Goal: Task Accomplishment & Management: Complete application form

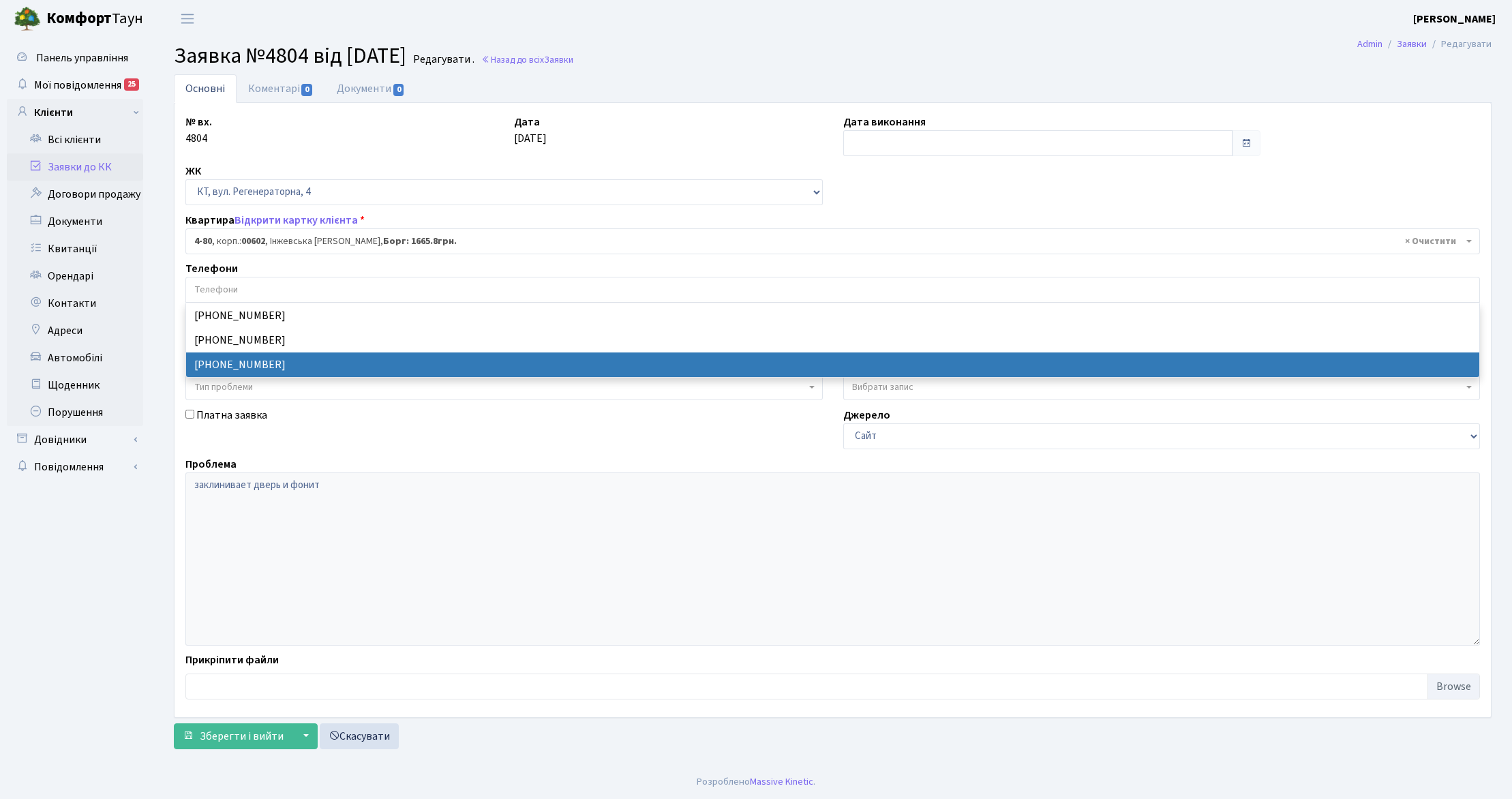
select select "16539"
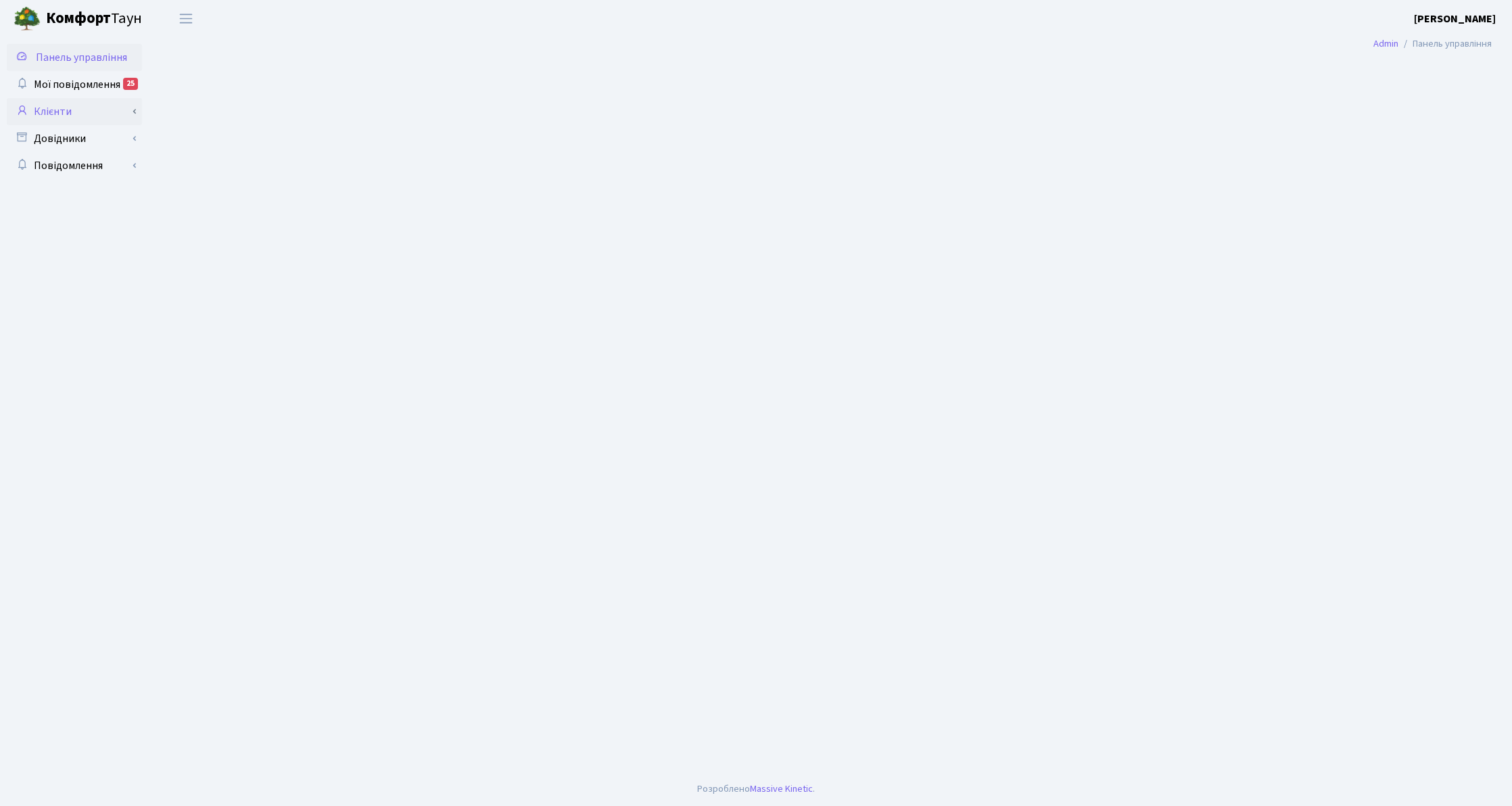
click at [65, 108] on link "Клієнти" at bounding box center [74, 111] width 136 height 27
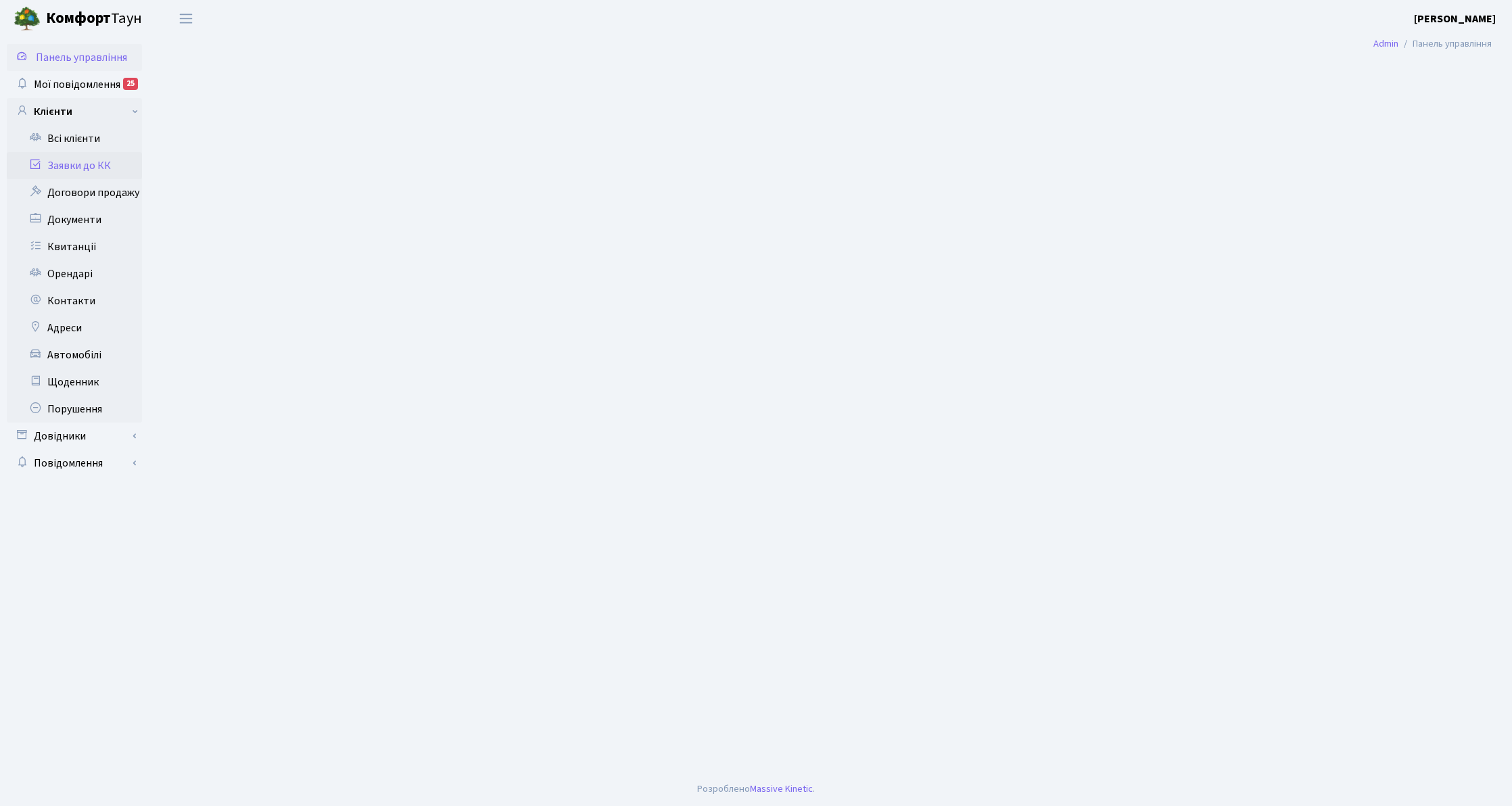
click at [101, 166] on link "Заявки до КК" at bounding box center [74, 166] width 136 height 27
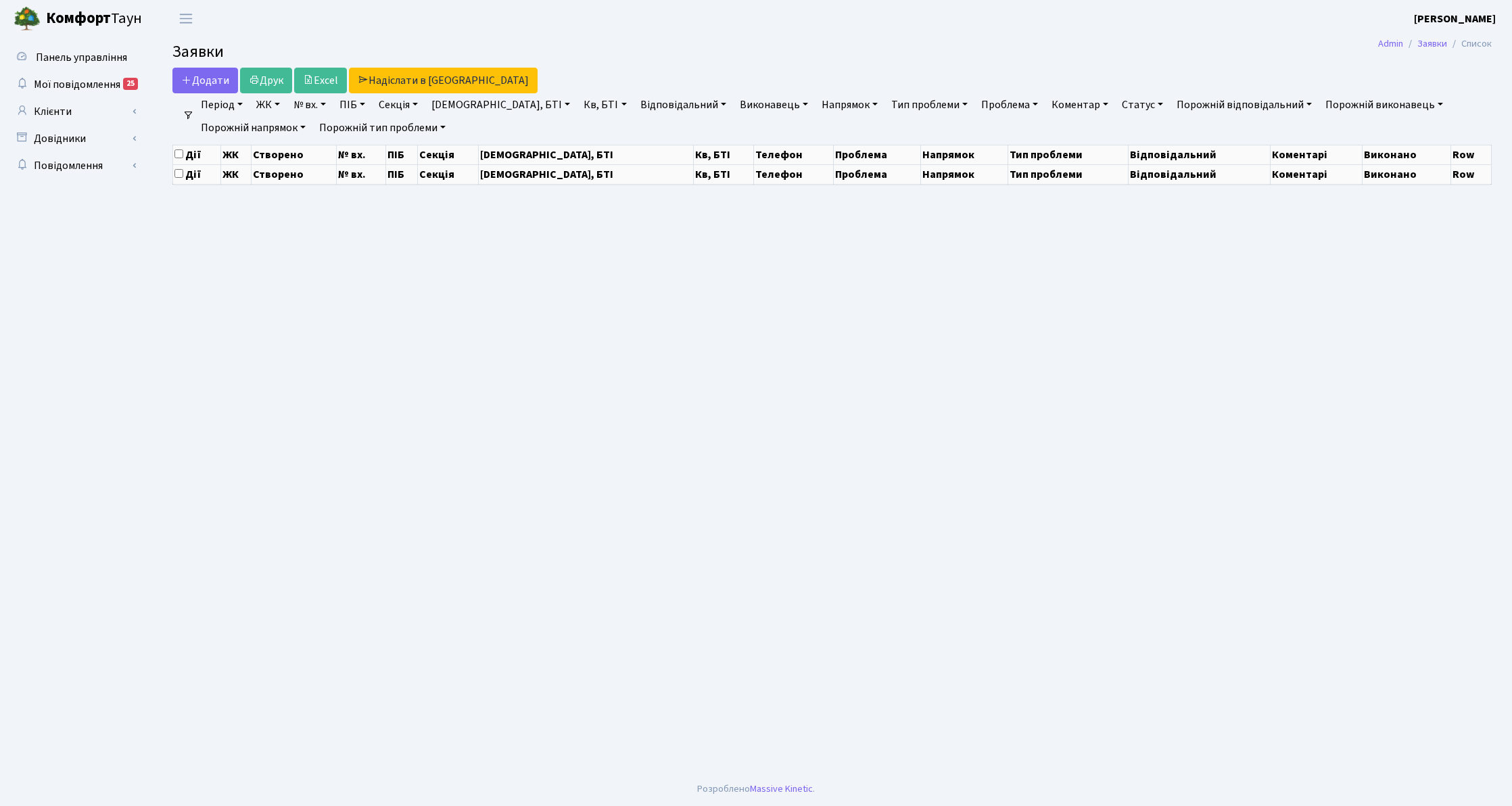
select select "25"
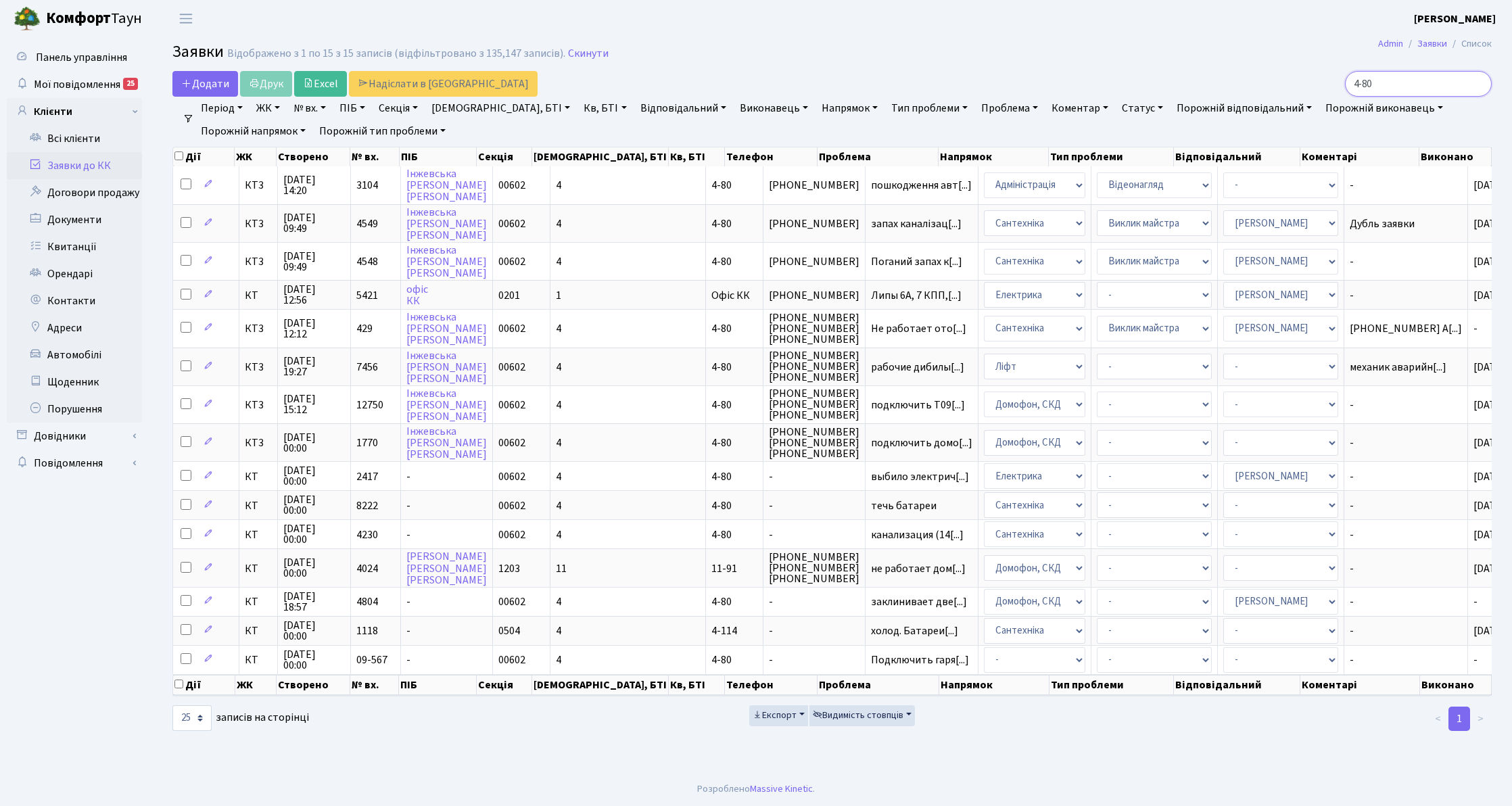
click at [1474, 87] on input "4-80" at bounding box center [1418, 83] width 147 height 26
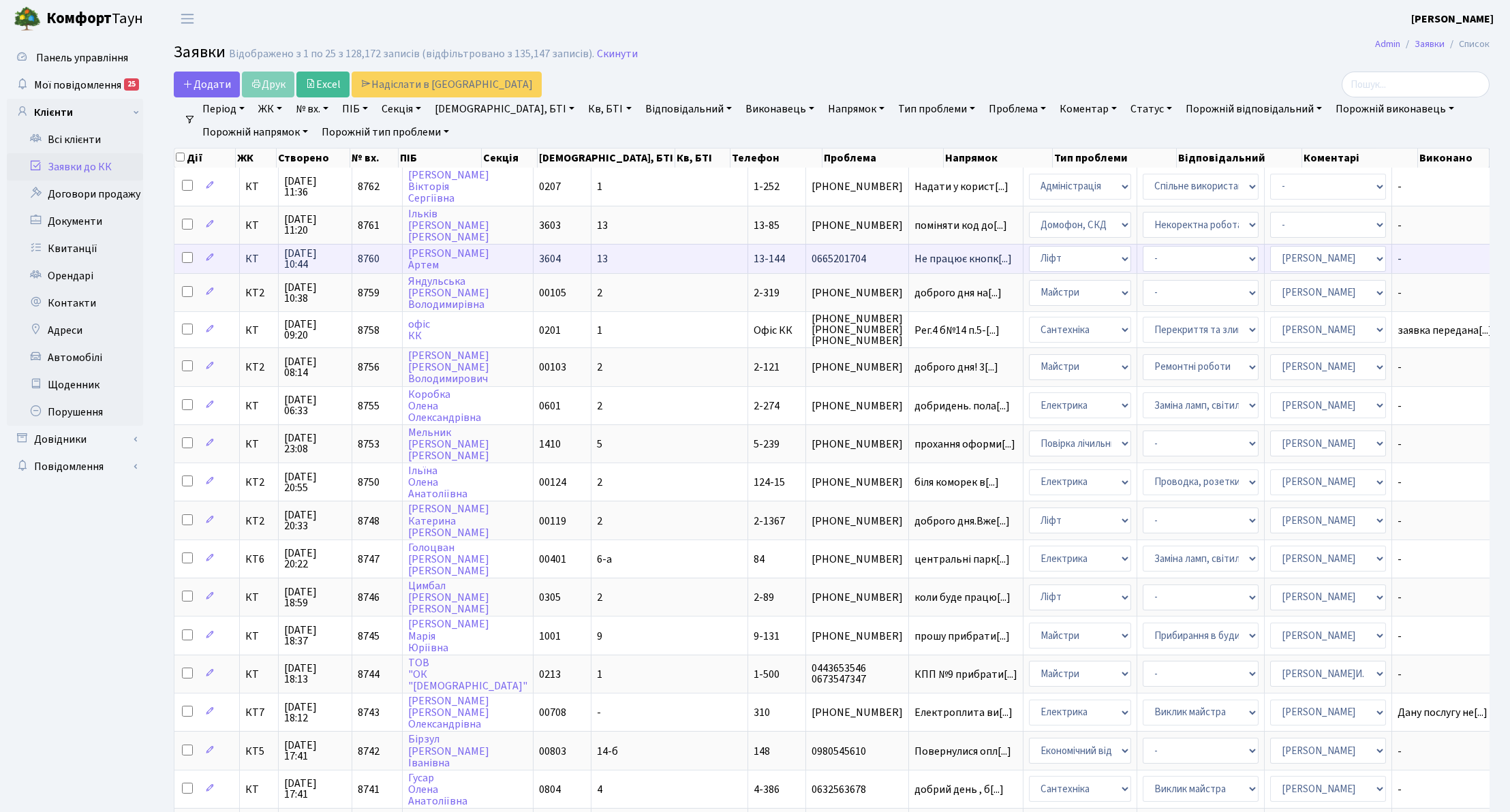
click at [252, 260] on span "КТ" at bounding box center [259, 259] width 27 height 11
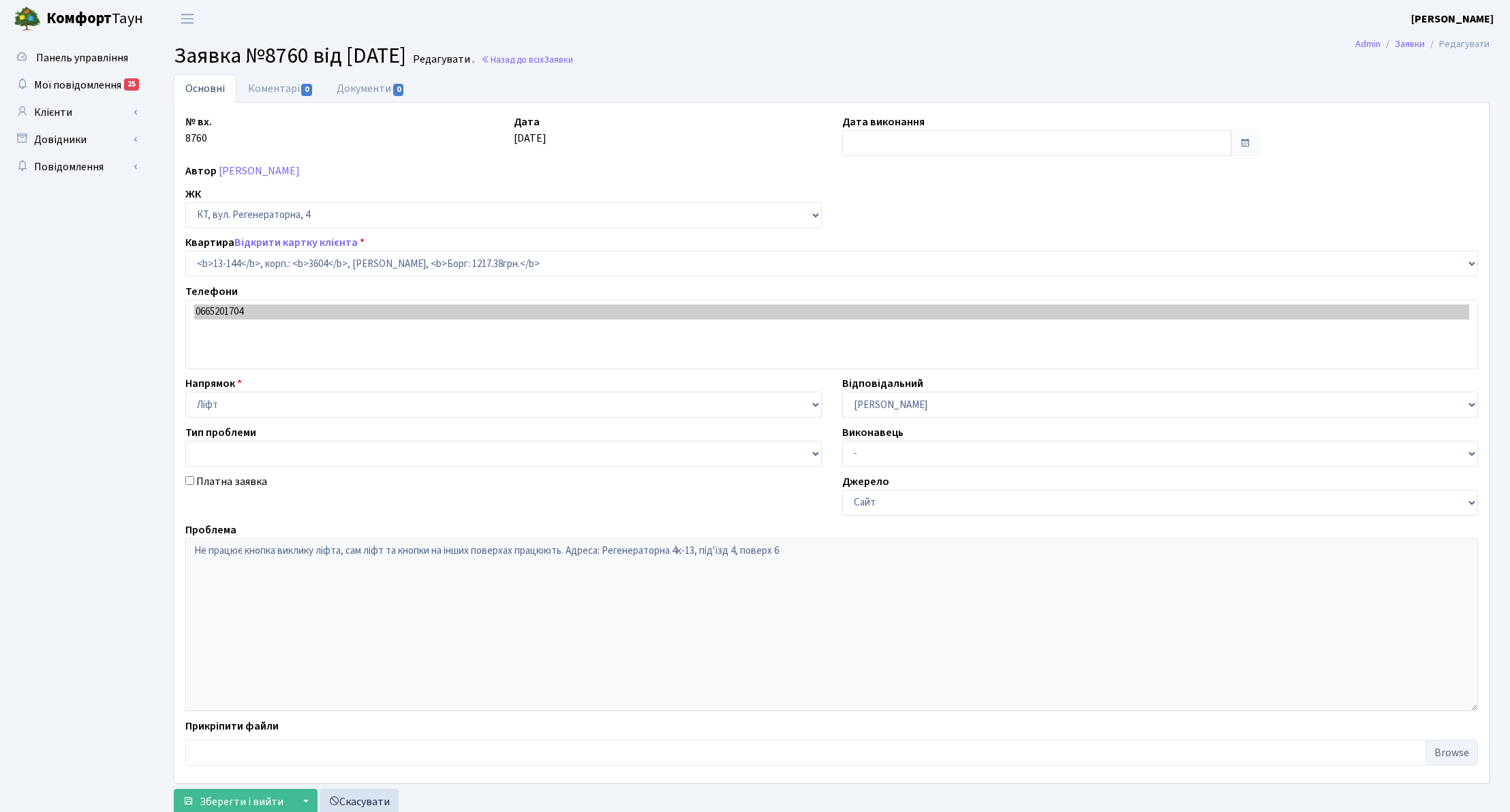
select select "7790"
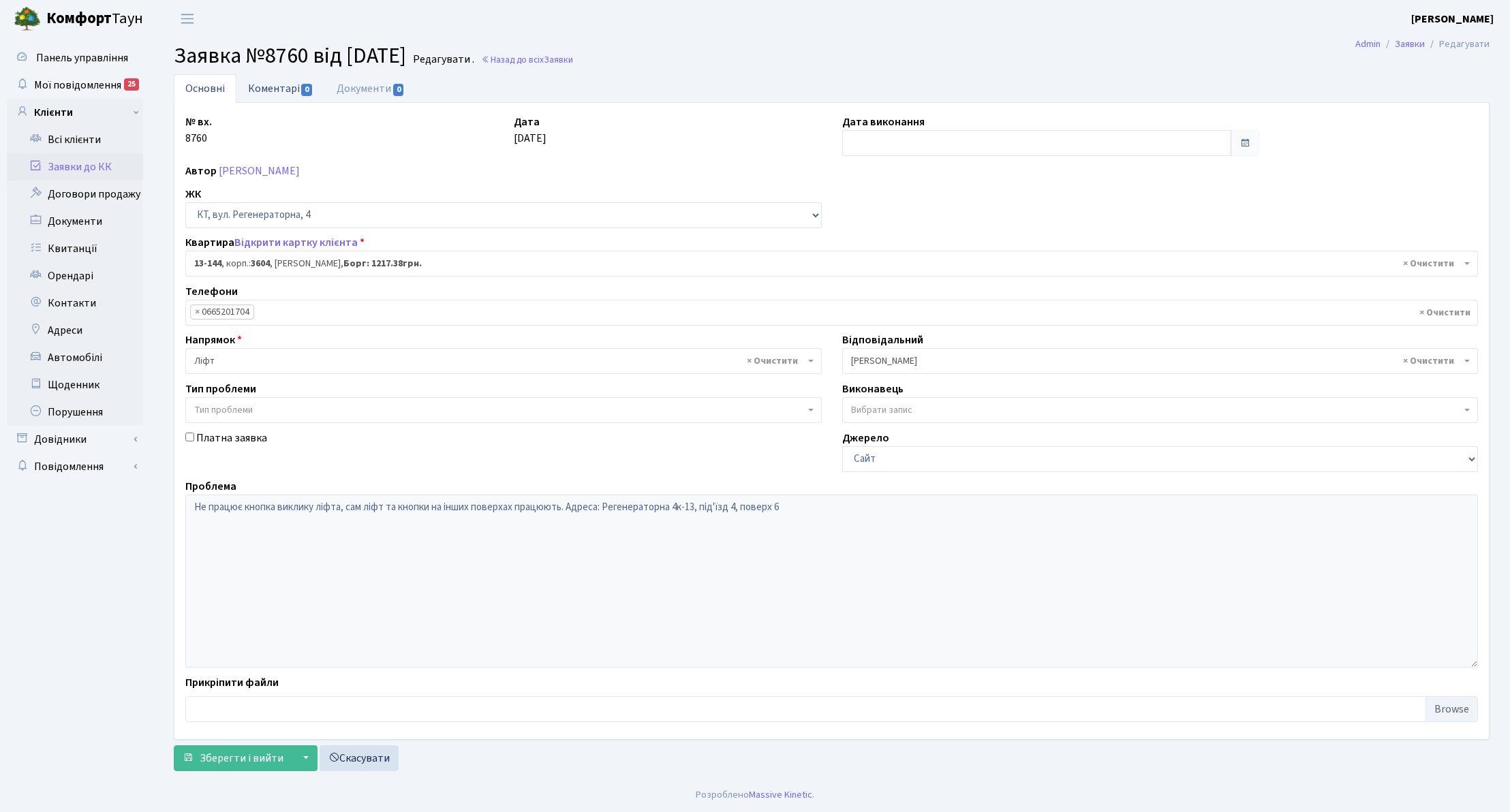
click at [287, 93] on link "Коментарі 0" at bounding box center [281, 88] width 88 height 28
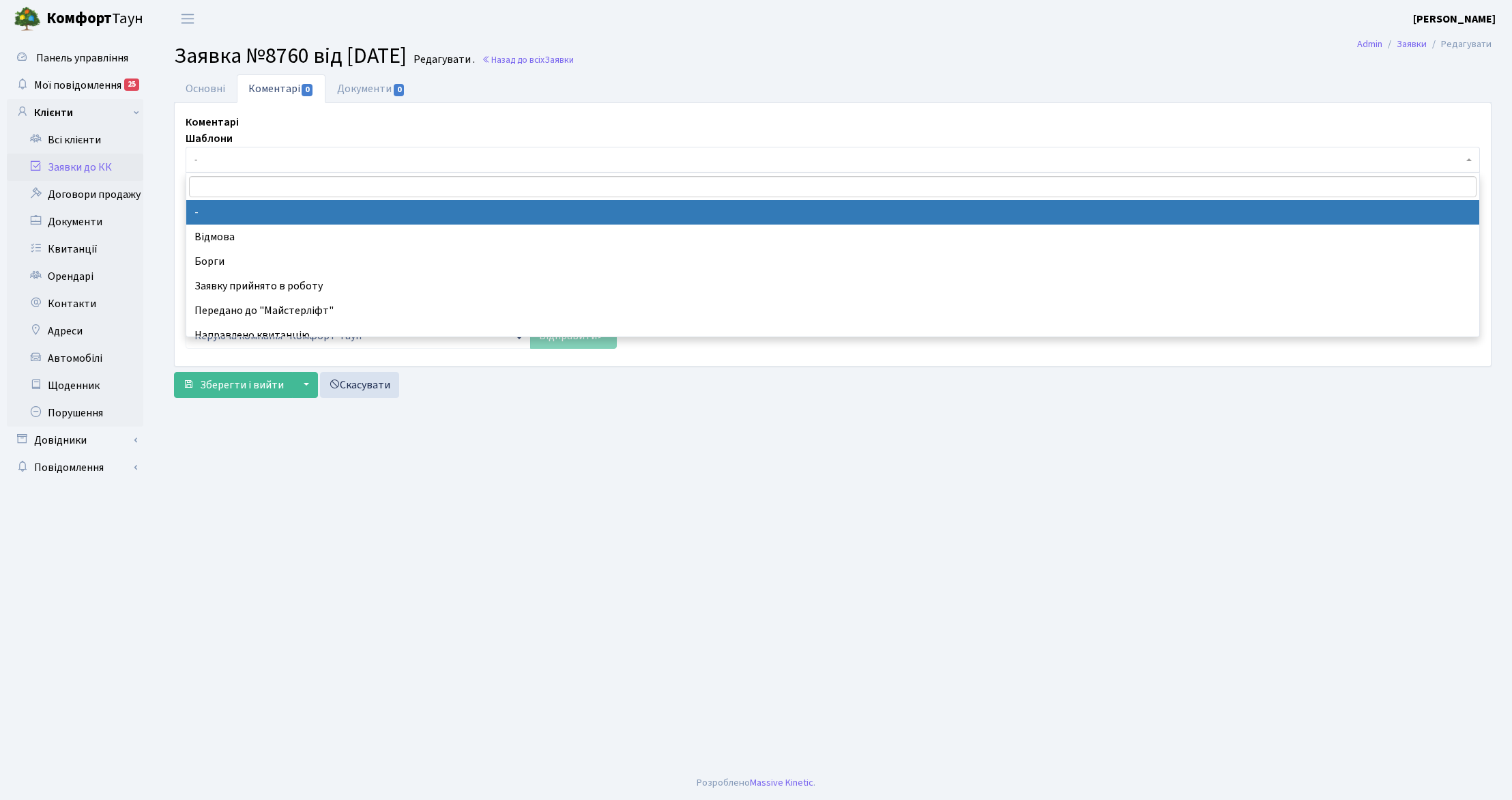
click at [265, 159] on span "-" at bounding box center [829, 159] width 1269 height 13
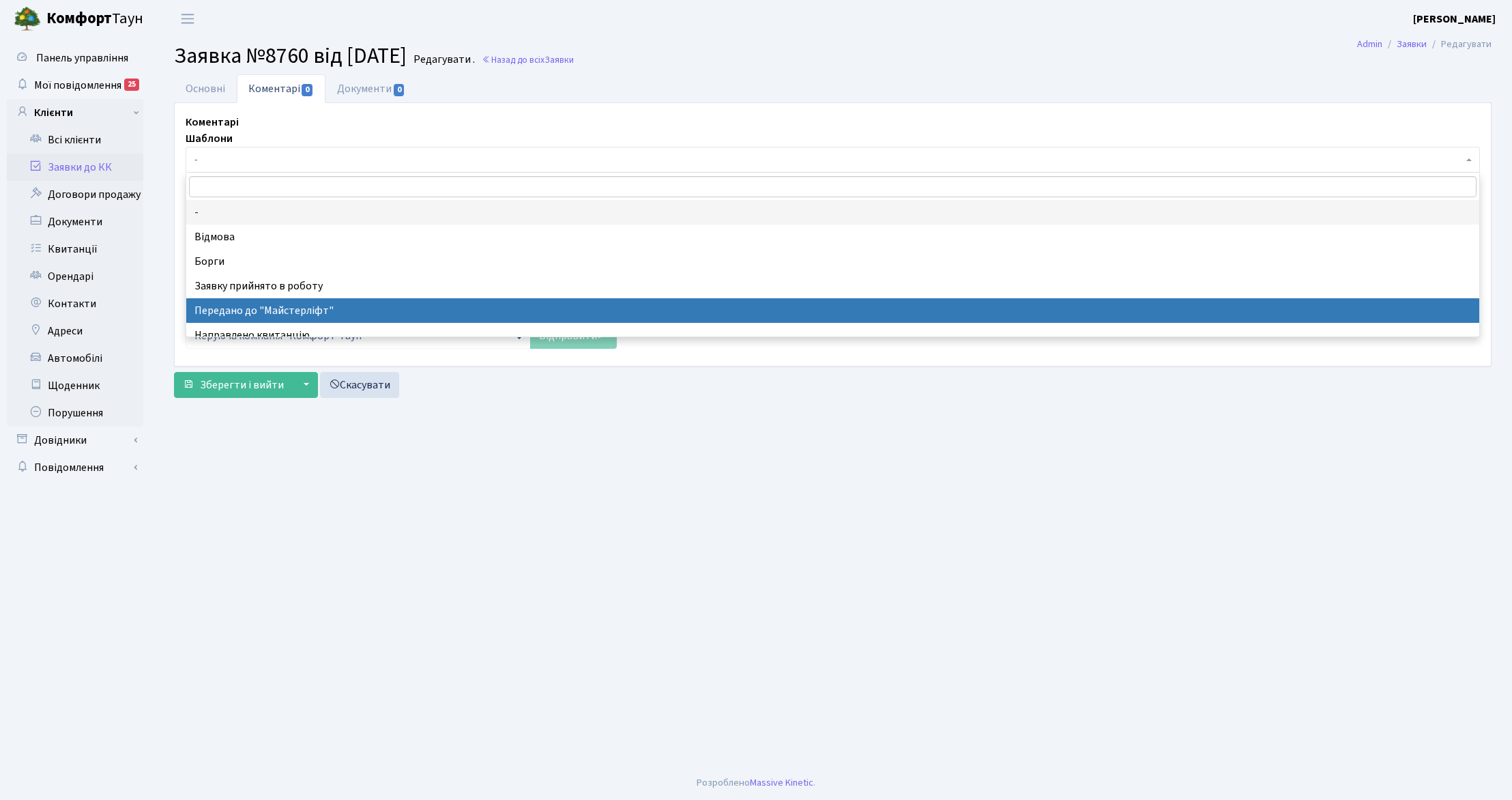
select select "9"
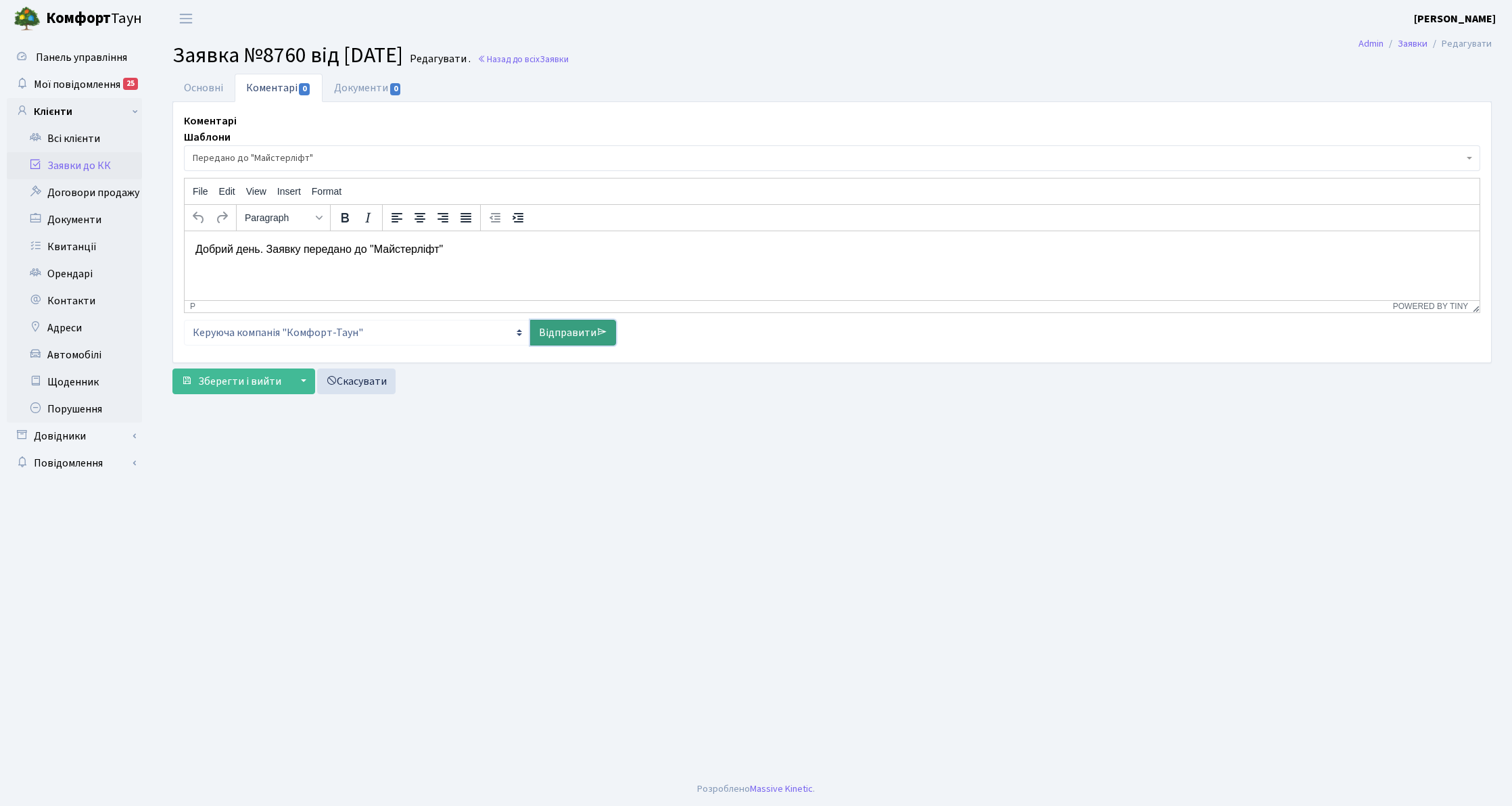
click at [605, 336] on icon at bounding box center [602, 332] width 11 height 11
select select
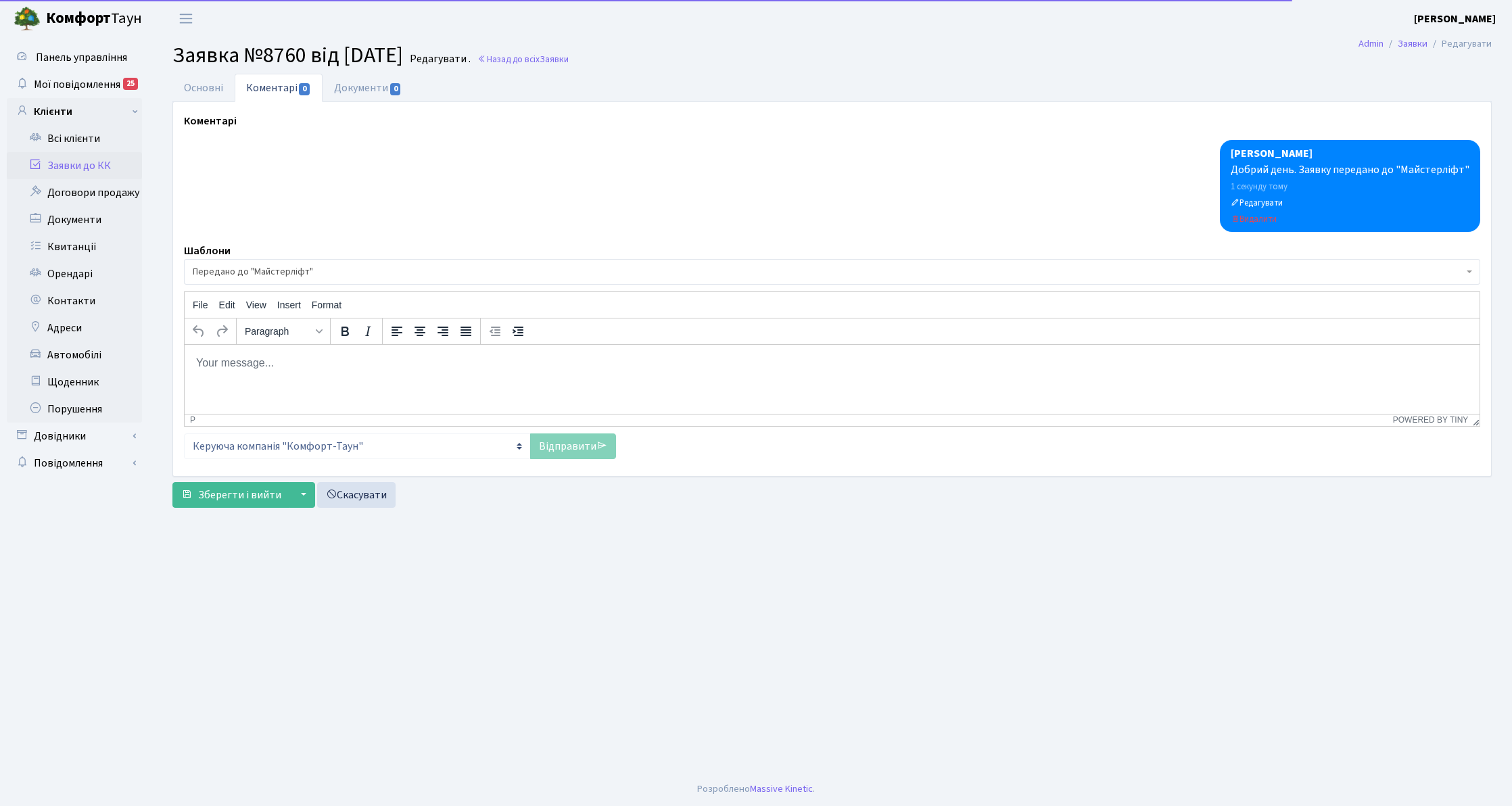
click at [65, 161] on link "Заявки до КК" at bounding box center [74, 166] width 136 height 27
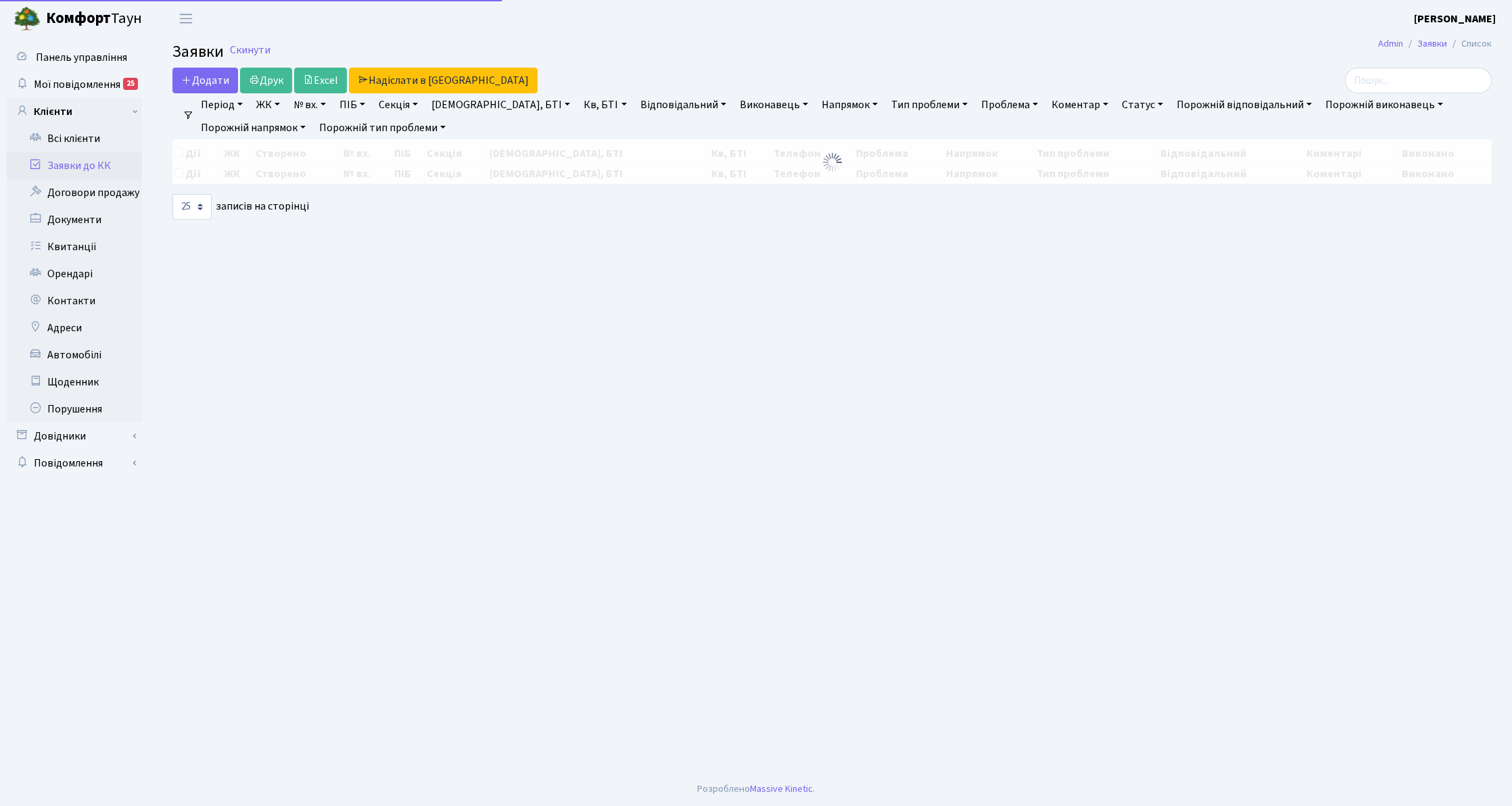
select select "25"
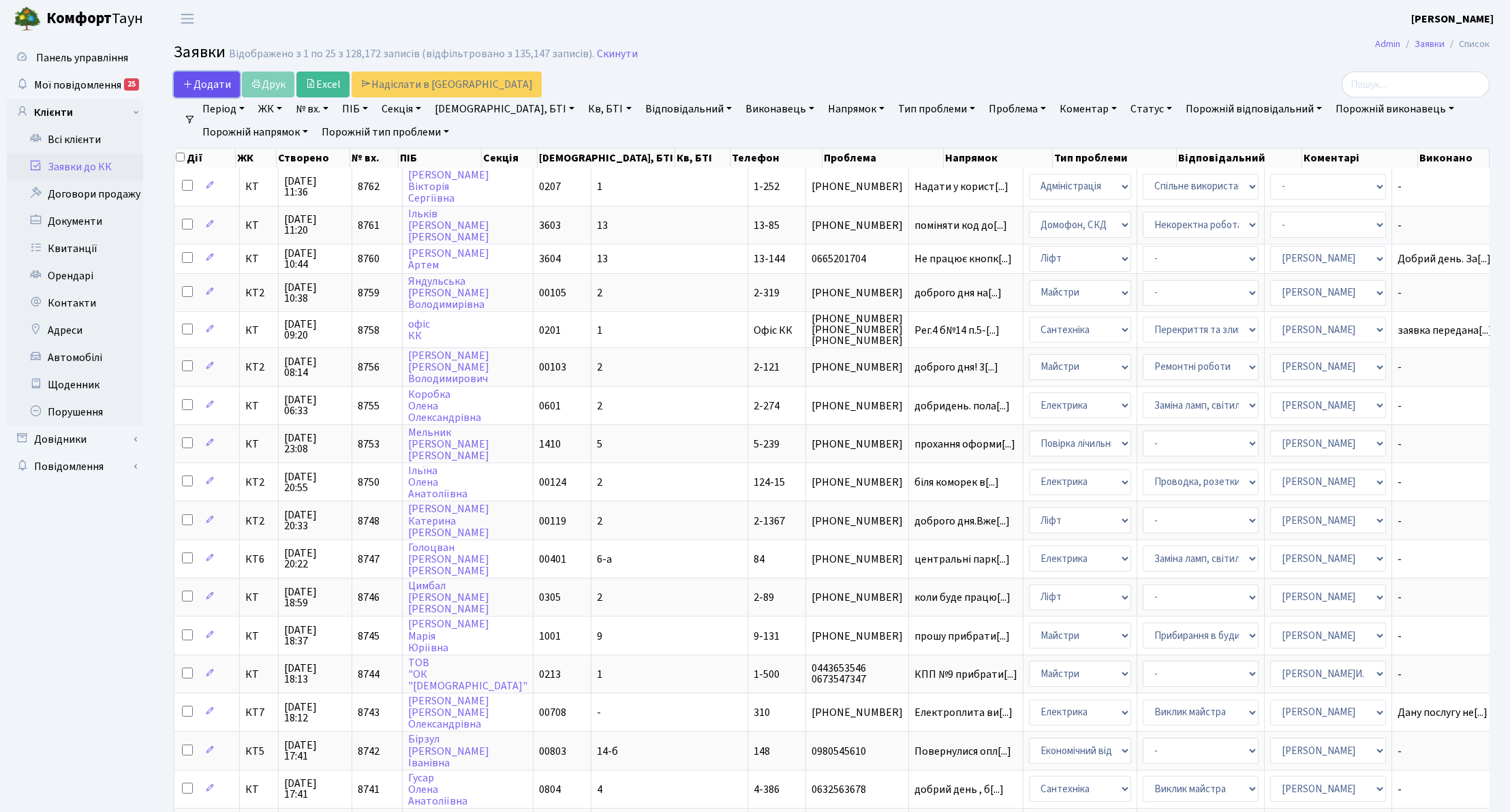
click at [215, 86] on span "Додати" at bounding box center [207, 84] width 48 height 15
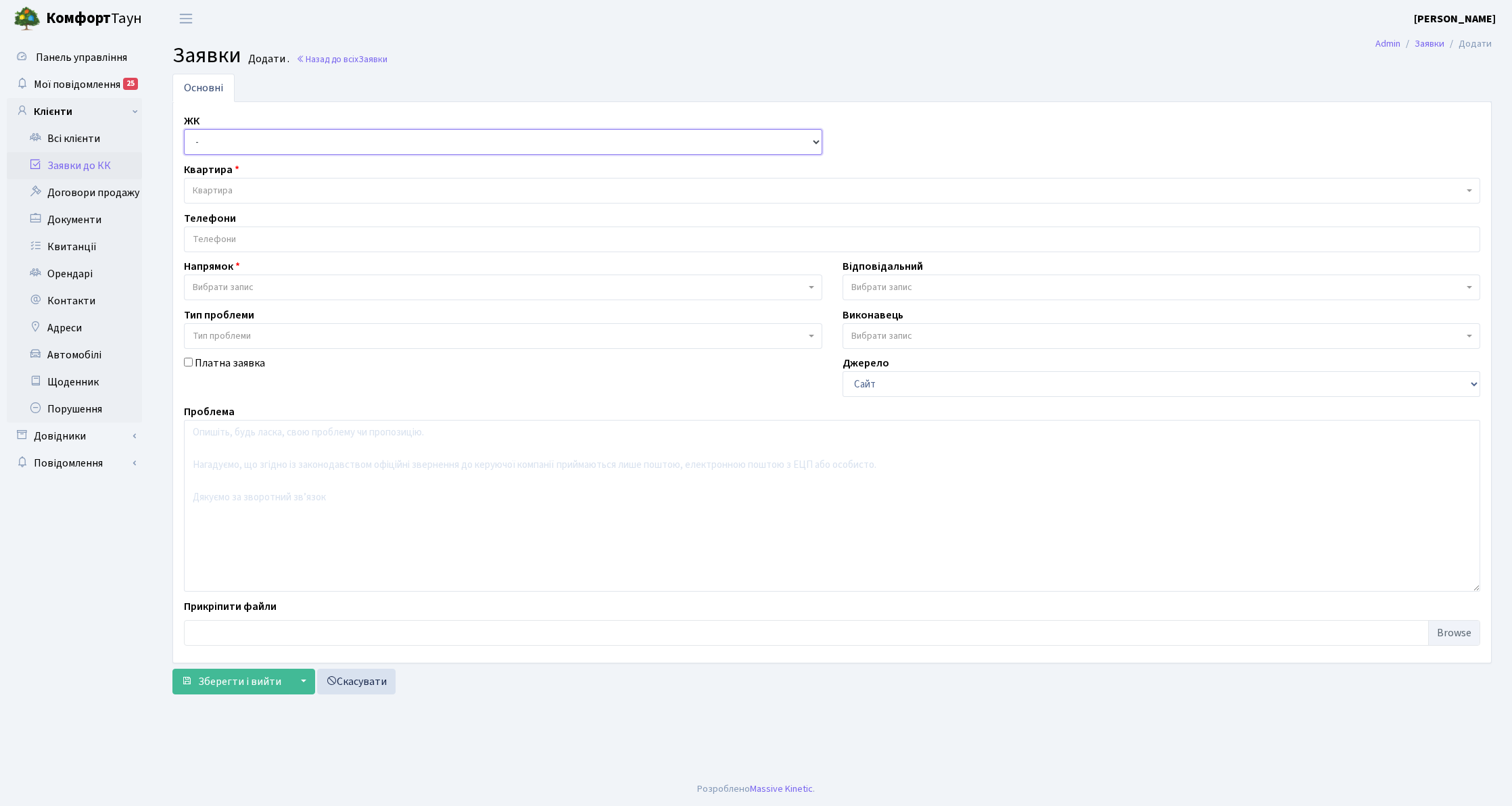
click at [282, 133] on select "- КТ, вул. Регенераторна, 4 КТ2, просп. Соборності, 17 КТ3, вул. Березнева, 16 …" at bounding box center [503, 142] width 638 height 26
select select "271"
click at [184, 130] on select "- КТ, вул. Регенераторна, 4 КТ2, просп. Соборності, 17 КТ3, вул. Березнева, 16 …" at bounding box center [503, 142] width 638 height 26
select select
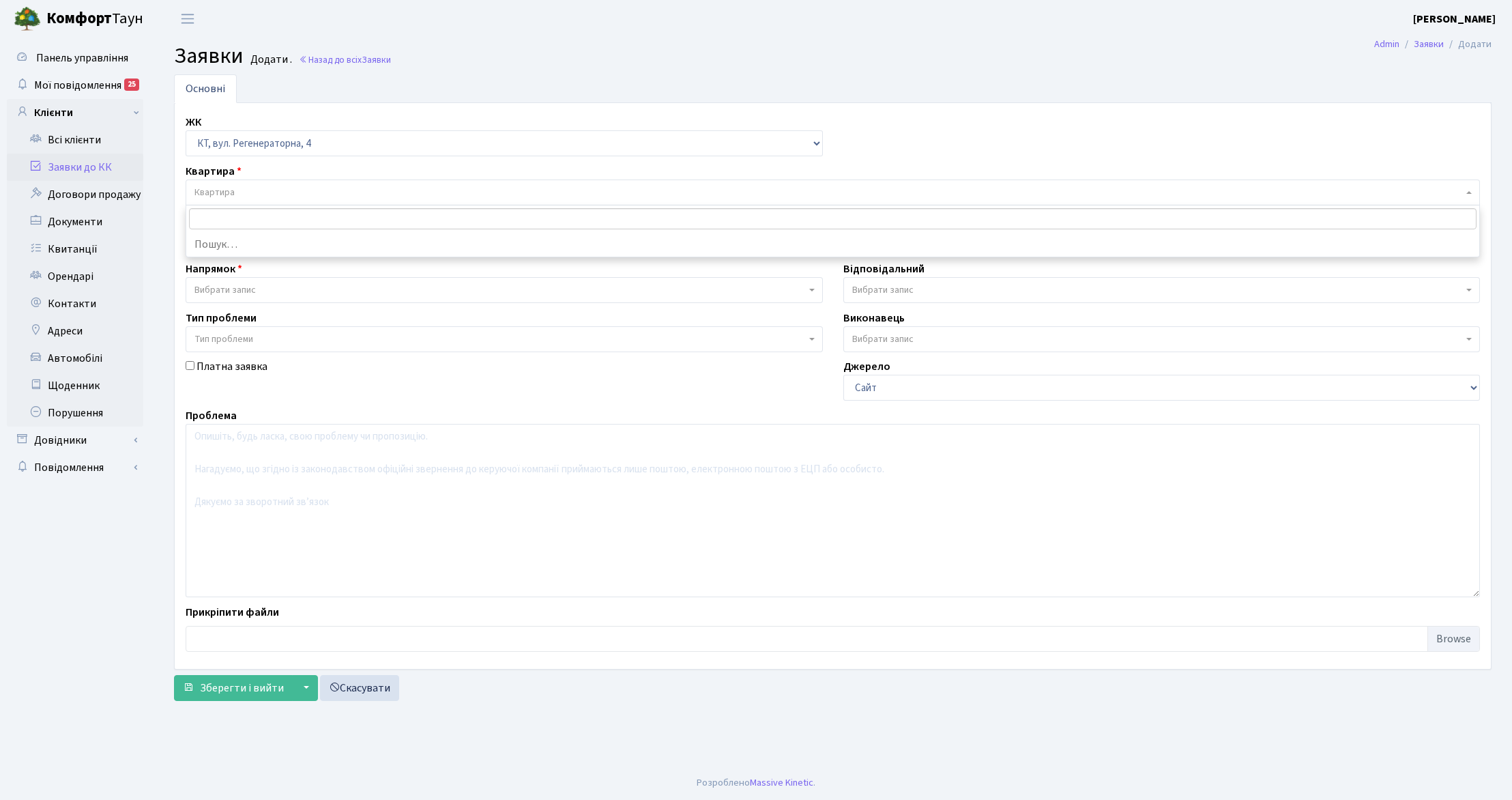
click at [284, 194] on span "Квартира" at bounding box center [829, 192] width 1269 height 13
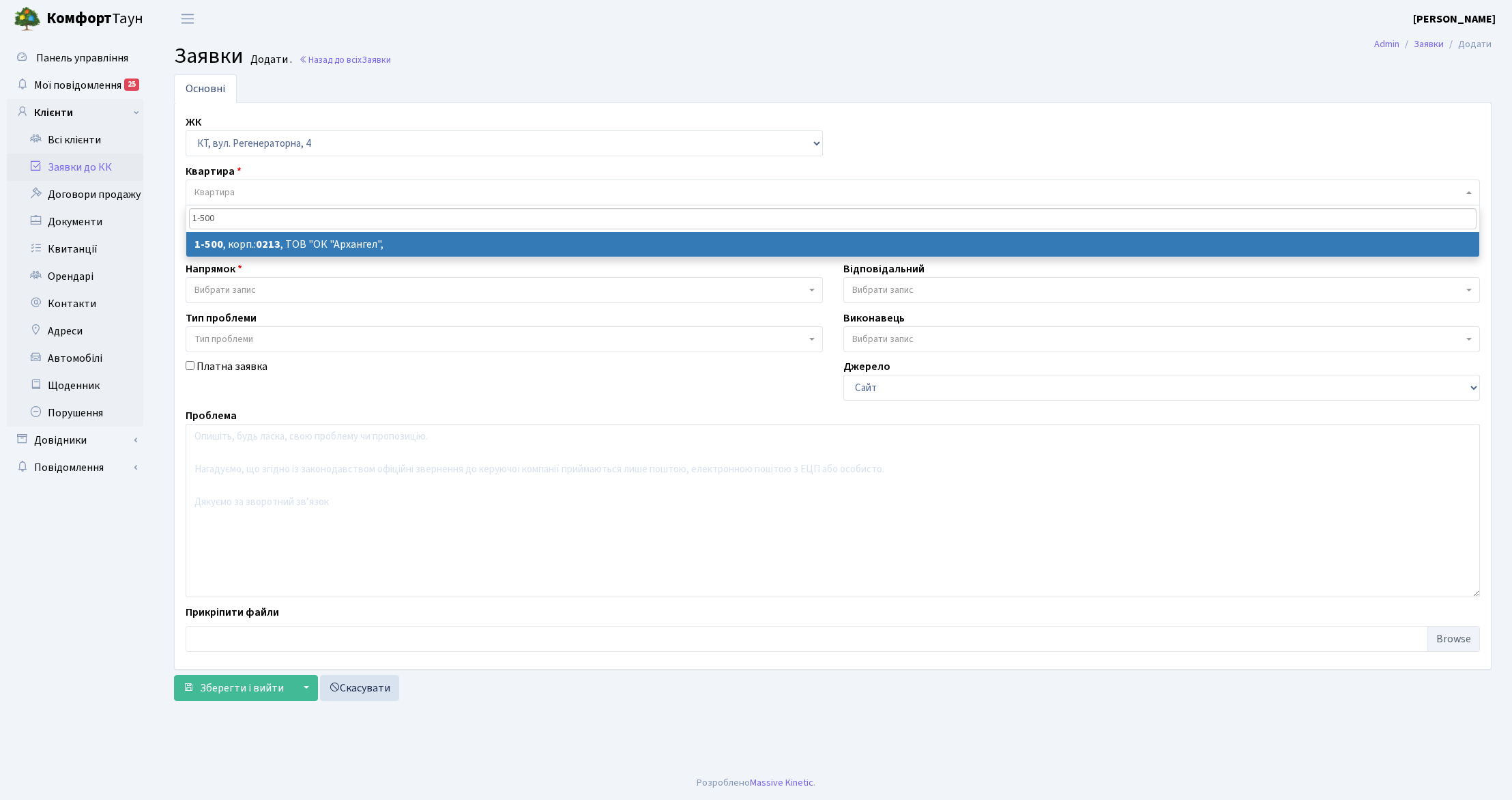
type input "1-500"
select select
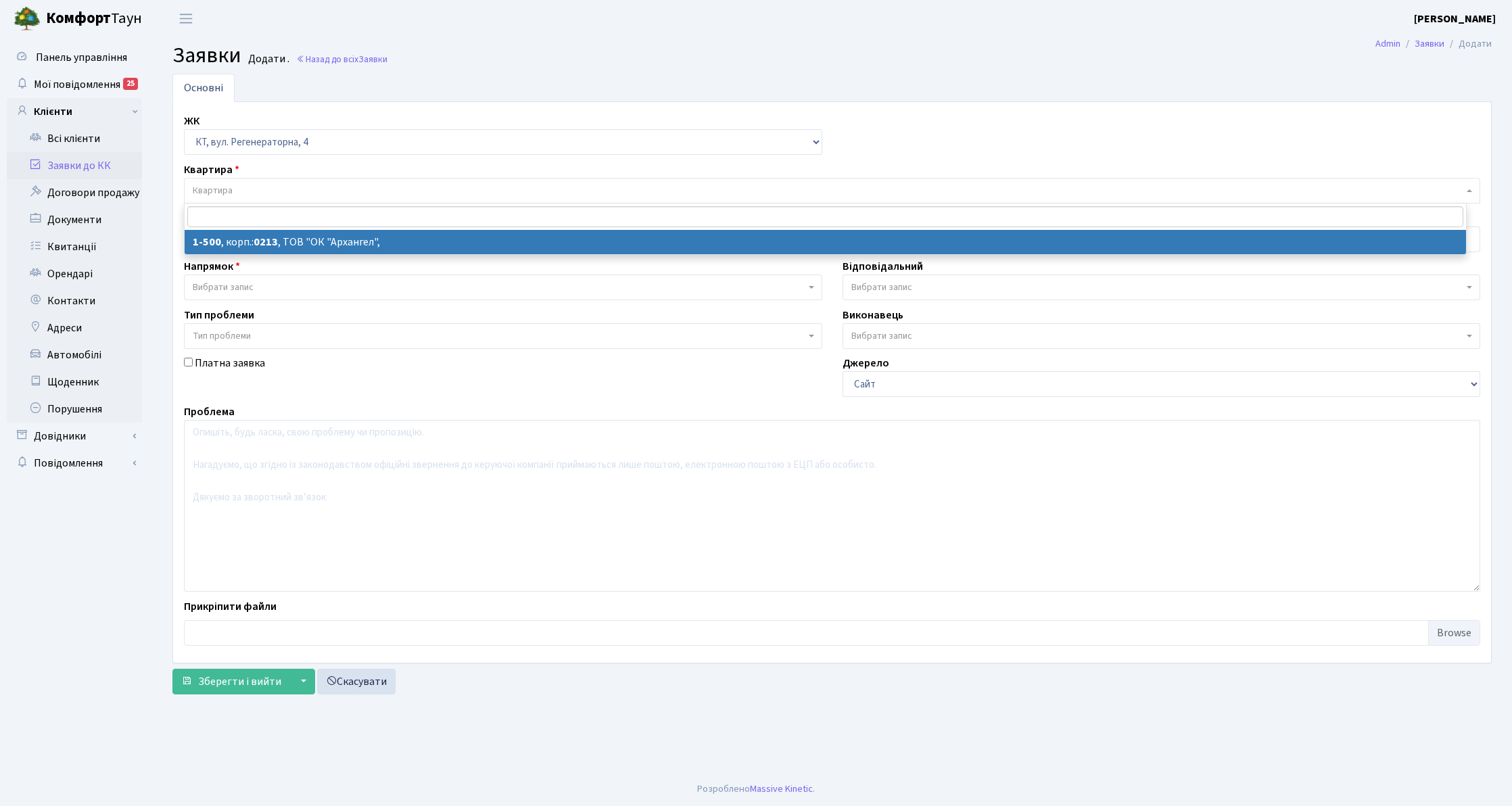
select select "16285"
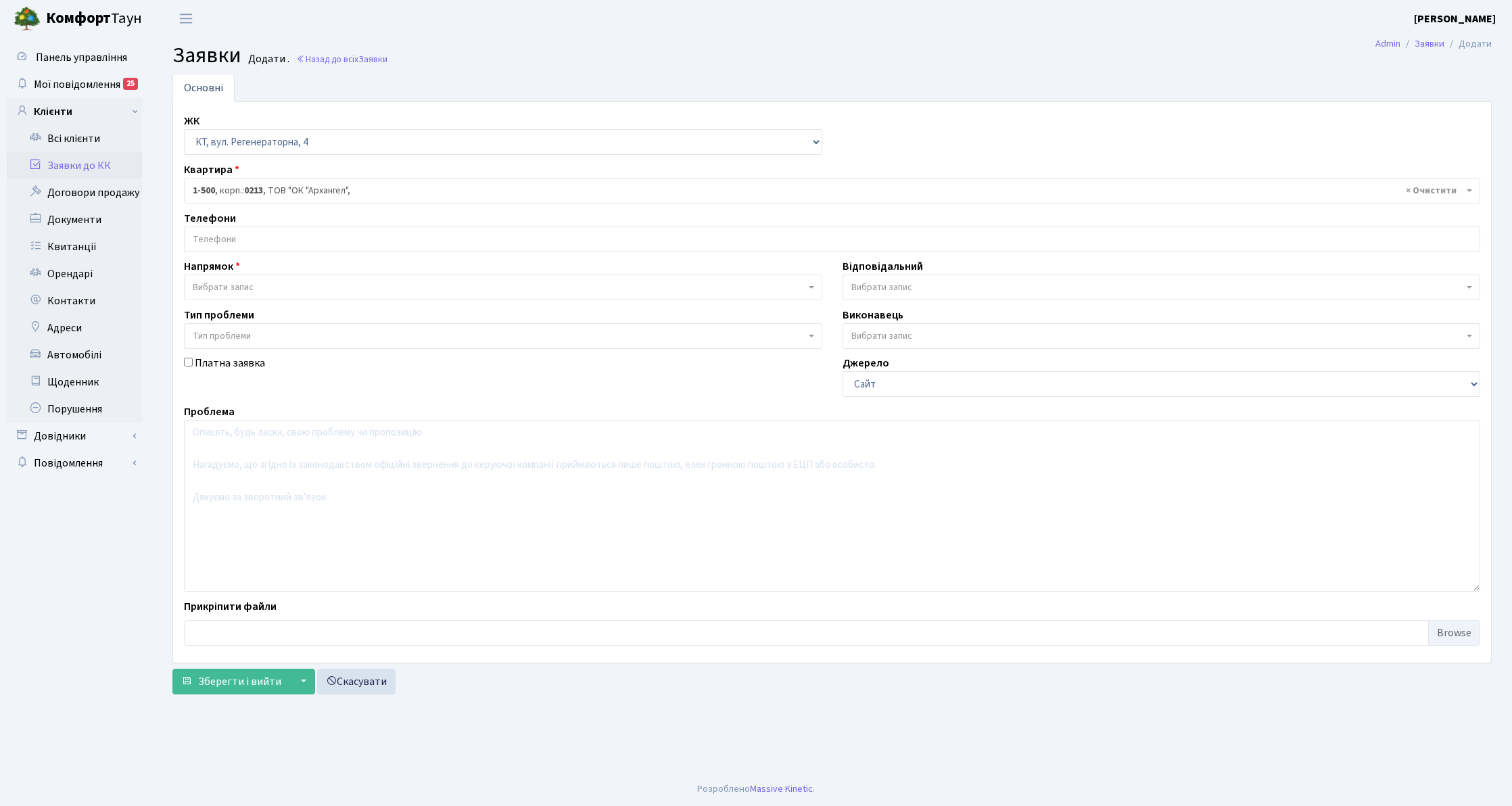
click at [336, 234] on input "search" at bounding box center [832, 239] width 1295 height 24
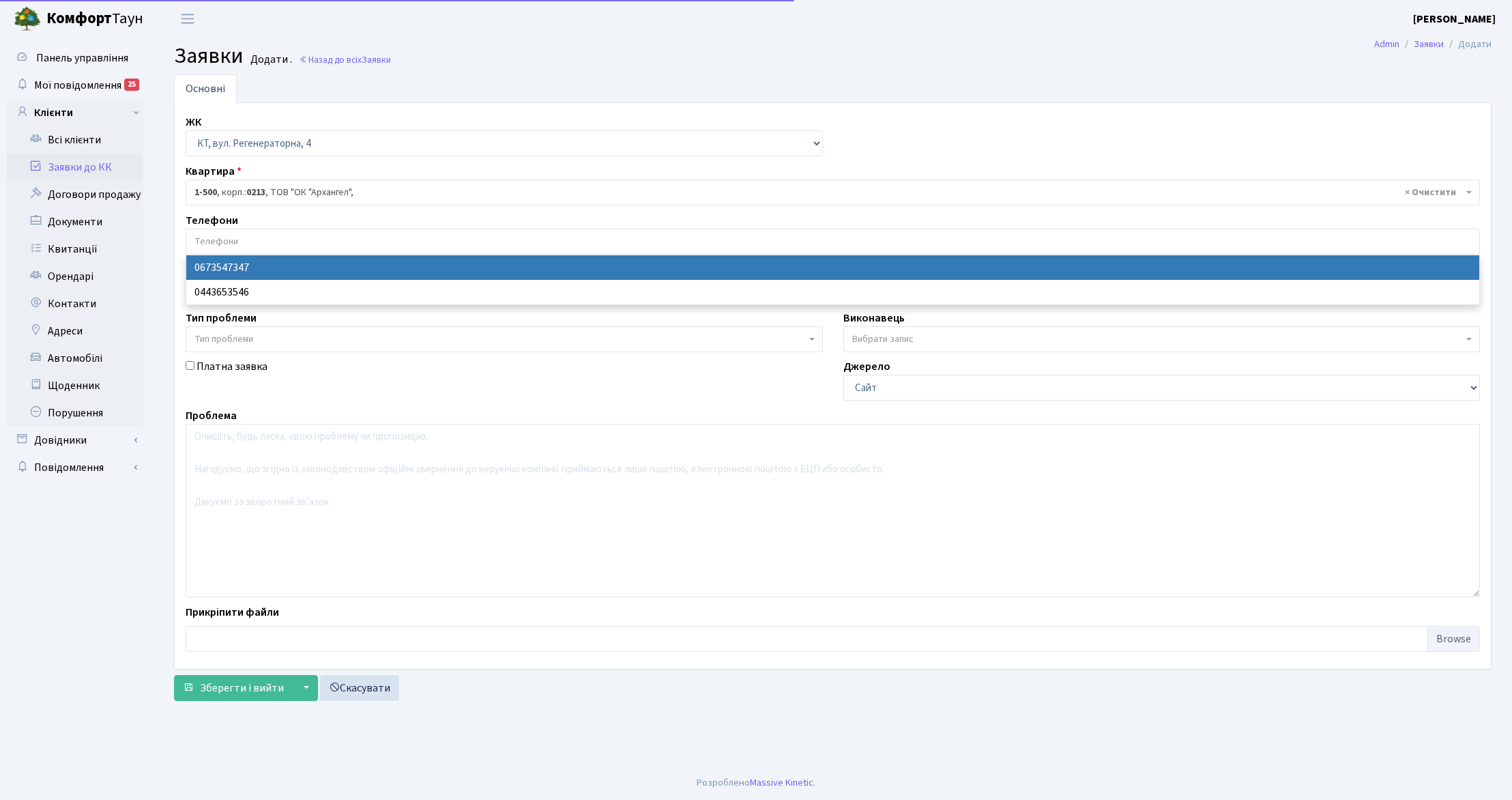
select select "28693"
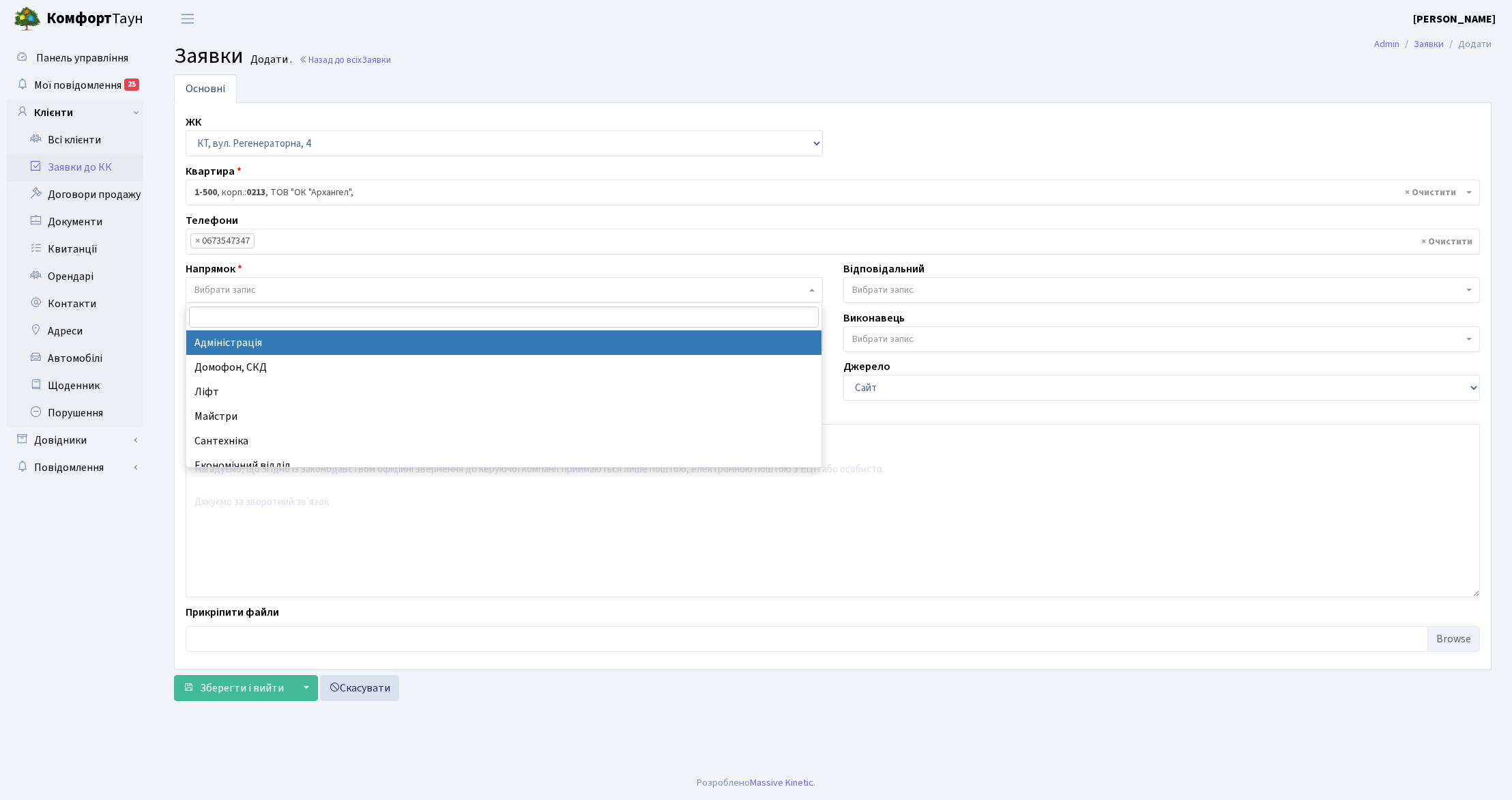
click at [260, 293] on span "Вибрати запис" at bounding box center [500, 290] width 611 height 13
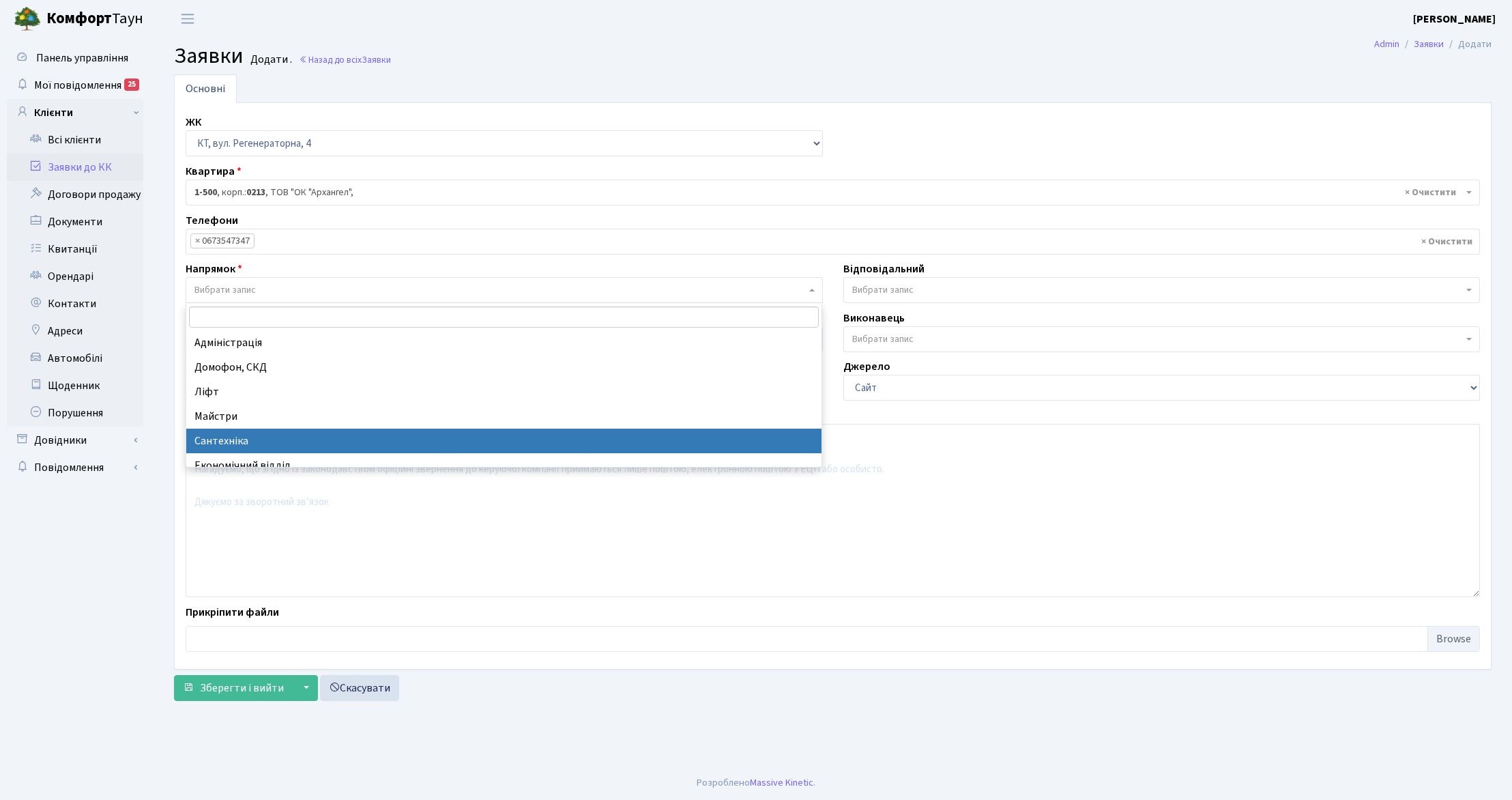
select select "2"
select select
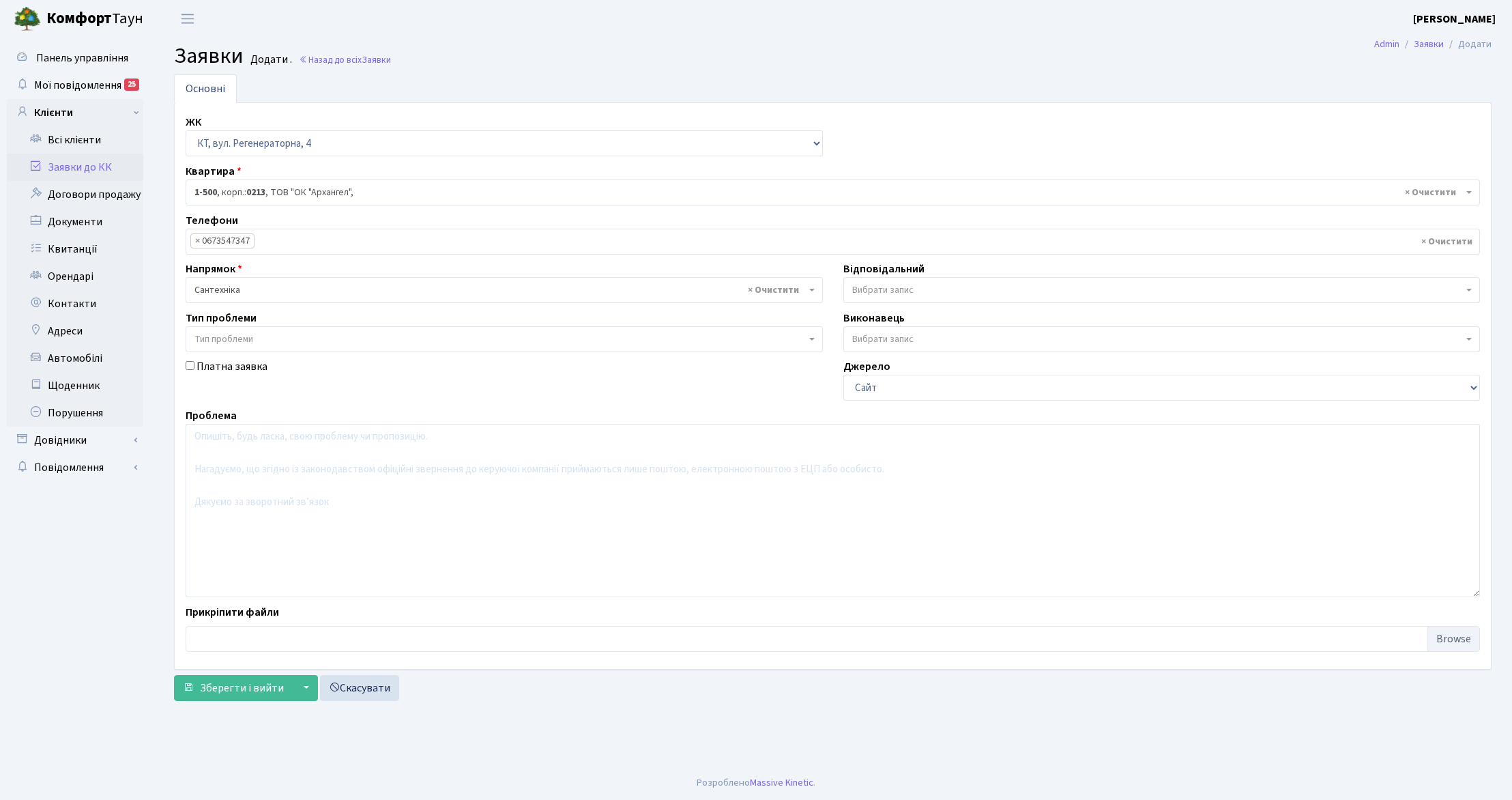
click at [254, 289] on span "× Сантехніка" at bounding box center [500, 290] width 611 height 13
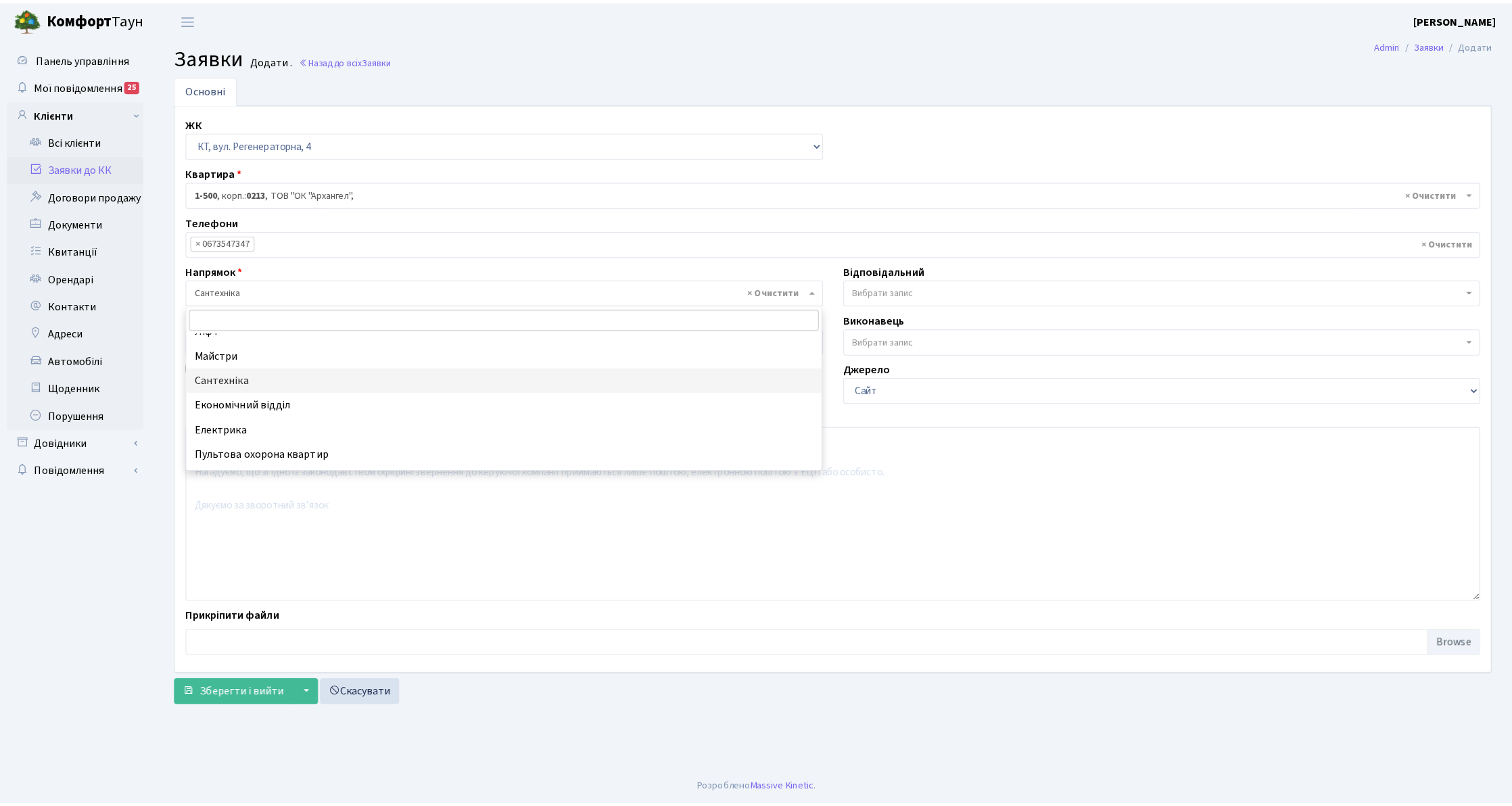
scroll to position [90, 0]
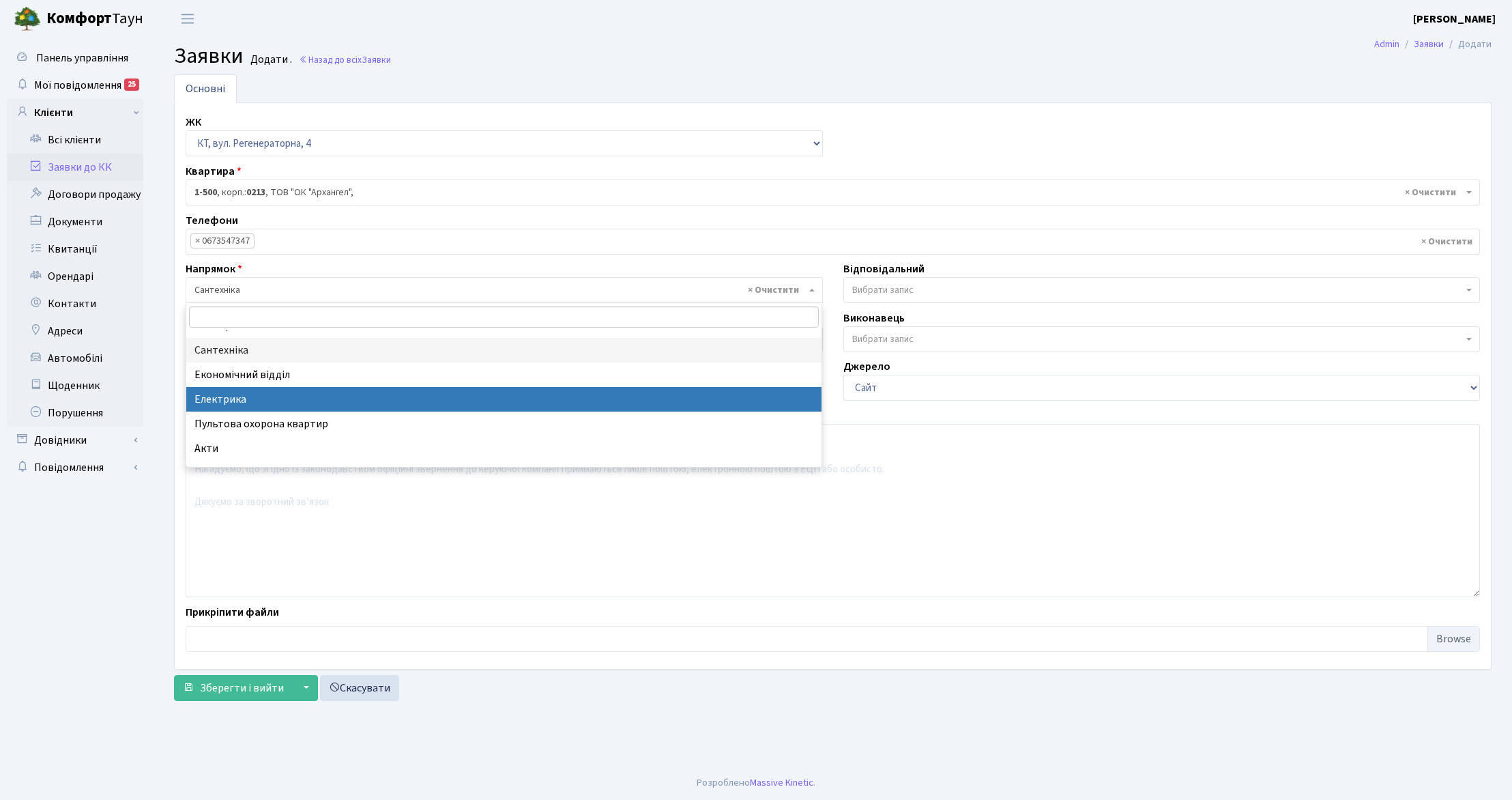
drag, startPoint x: 255, startPoint y: 396, endPoint x: 263, endPoint y: 408, distance: 14.4
select select "3"
select select
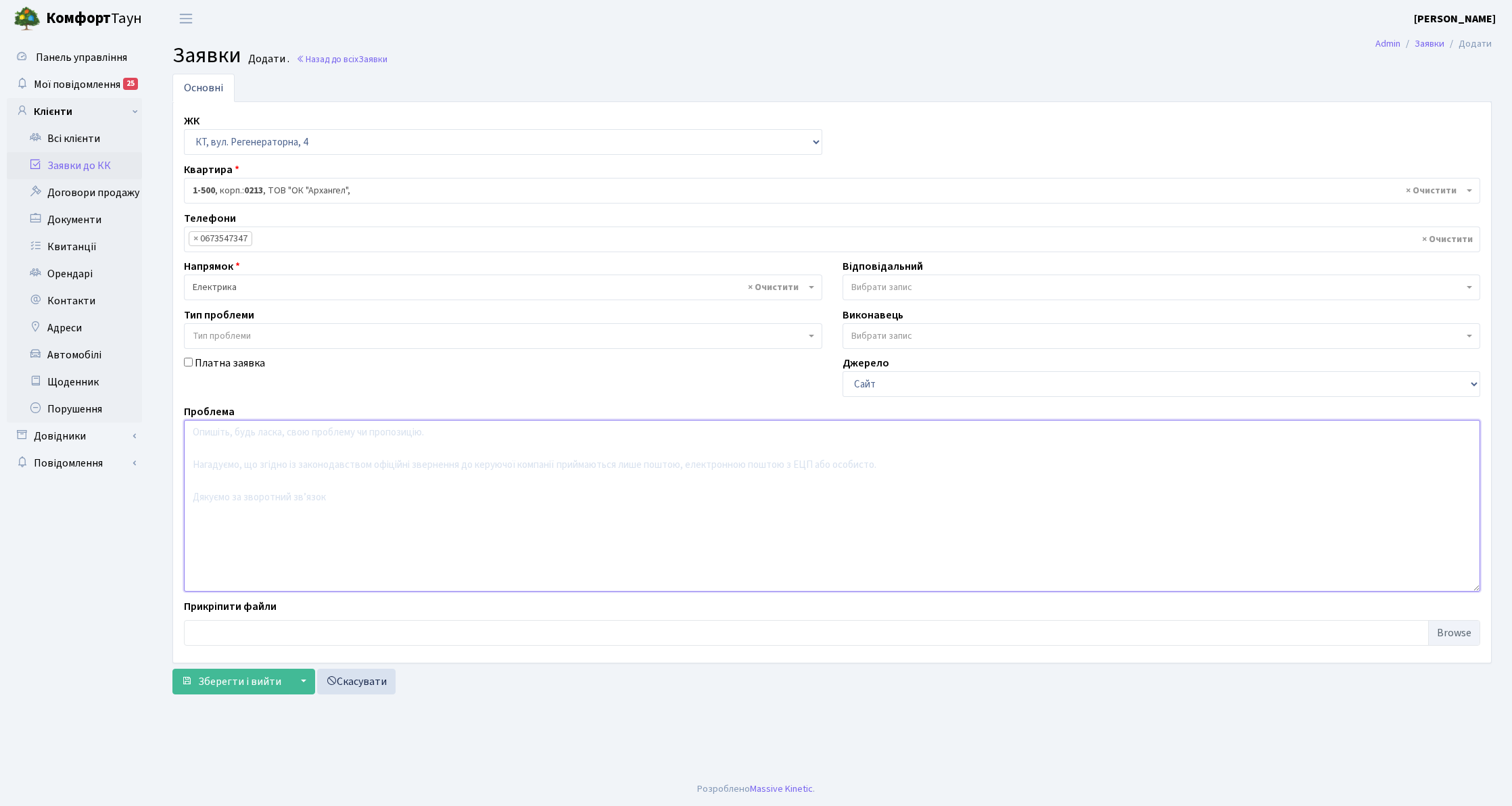
click at [282, 501] on textarea at bounding box center [832, 506] width 1296 height 172
type textarea "0"
type textarea "1"
type textarea "не працює шлагбаум біля 10 паркінгу"
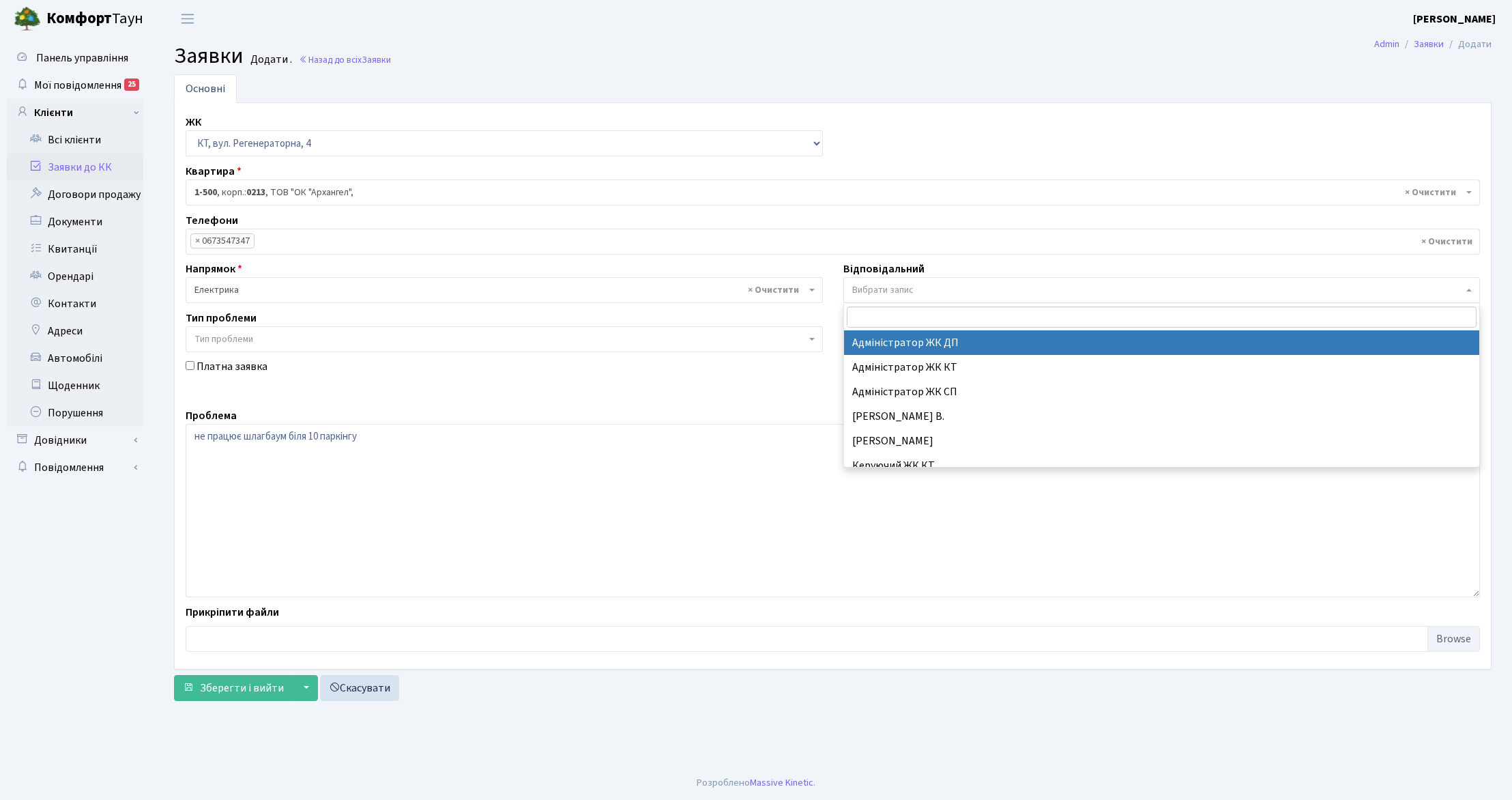
click at [928, 289] on span "Вибрати запис" at bounding box center [1158, 290] width 611 height 13
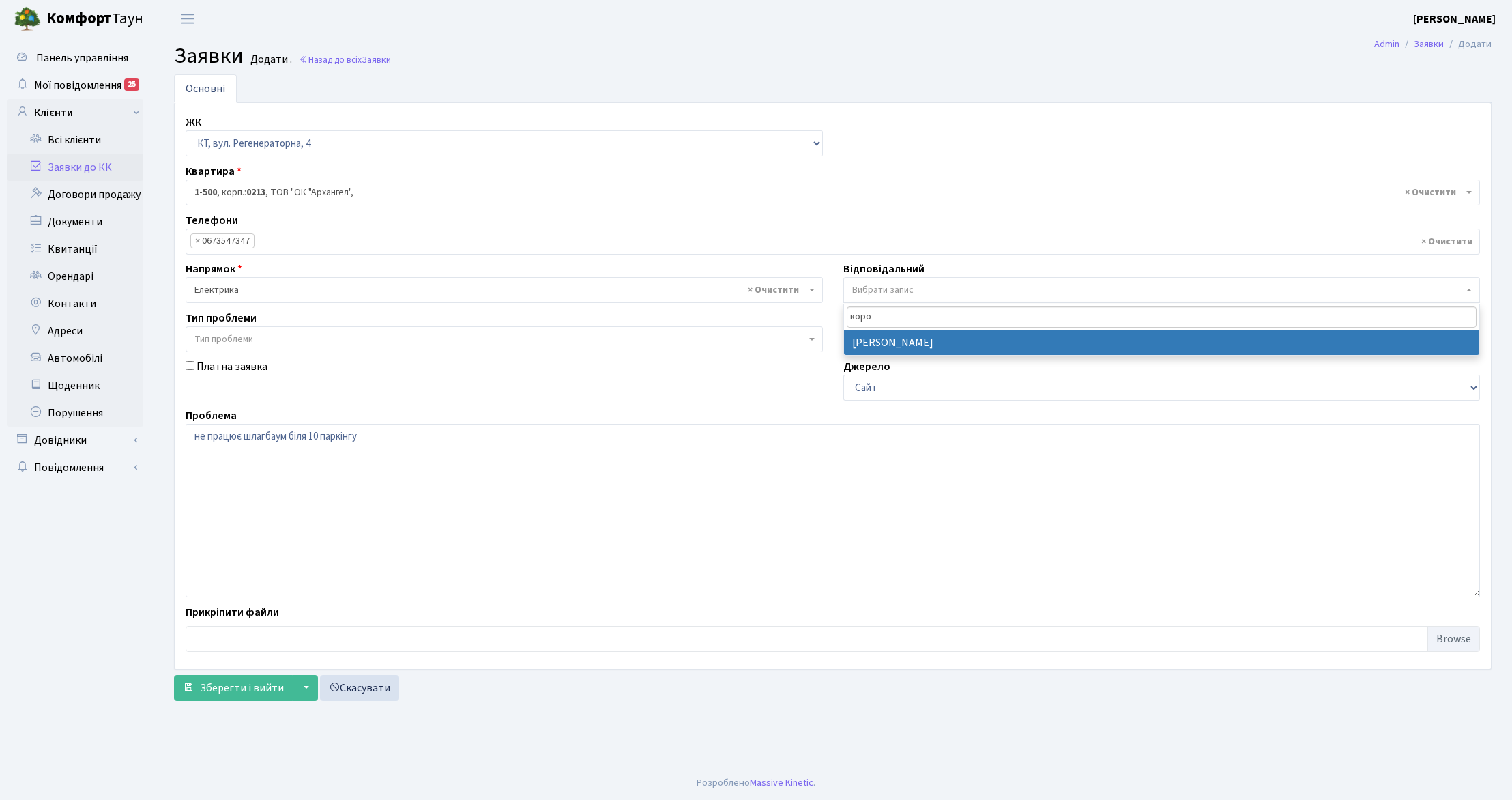
type input "коро"
select select "36"
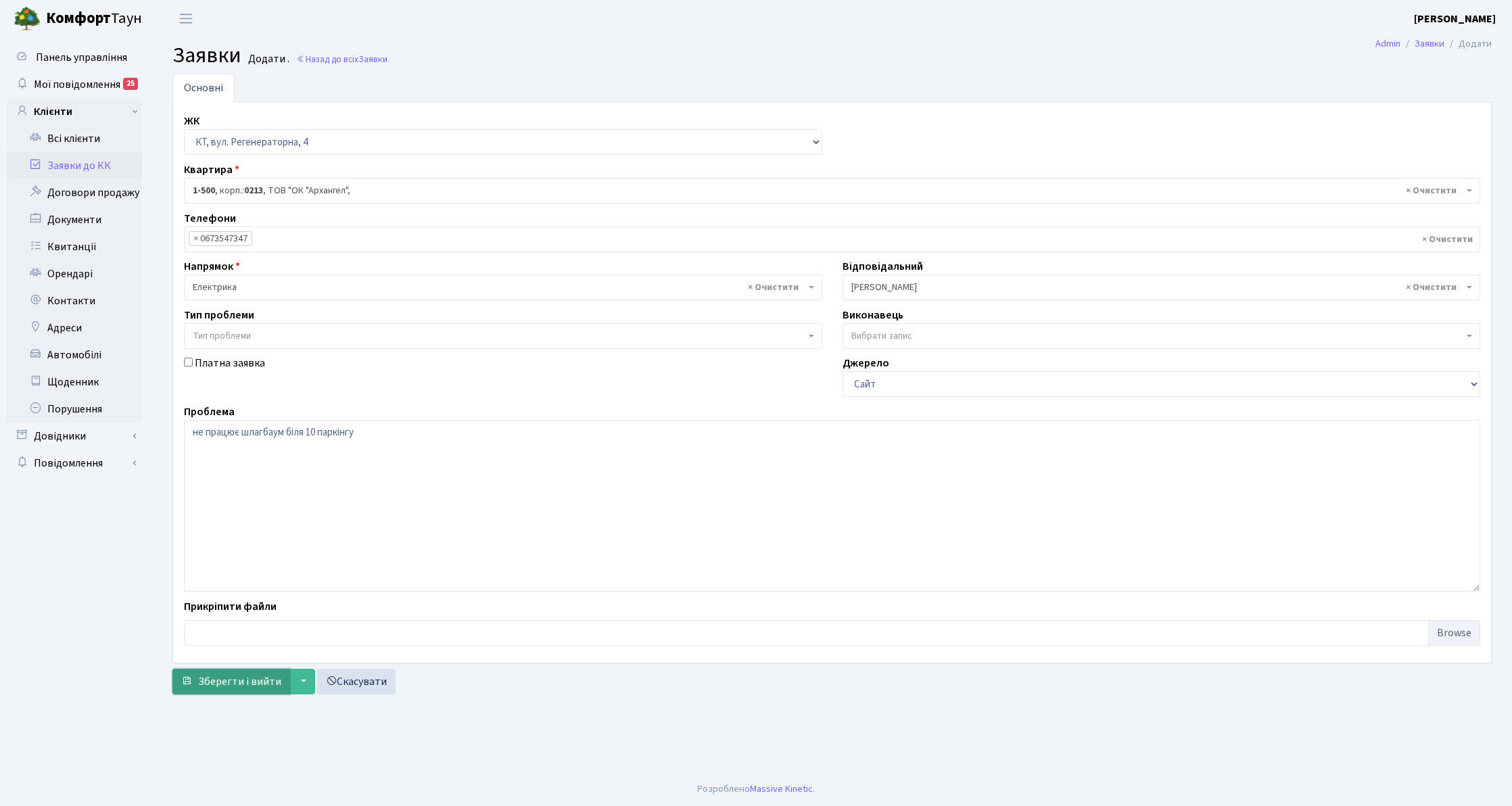
click at [229, 685] on span "Зберегти і вийти" at bounding box center [240, 682] width 83 height 15
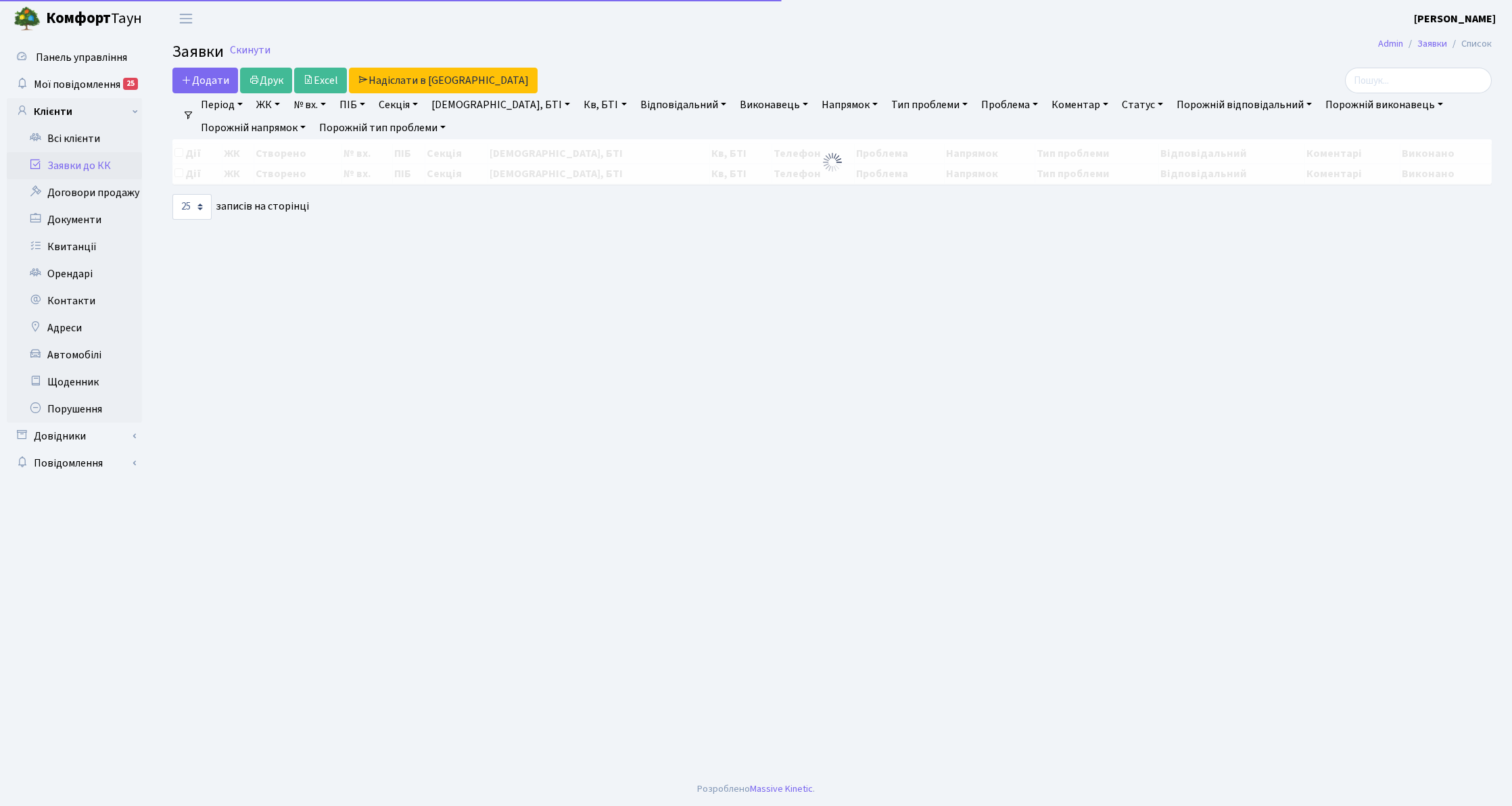
select select "25"
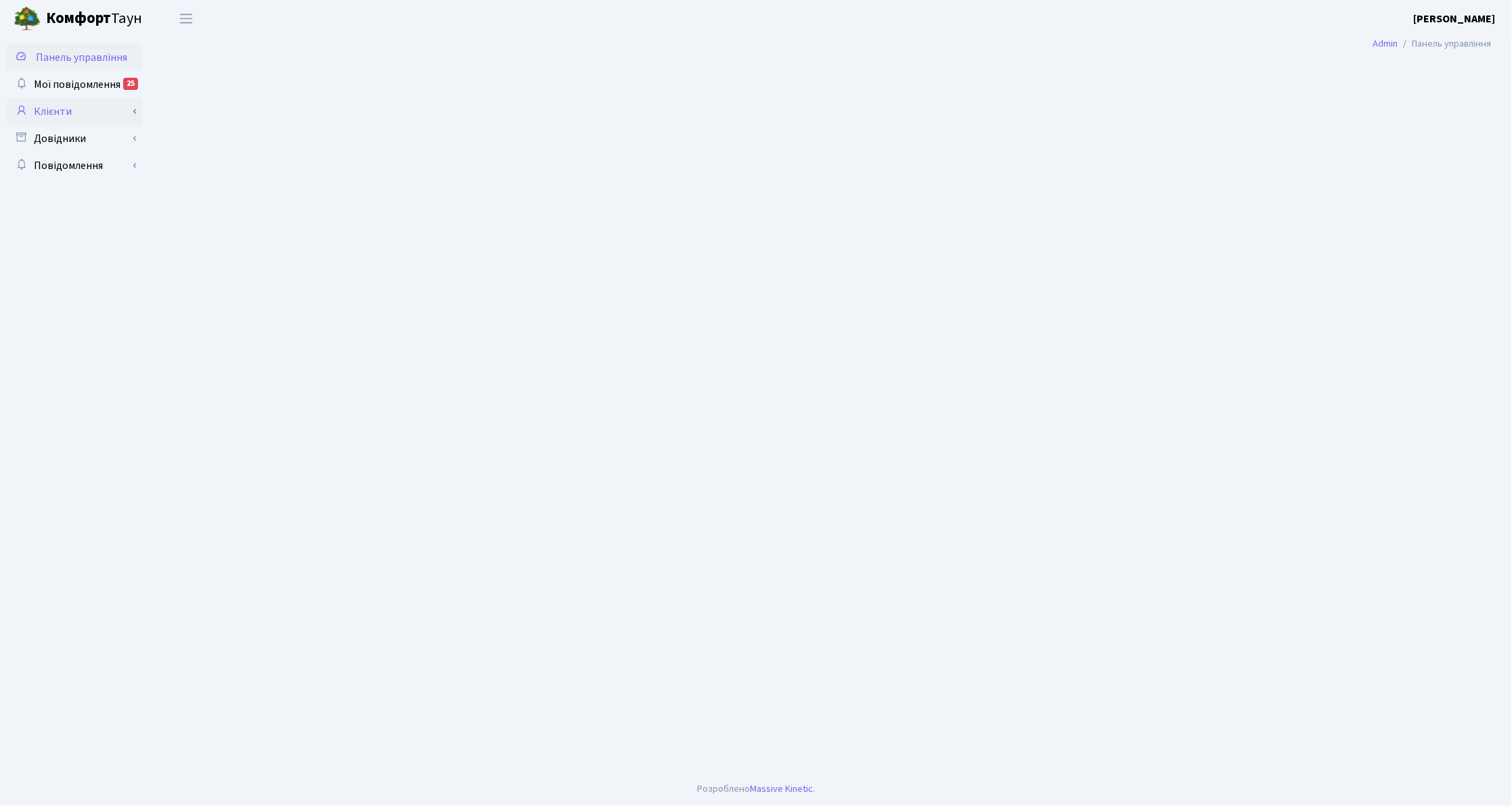
click at [103, 111] on link "Клієнти" at bounding box center [74, 111] width 136 height 27
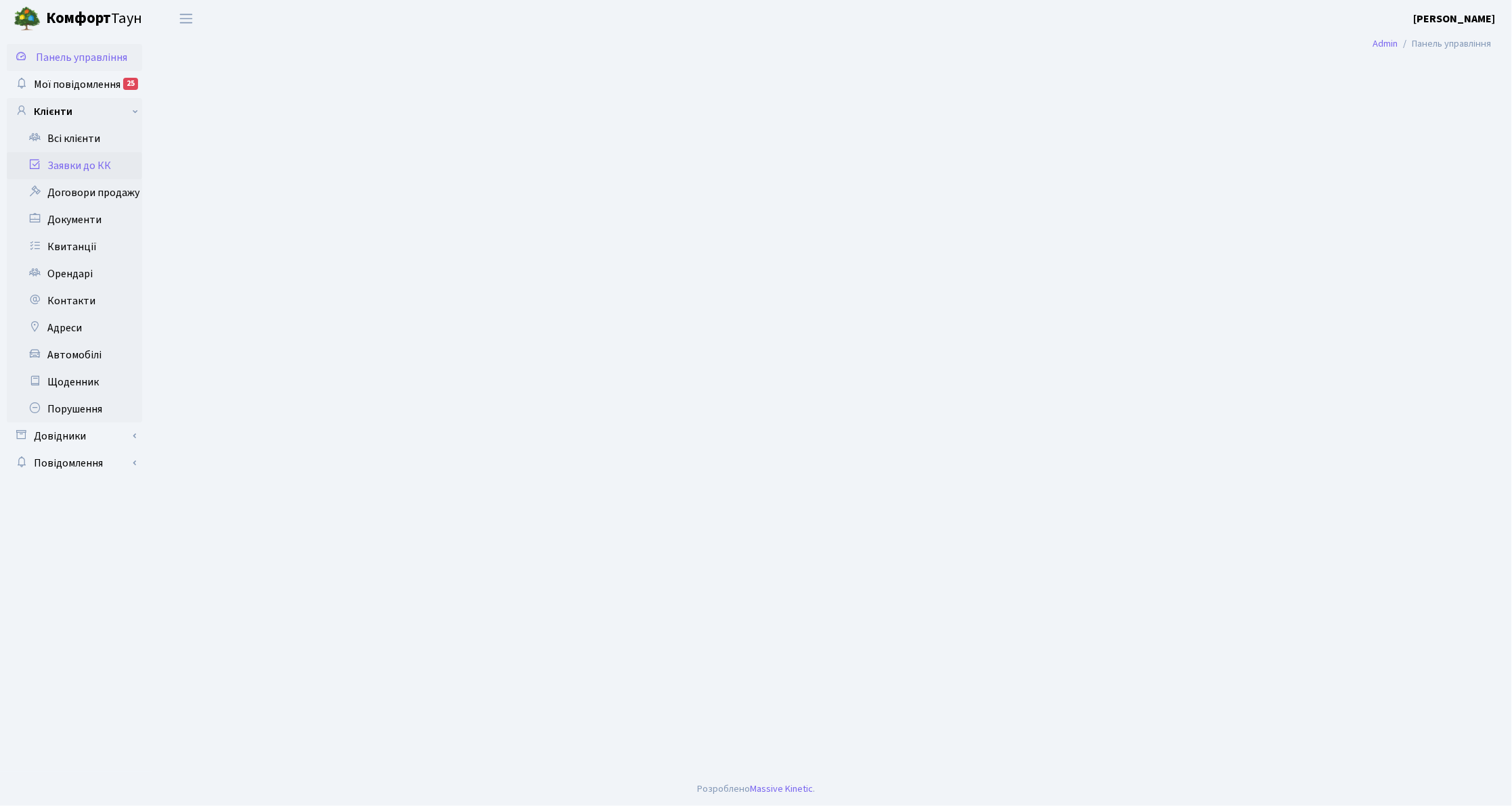
click at [122, 160] on link "Заявки до КК" at bounding box center [74, 166] width 136 height 27
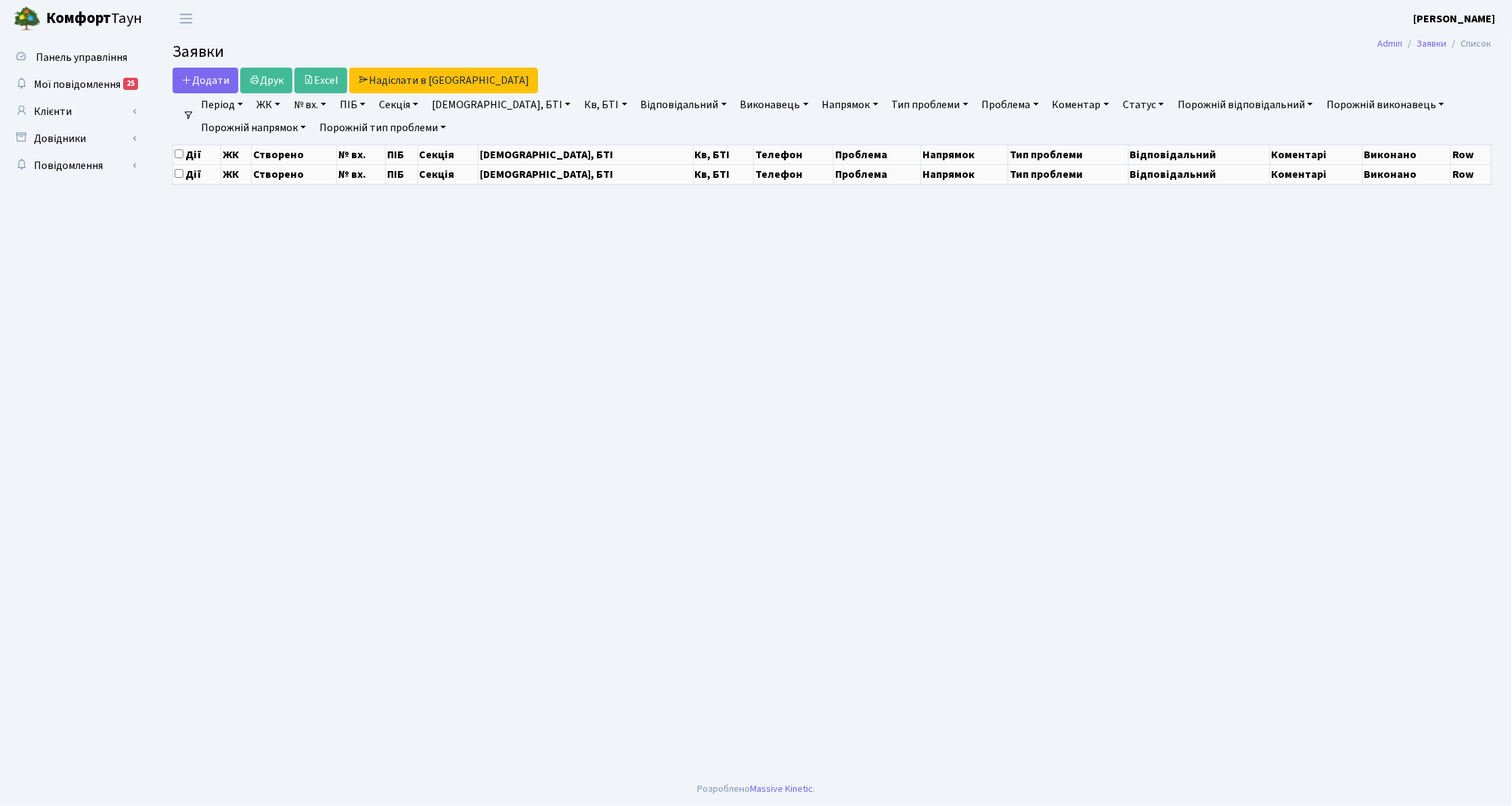
select select "25"
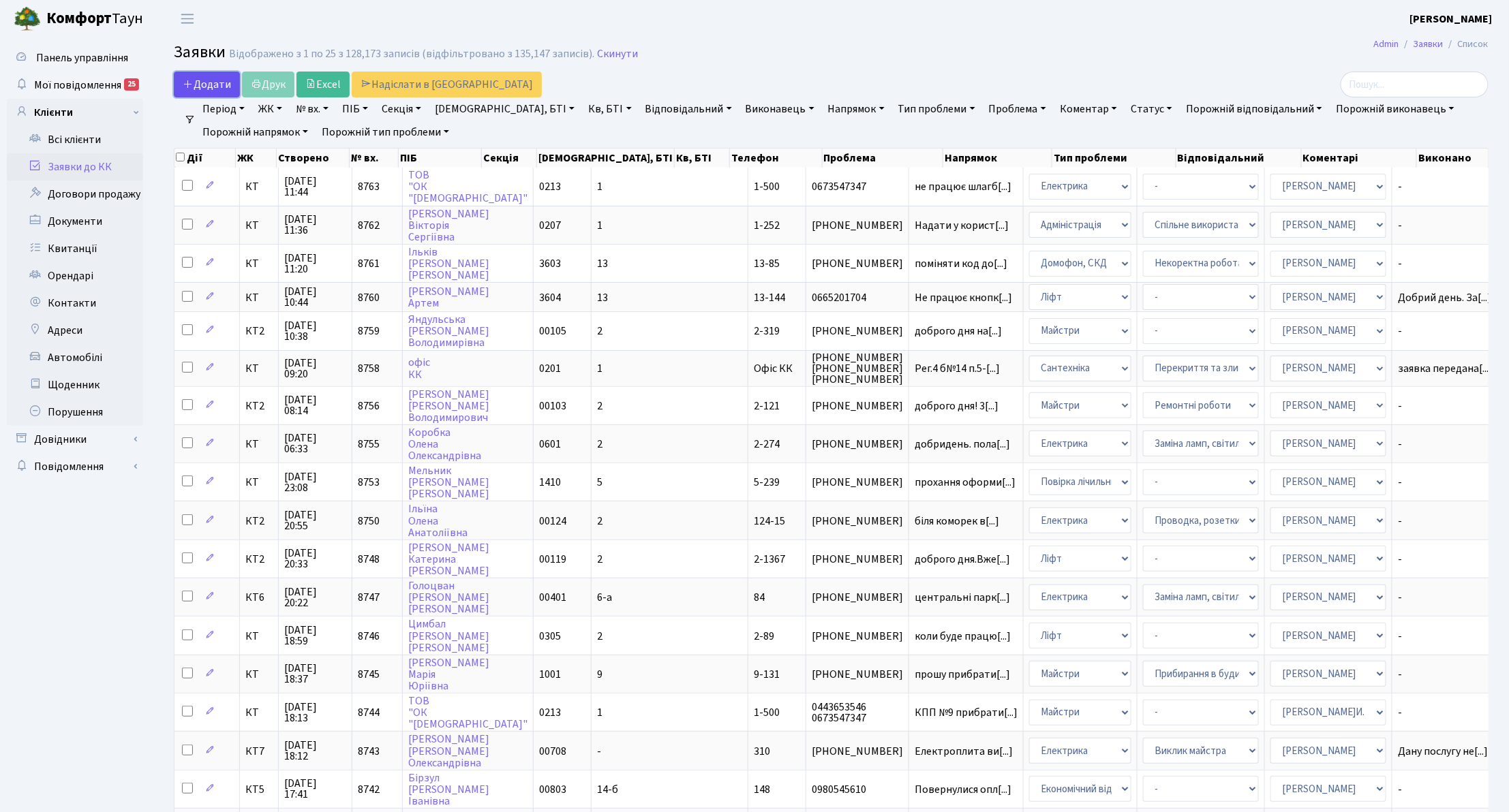
click at [219, 90] on span "Додати" at bounding box center [207, 84] width 48 height 15
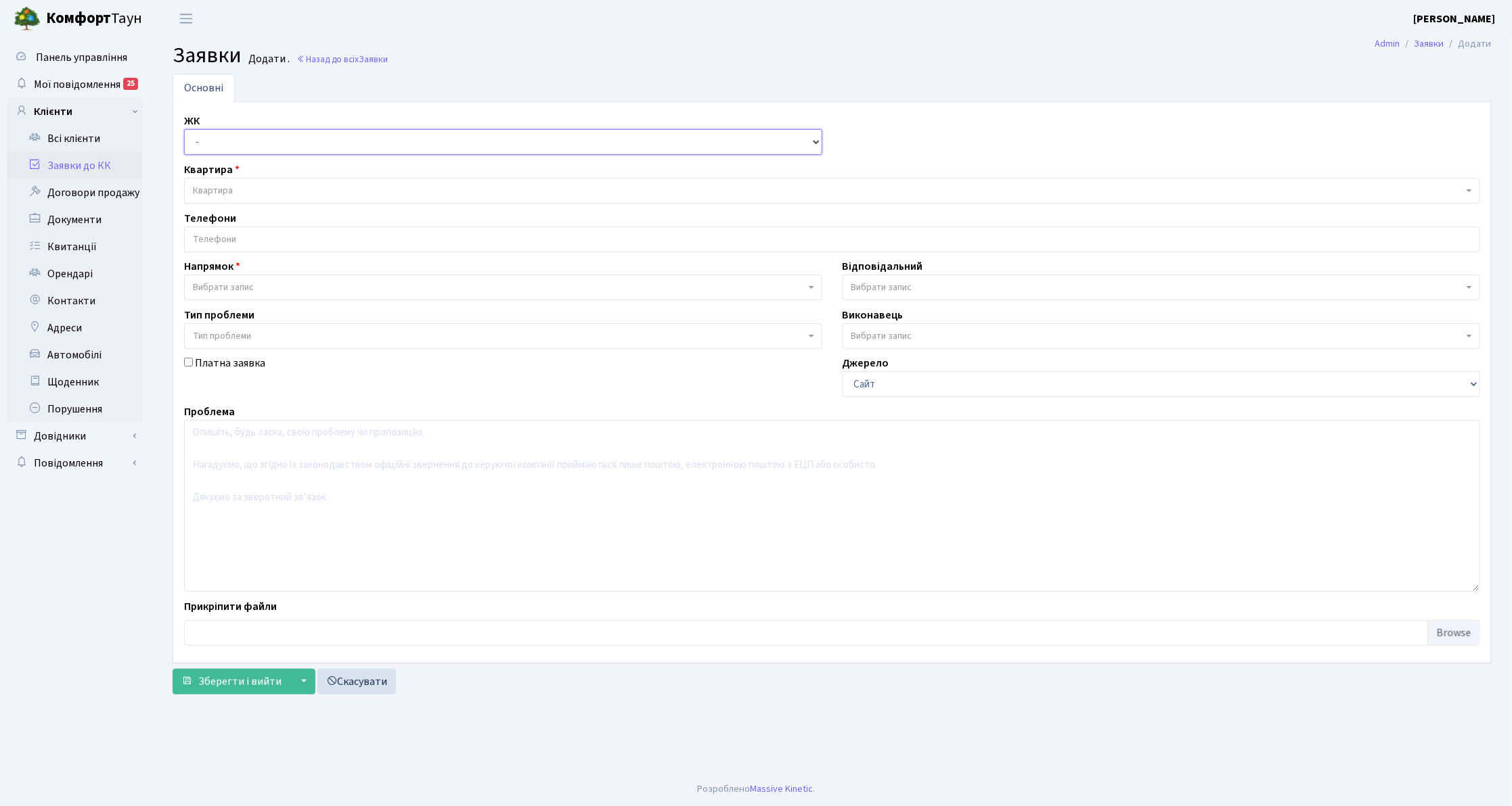
drag, startPoint x: 0, startPoint y: 0, endPoint x: 232, endPoint y: 152, distance: 277.4
click at [232, 152] on select "- КТ, вул. Регенераторна, 4 КТ2, просп. Соборності, 17 КТ3, вул. Березнева, 16 …" at bounding box center [503, 142] width 638 height 26
select select "271"
click at [184, 130] on select "- КТ, вул. Регенераторна, 4 КТ2, просп. Соборності, 17 КТ3, вул. Березнева, 16 …" at bounding box center [503, 142] width 638 height 26
select select
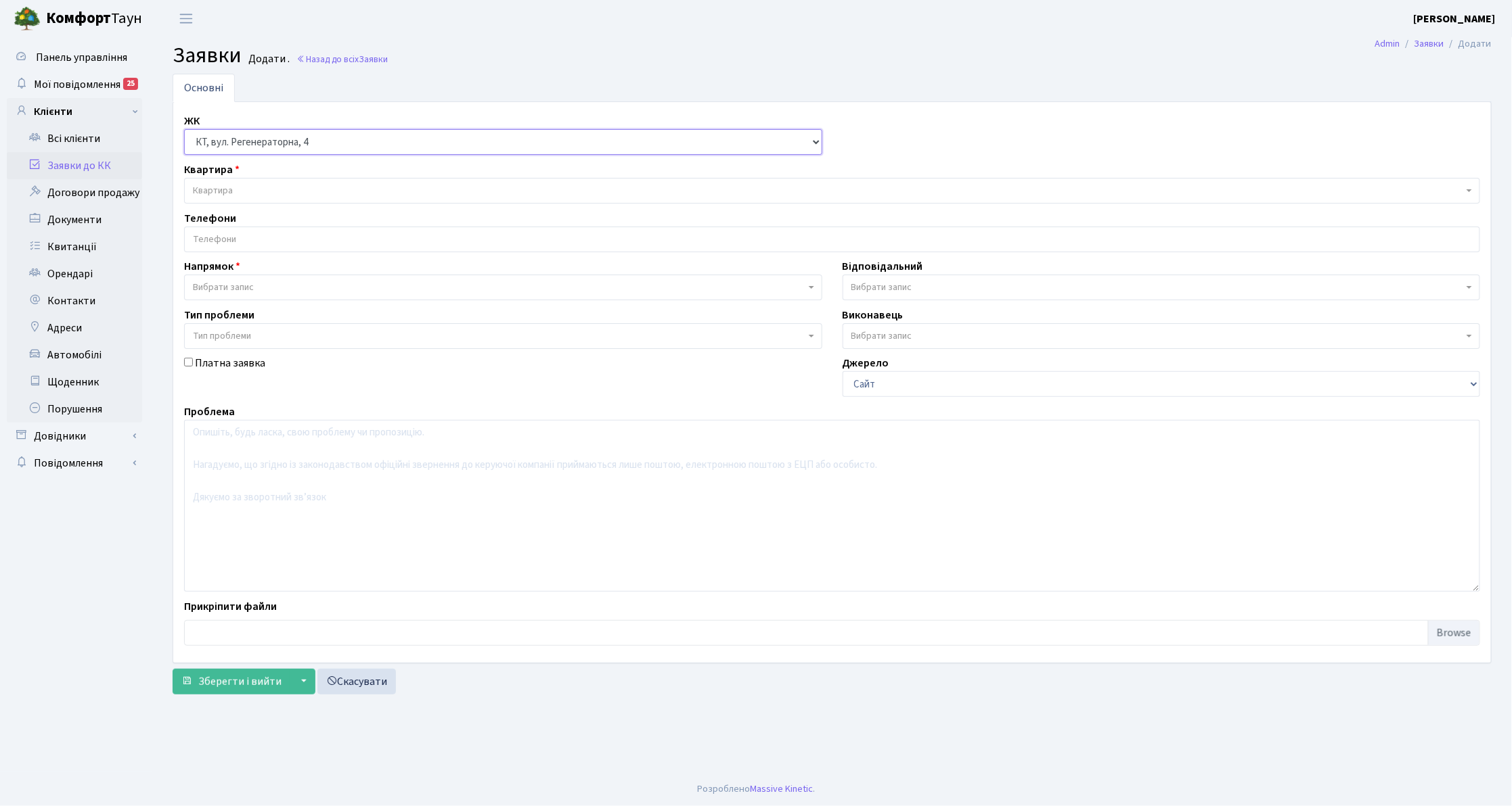
select select
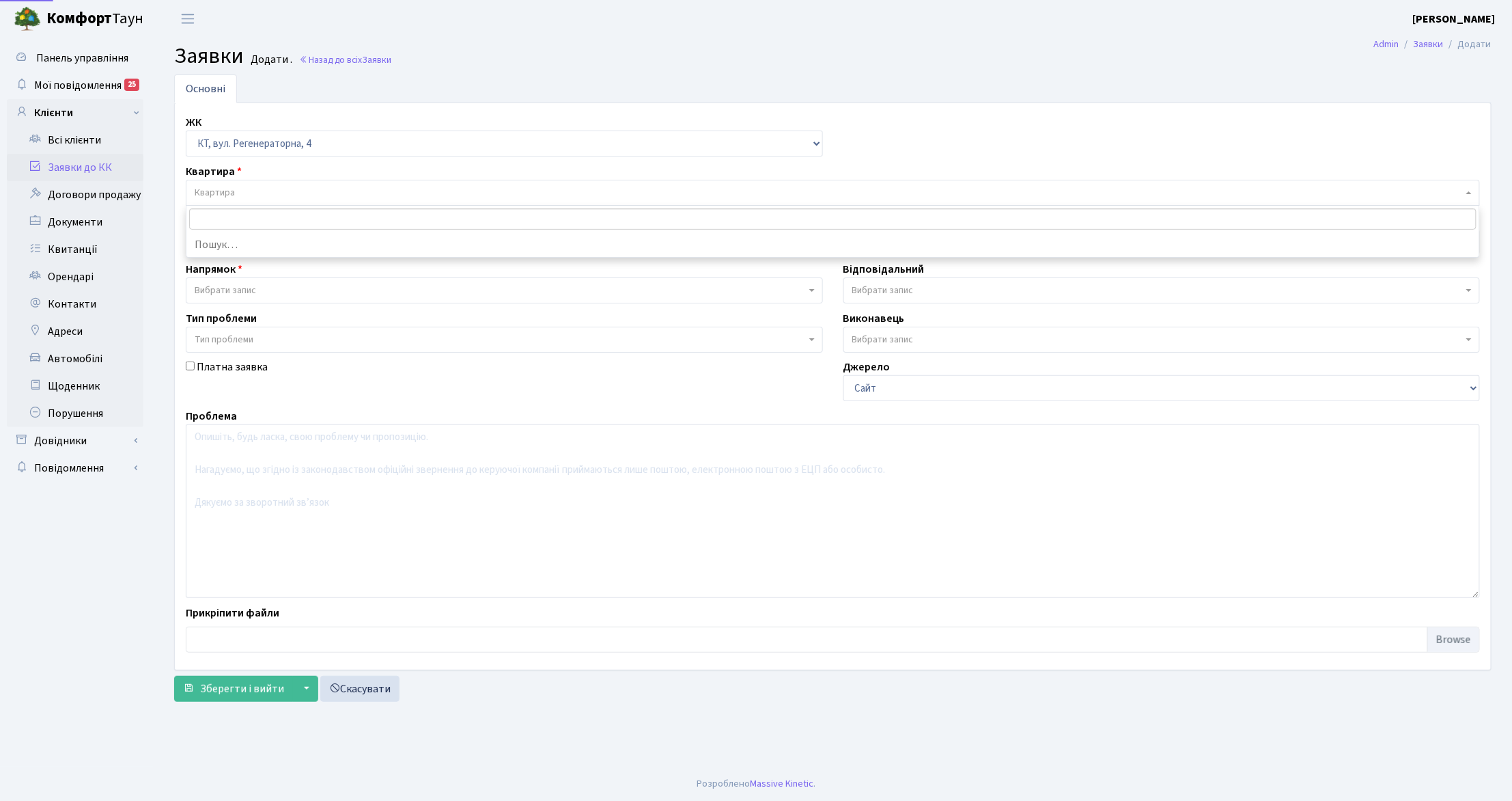
click at [268, 200] on span "Квартира" at bounding box center [829, 193] width 1268 height 13
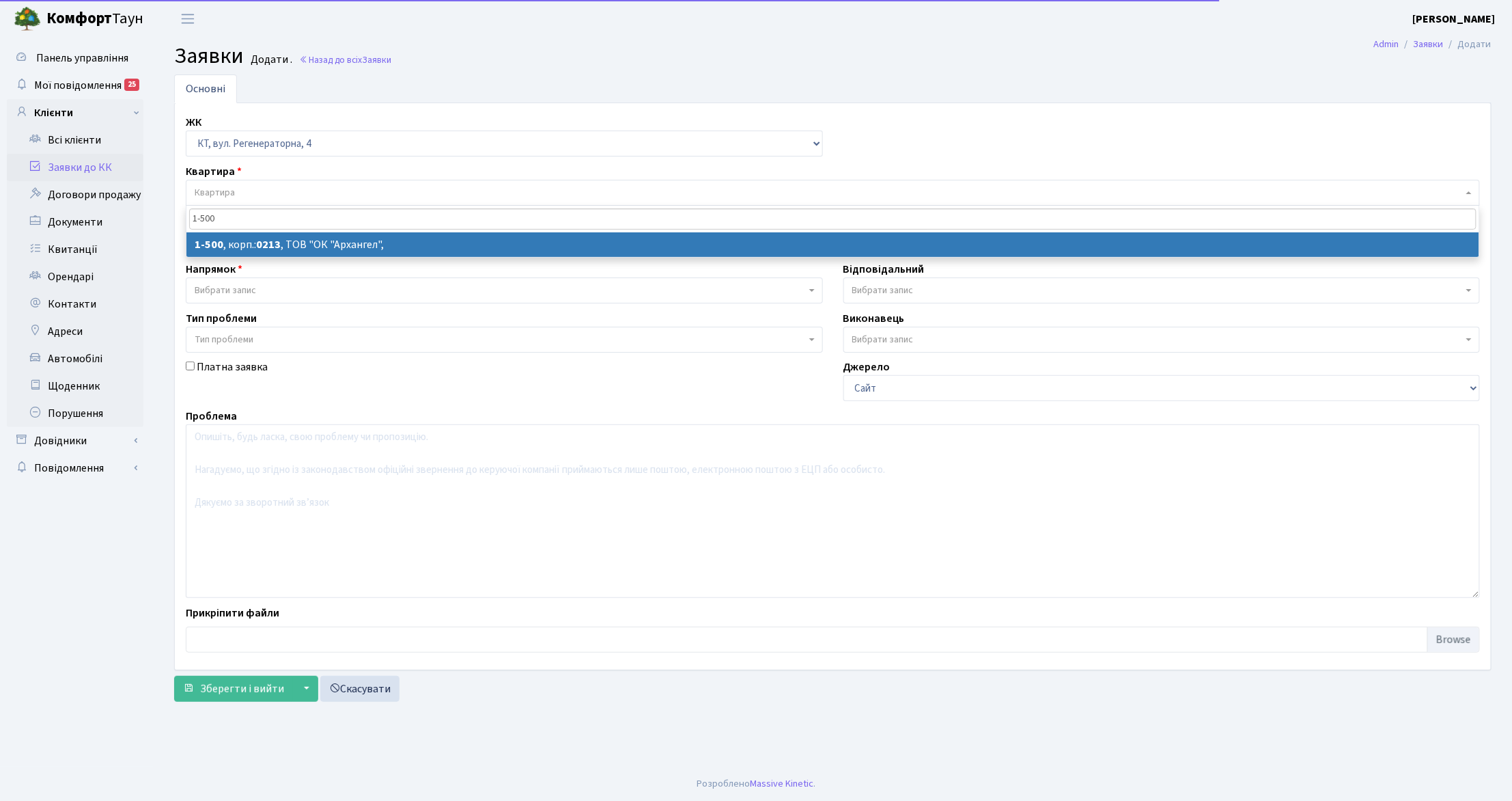
type input "1-500"
select select
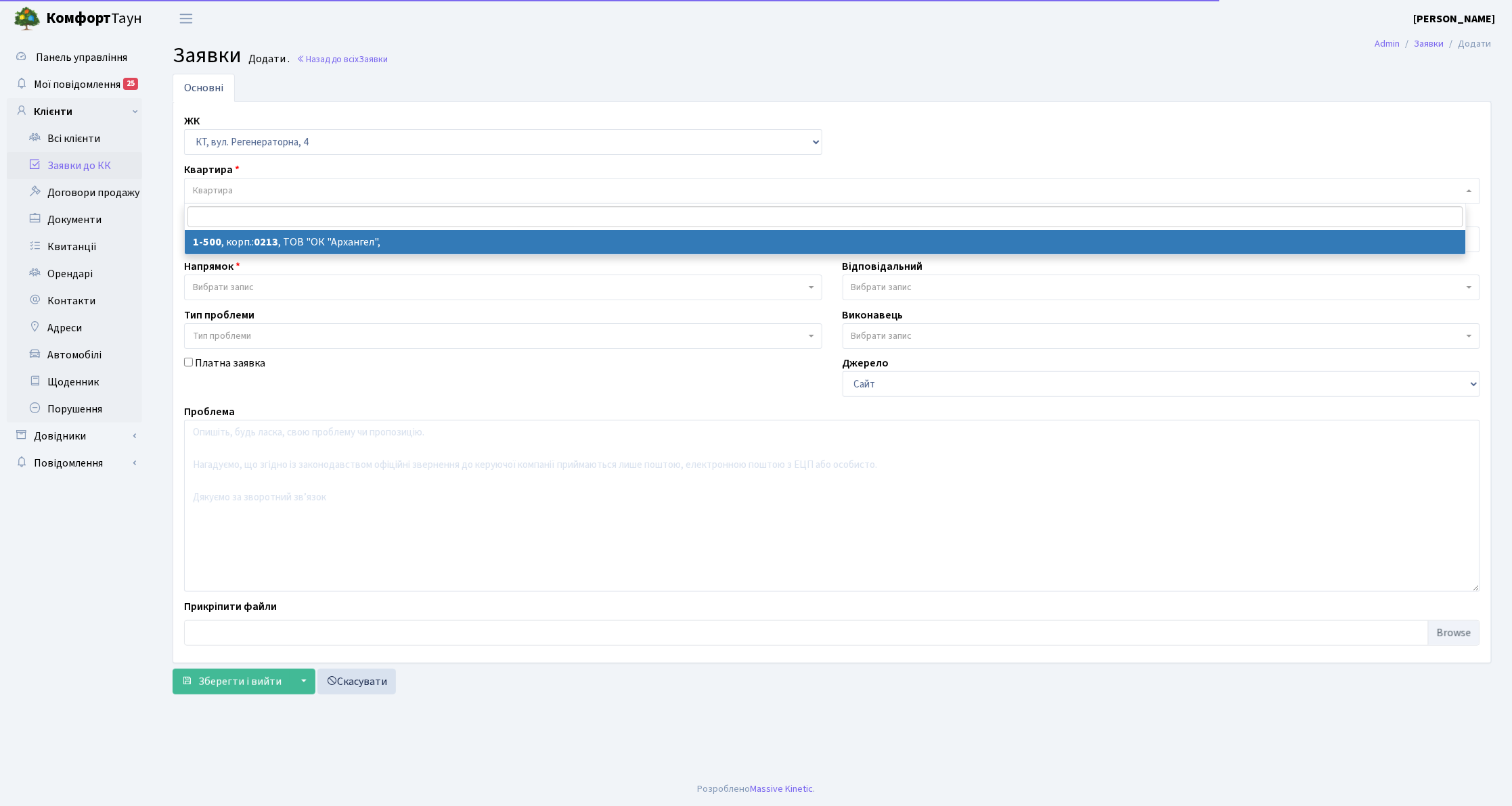
select select "16285"
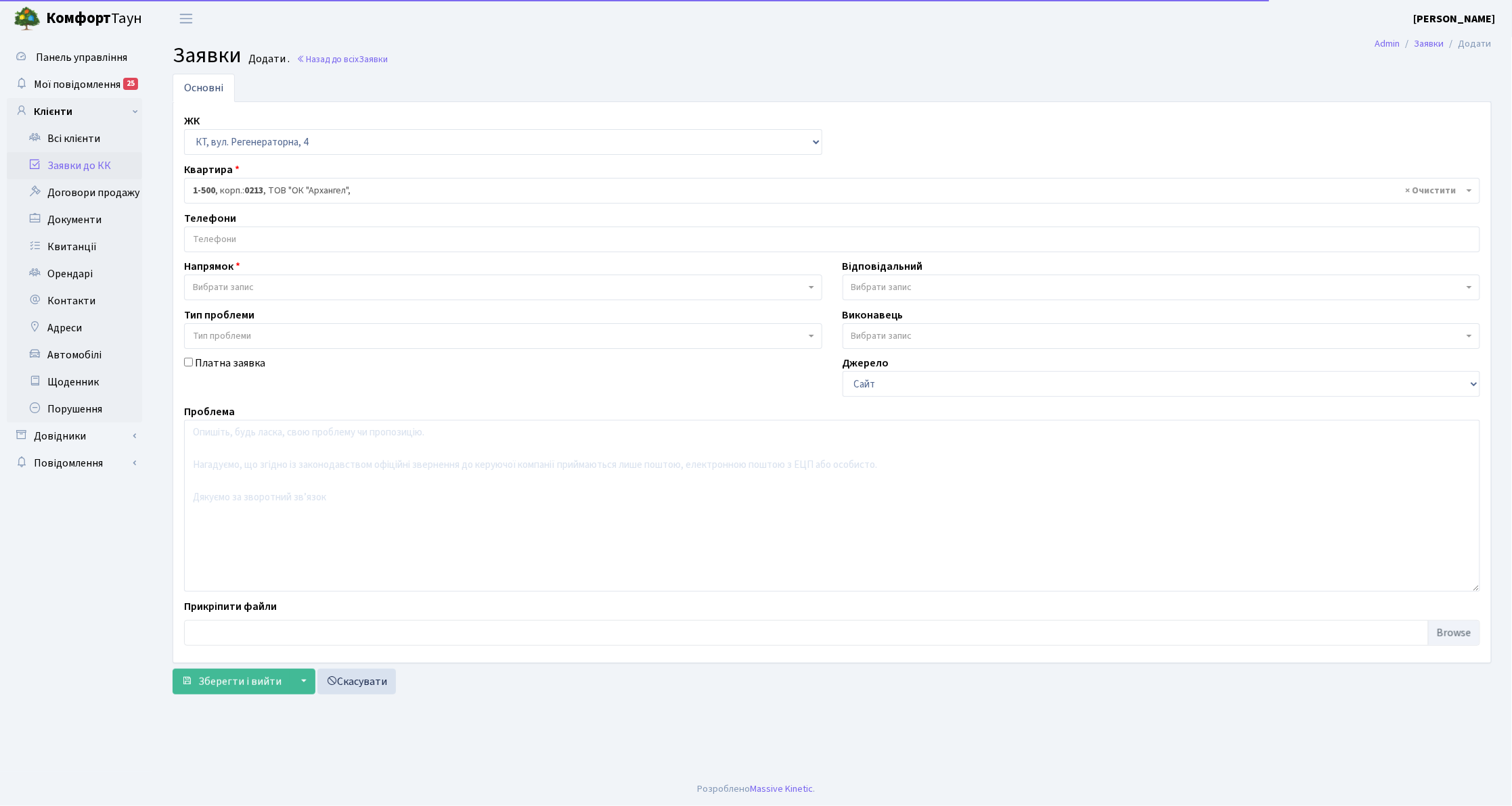
click at [272, 244] on input "search" at bounding box center [832, 239] width 1295 height 24
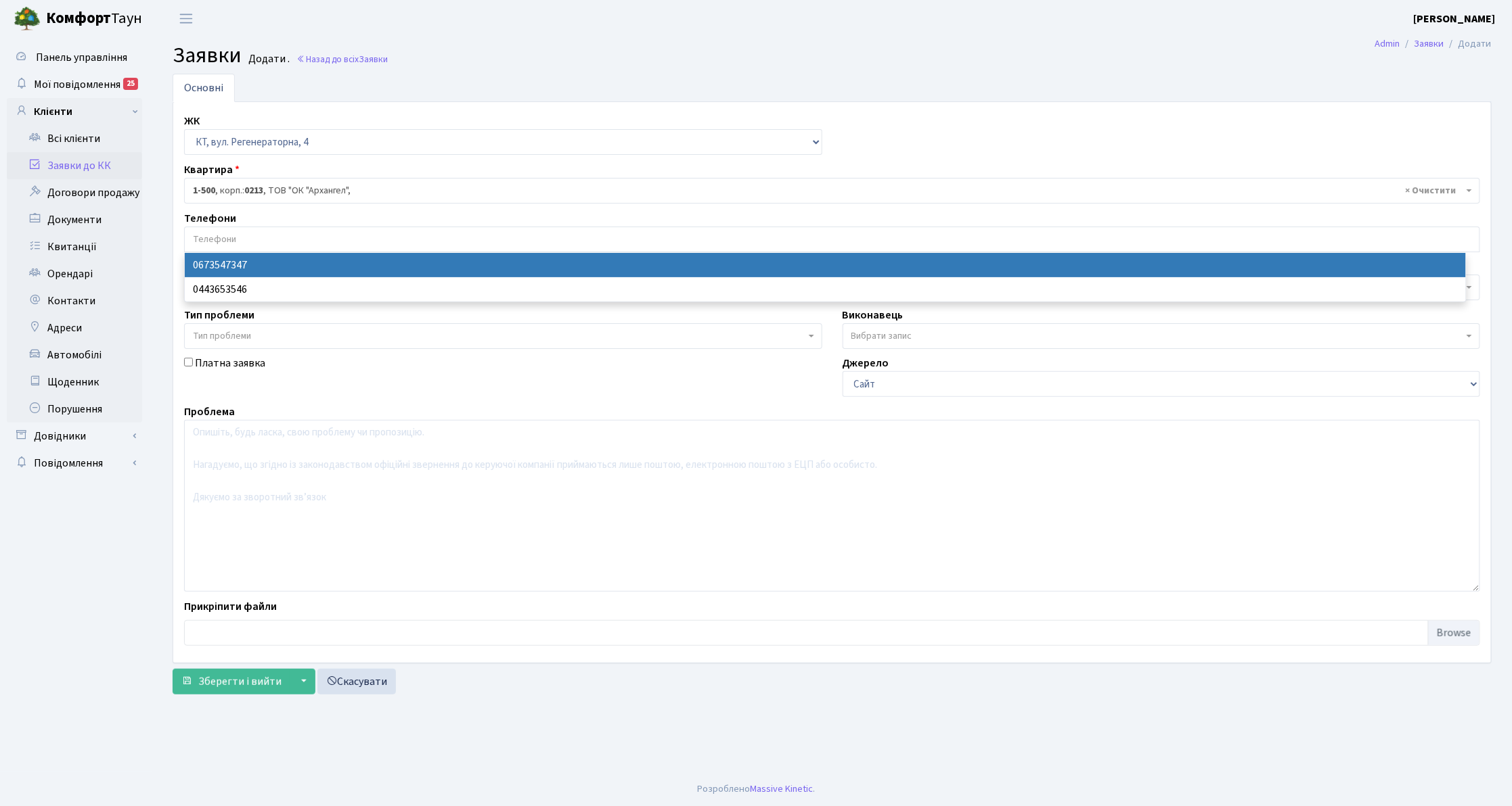
select select "28693"
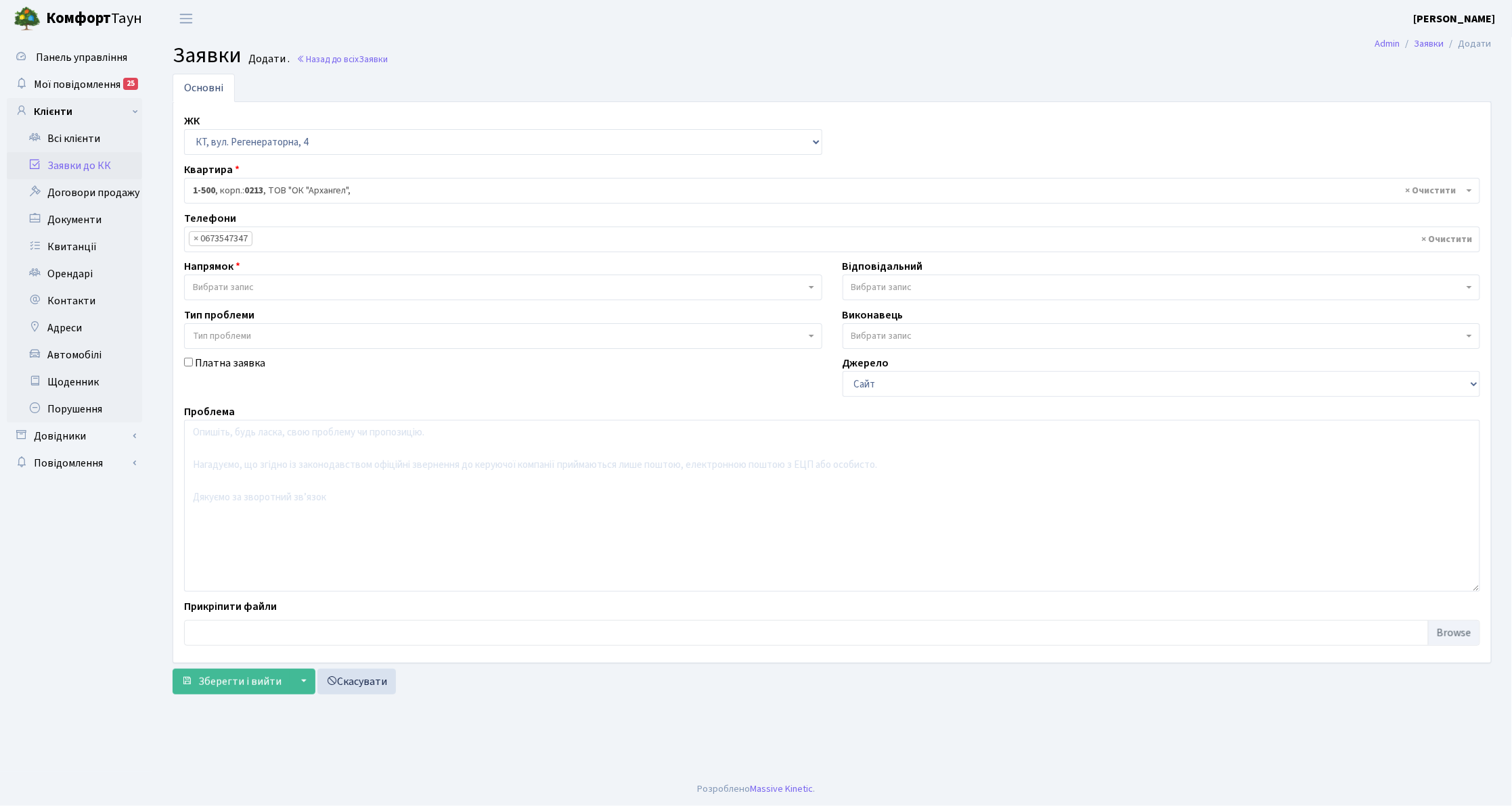
click at [263, 269] on div "Напрямок - Адміністрація Домофон, СКД Ліфт Майстри Сантехніка Економічний відді…" at bounding box center [503, 280] width 658 height 42
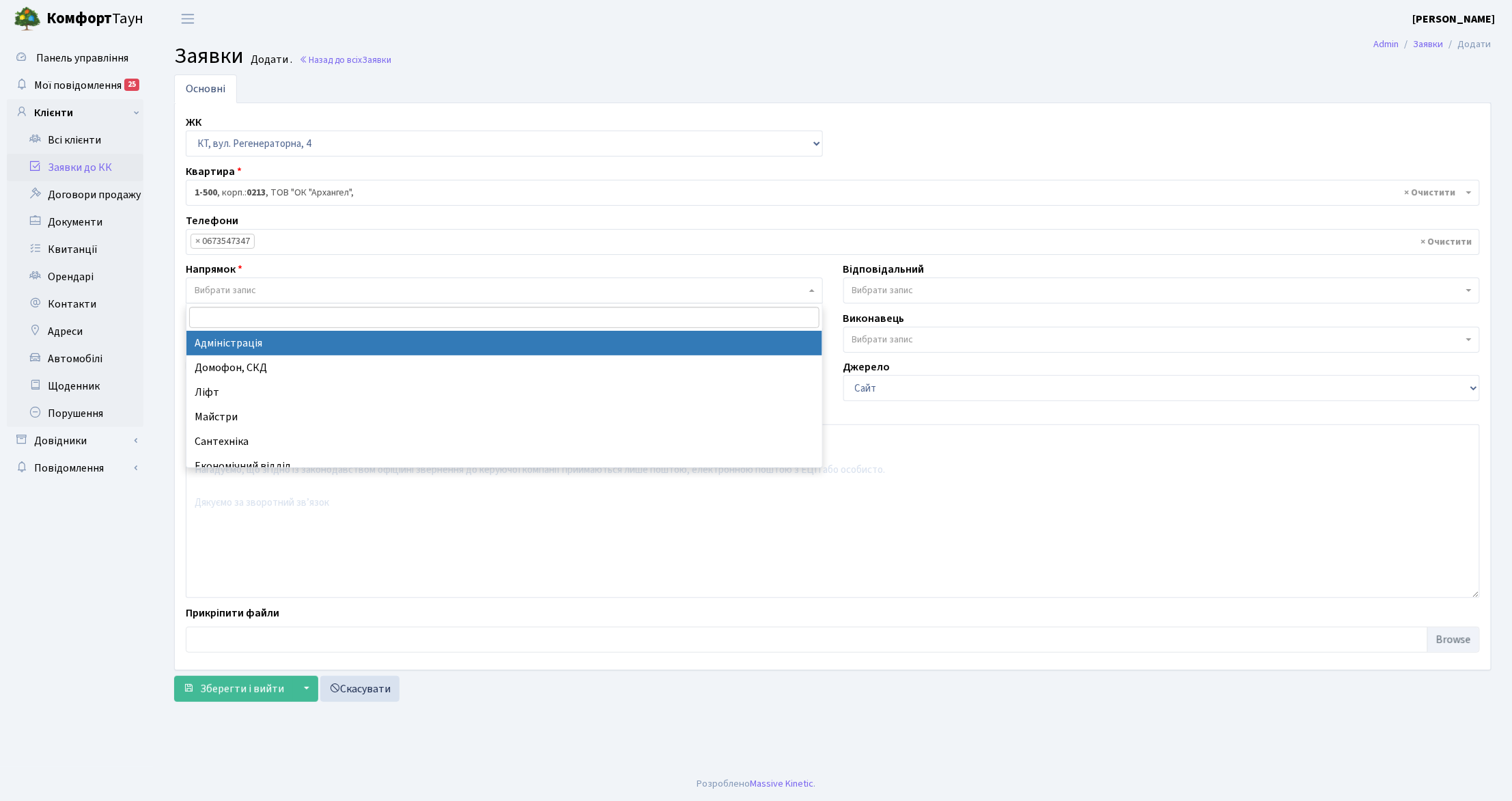
click at [262, 302] on span "Вибрати запис" at bounding box center [504, 290] width 637 height 26
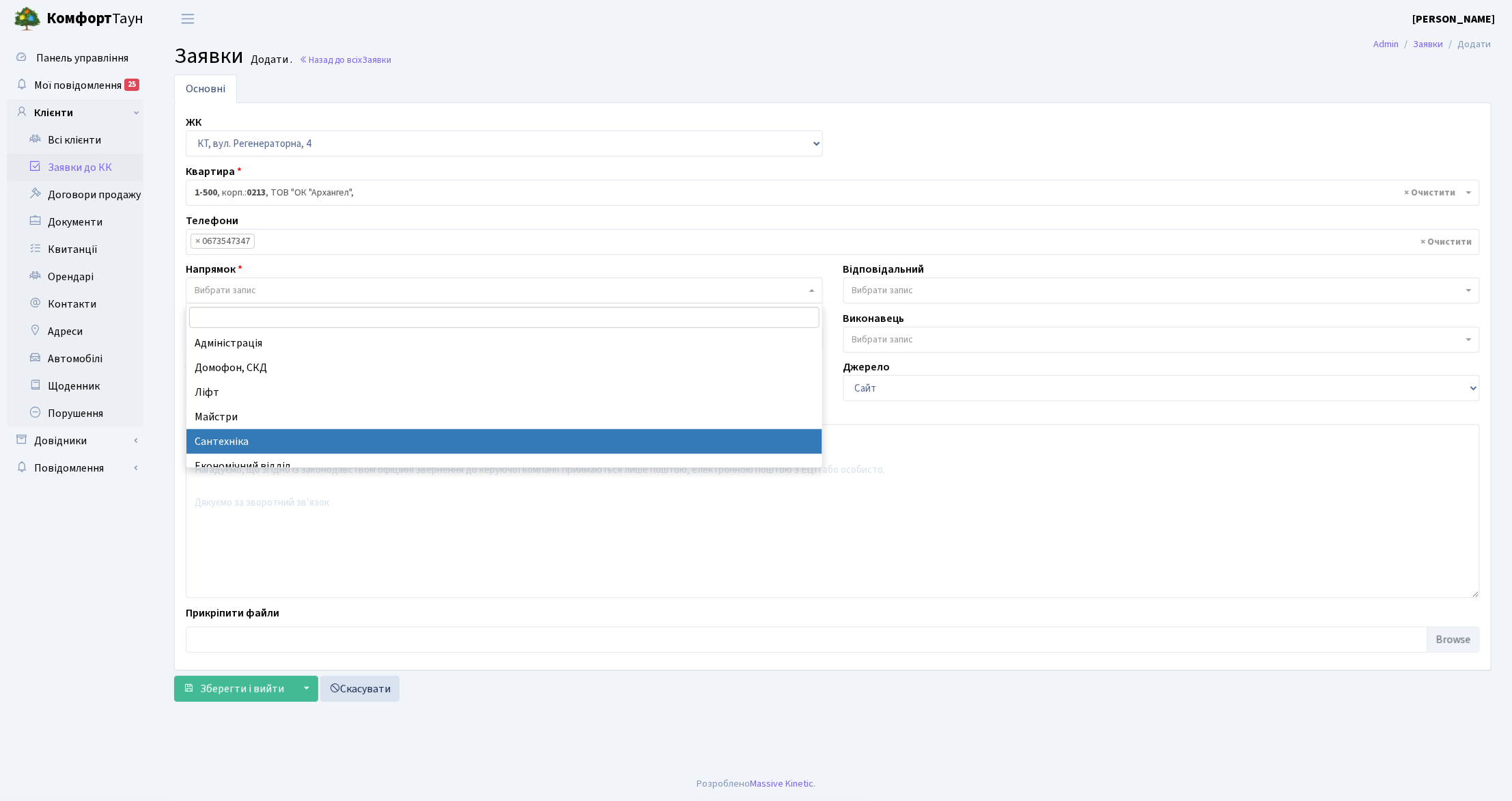
drag, startPoint x: 275, startPoint y: 448, endPoint x: 299, endPoint y: 462, distance: 27.8
select select "2"
select select
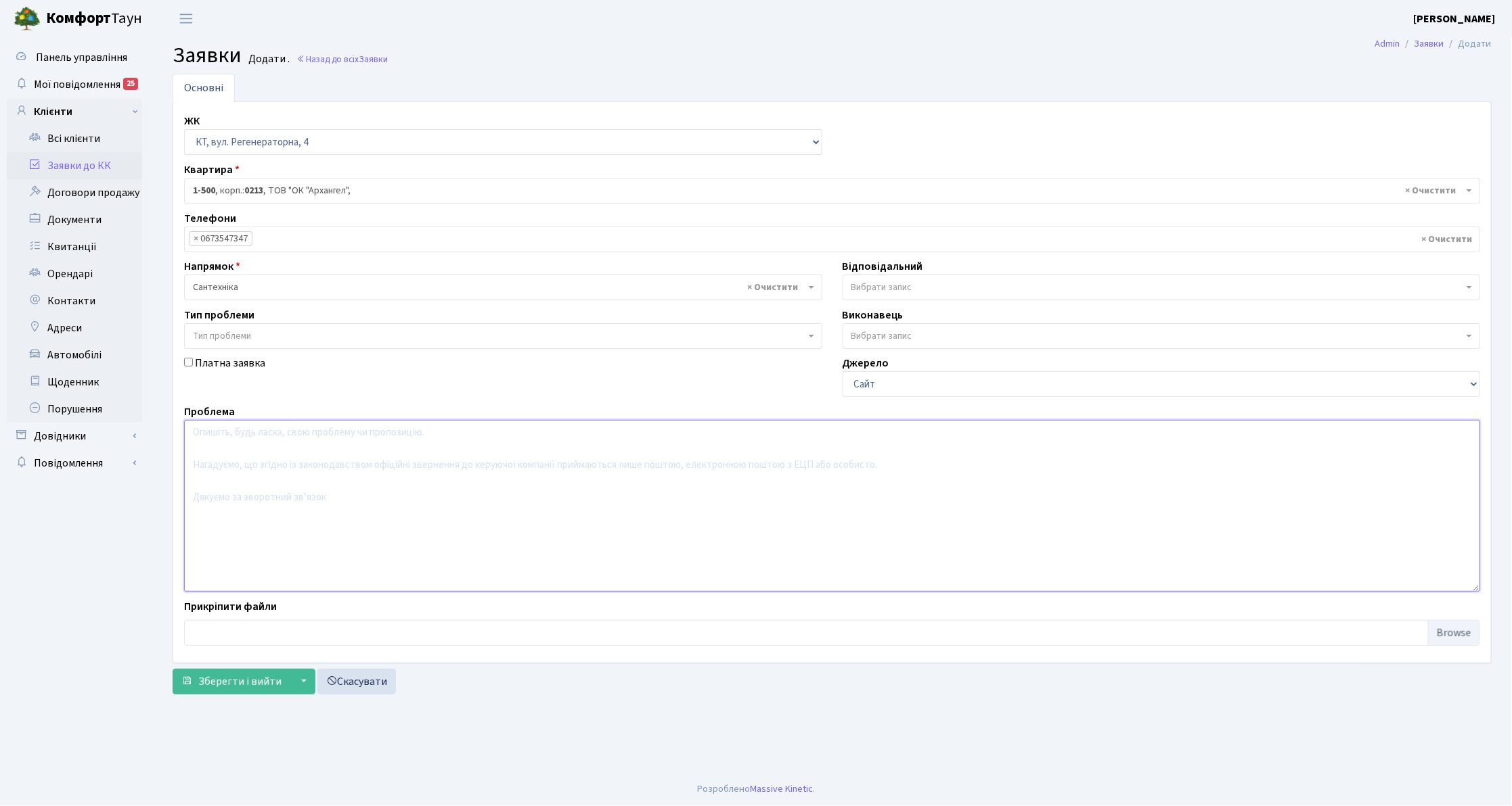
click at [337, 509] on textarea at bounding box center [832, 506] width 1296 height 172
type textarea "п.3 тече вода в підвал визвана кв. 80 для огляду"
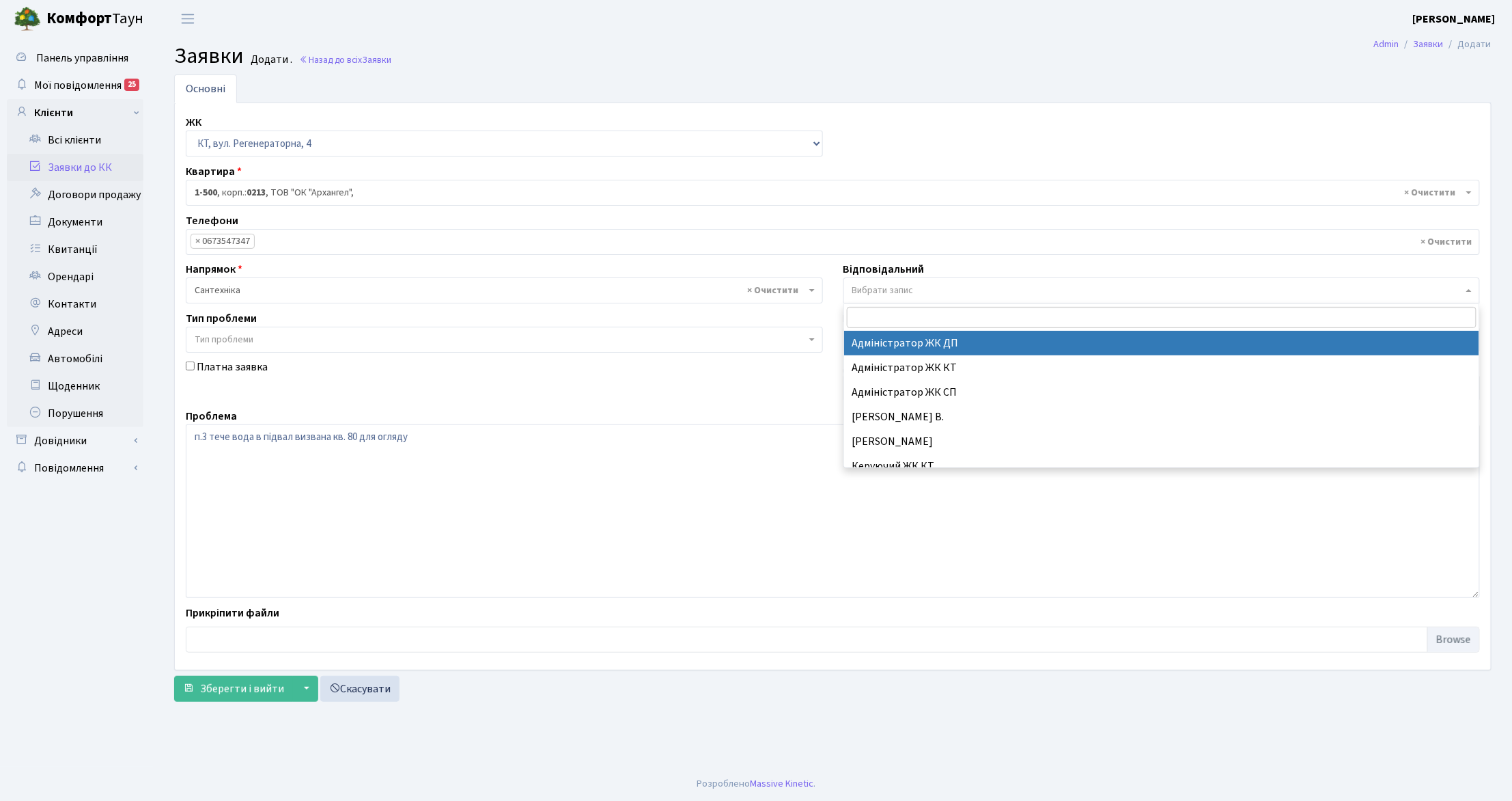
click at [938, 287] on span "Вибрати запис" at bounding box center [1158, 290] width 612 height 13
type input "ти"
select select "67"
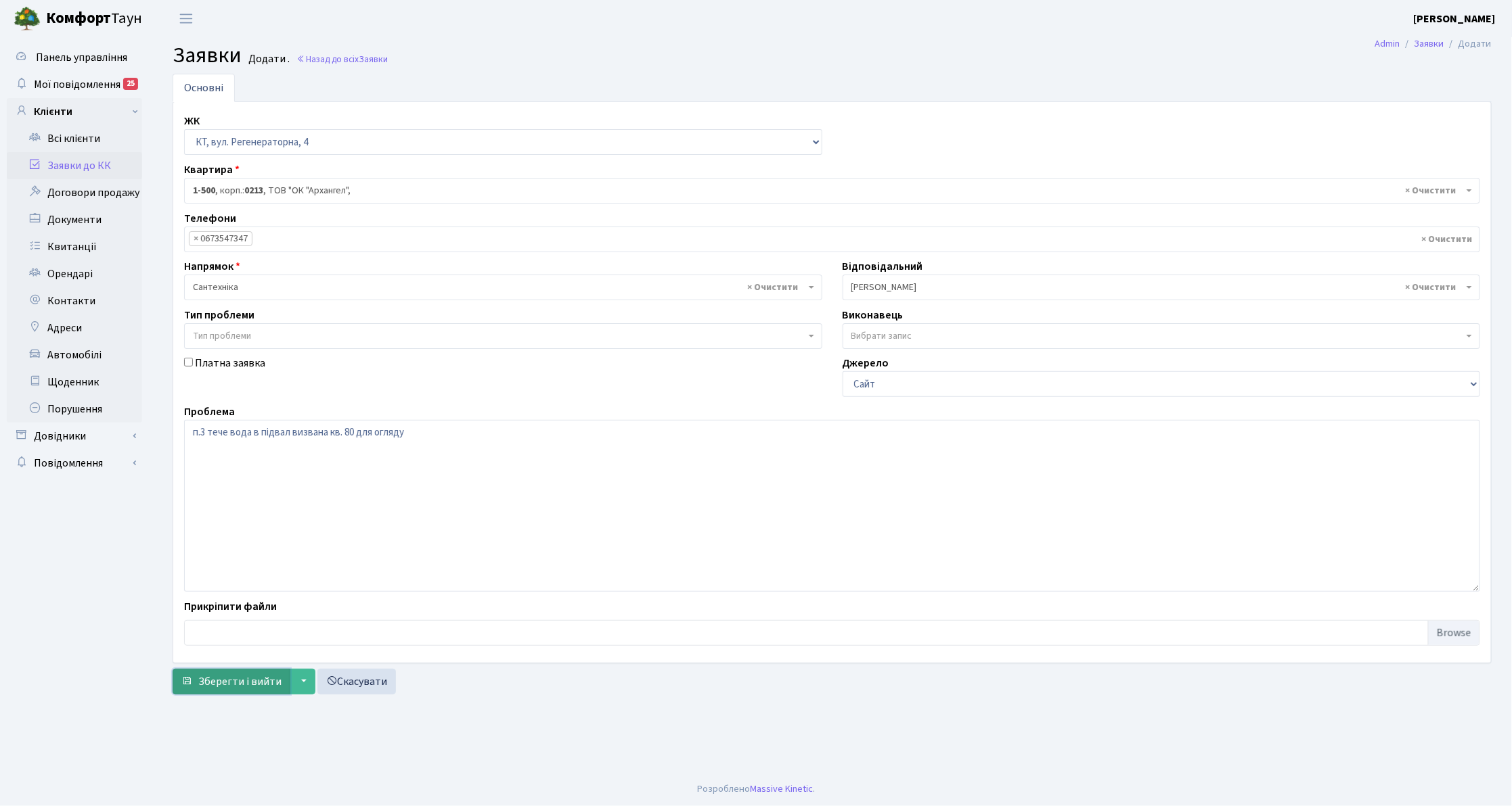
click at [238, 682] on span "Зберегти і вийти" at bounding box center [240, 682] width 83 height 15
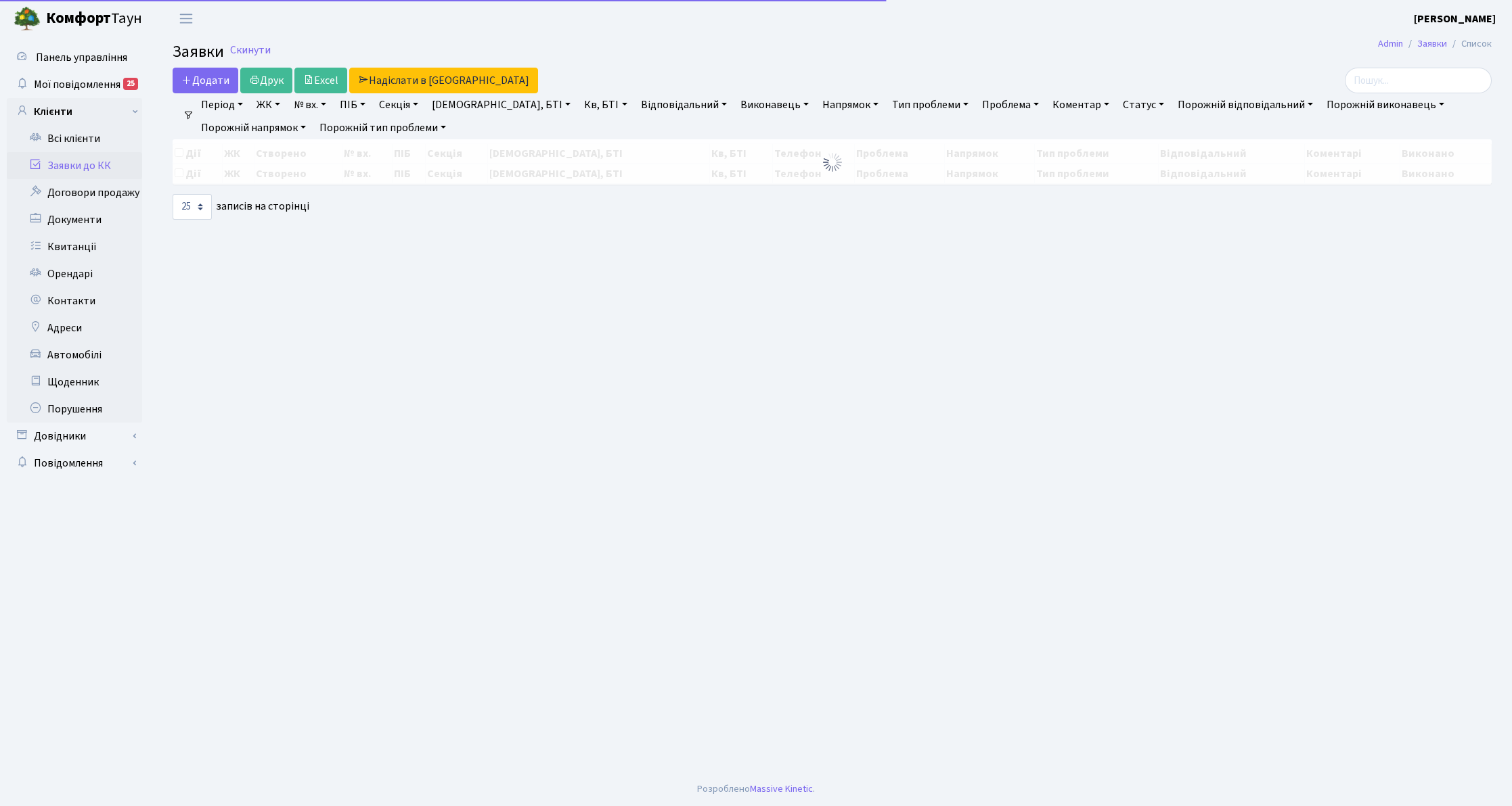
select select "25"
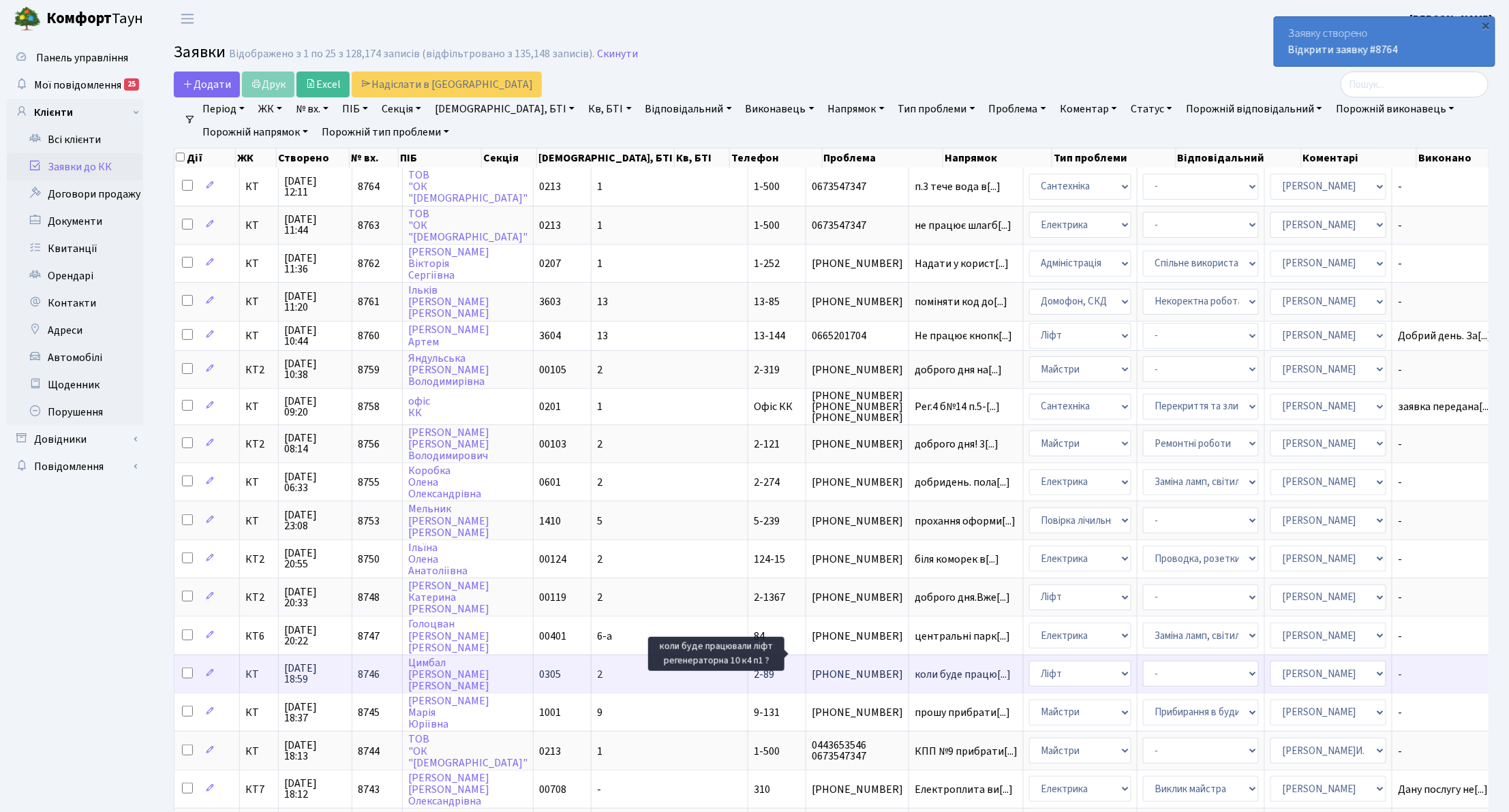
click at [915, 667] on span "коли буде працю[...]" at bounding box center [962, 674] width 96 height 15
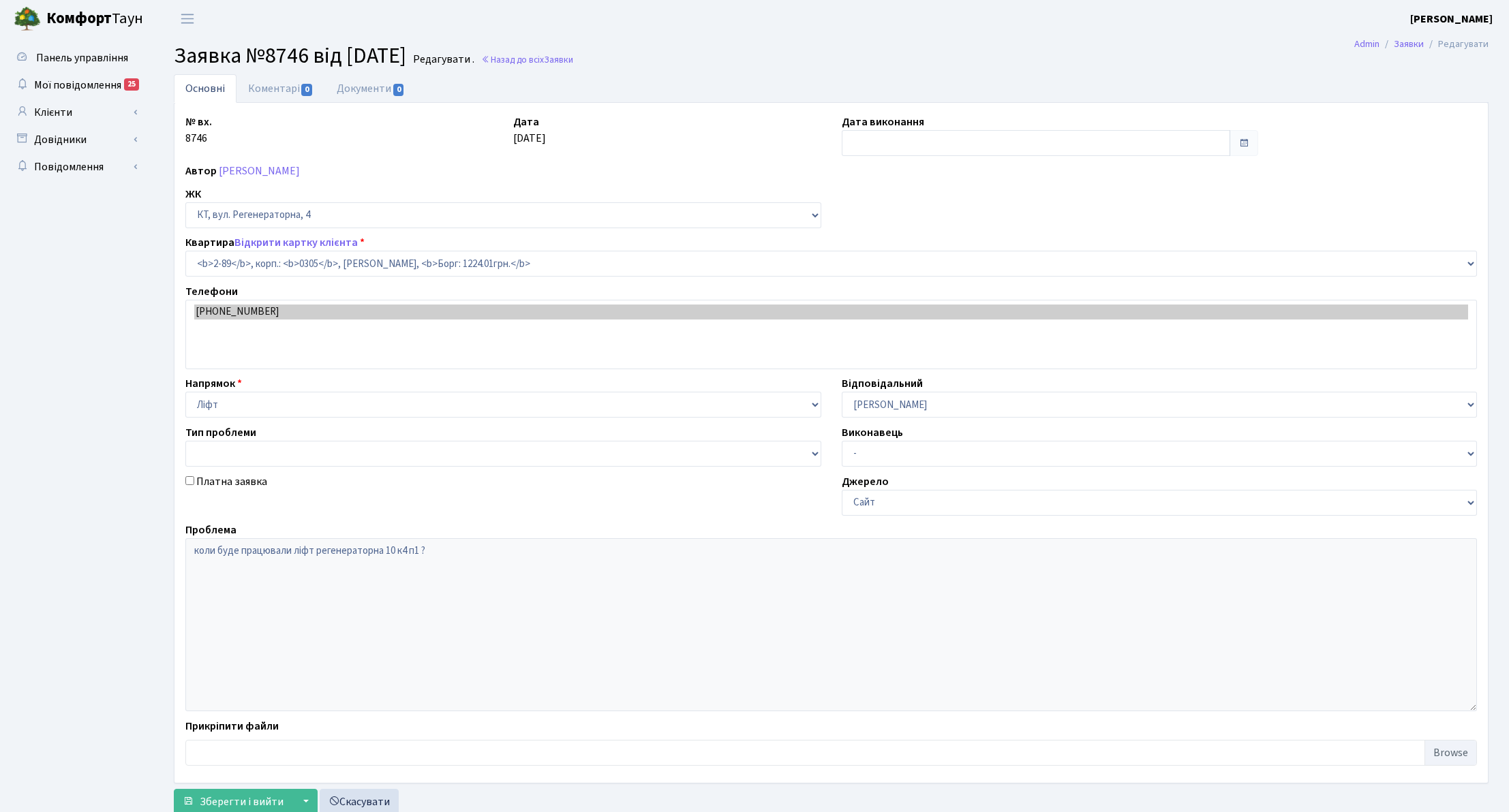
select select "658"
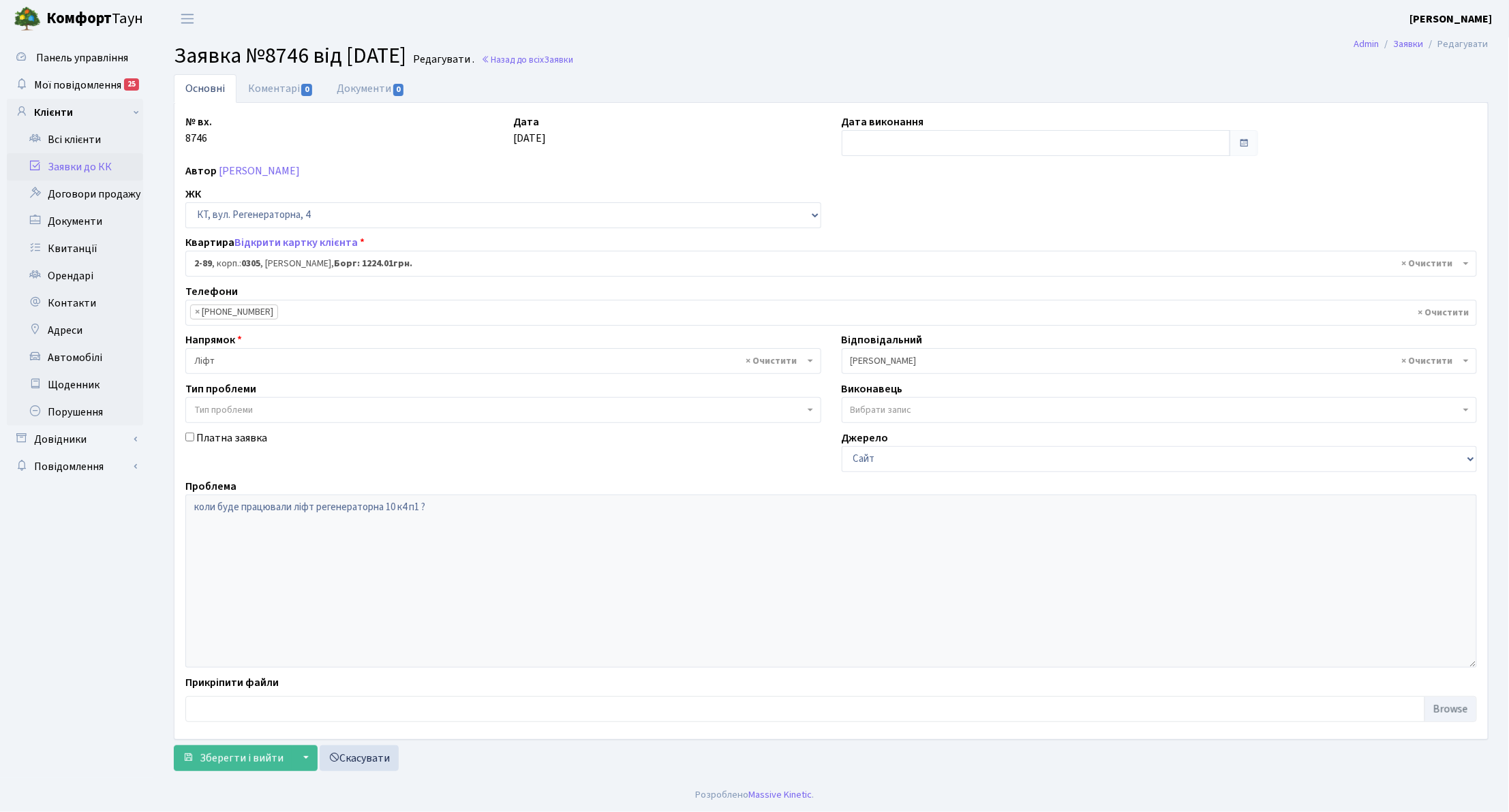
click at [53, 162] on link "Заявки до КК" at bounding box center [75, 167] width 137 height 27
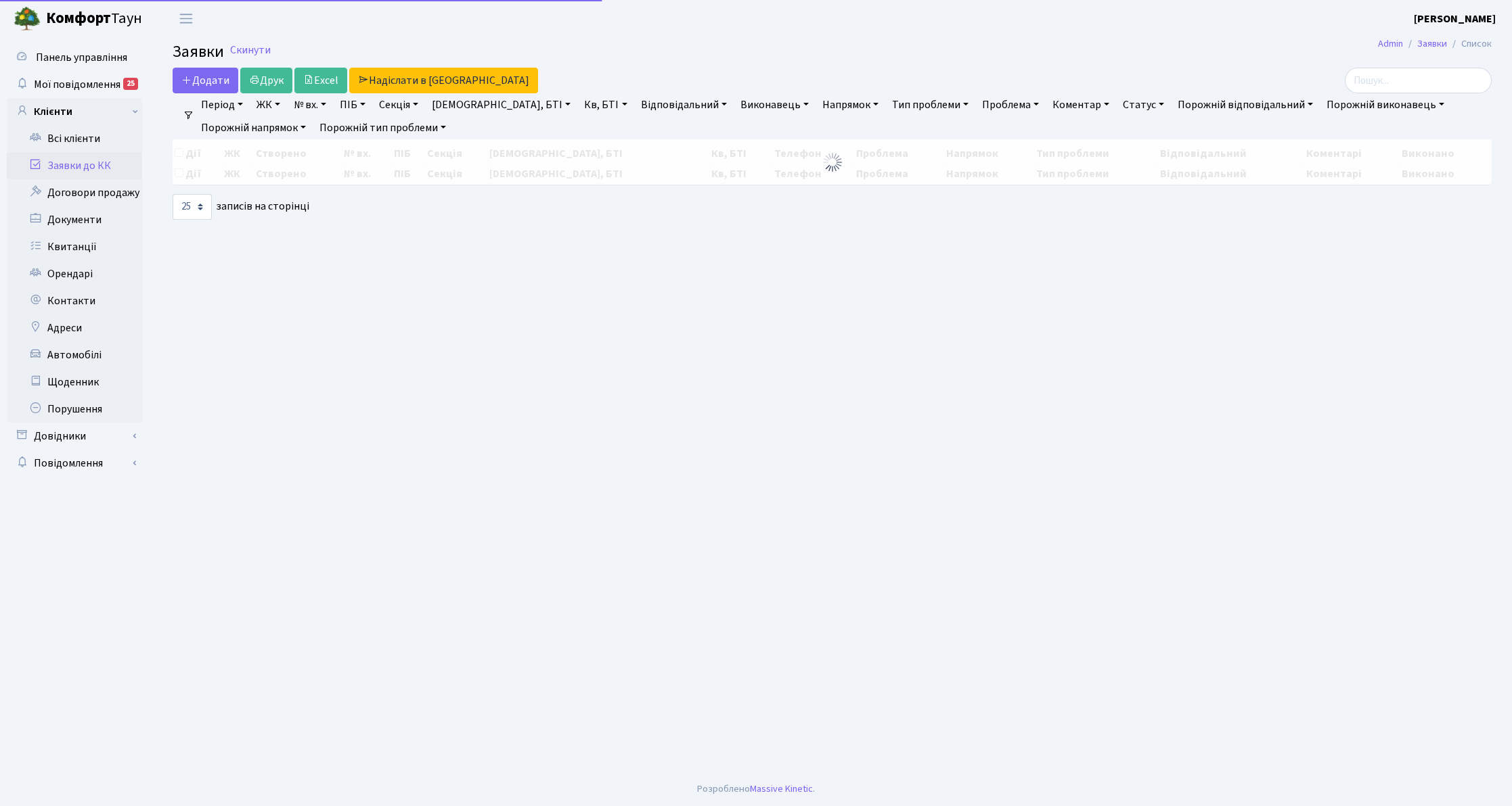
select select "25"
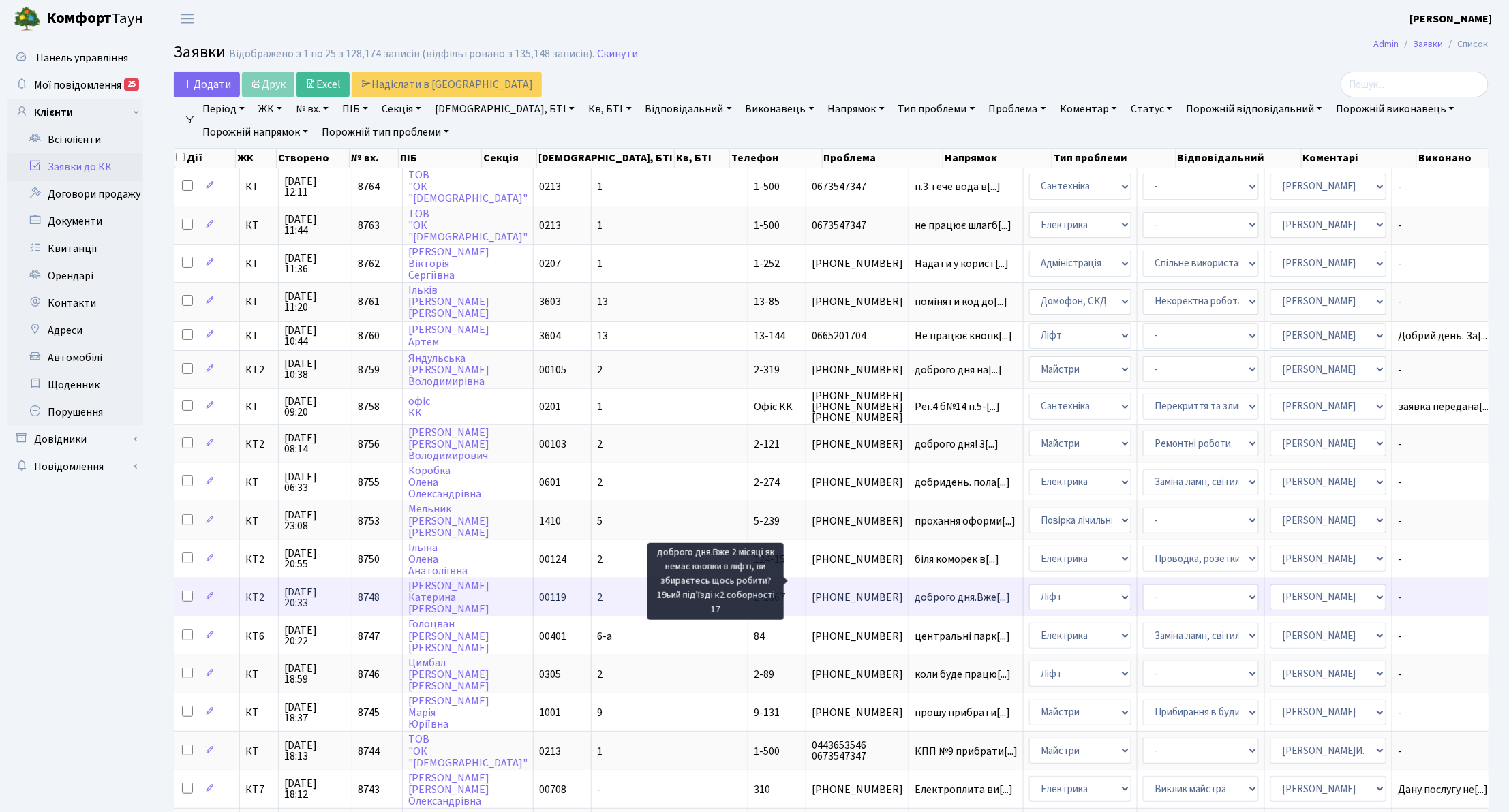
click at [915, 590] on span "доброго дня.Вже[...]" at bounding box center [962, 597] width 95 height 15
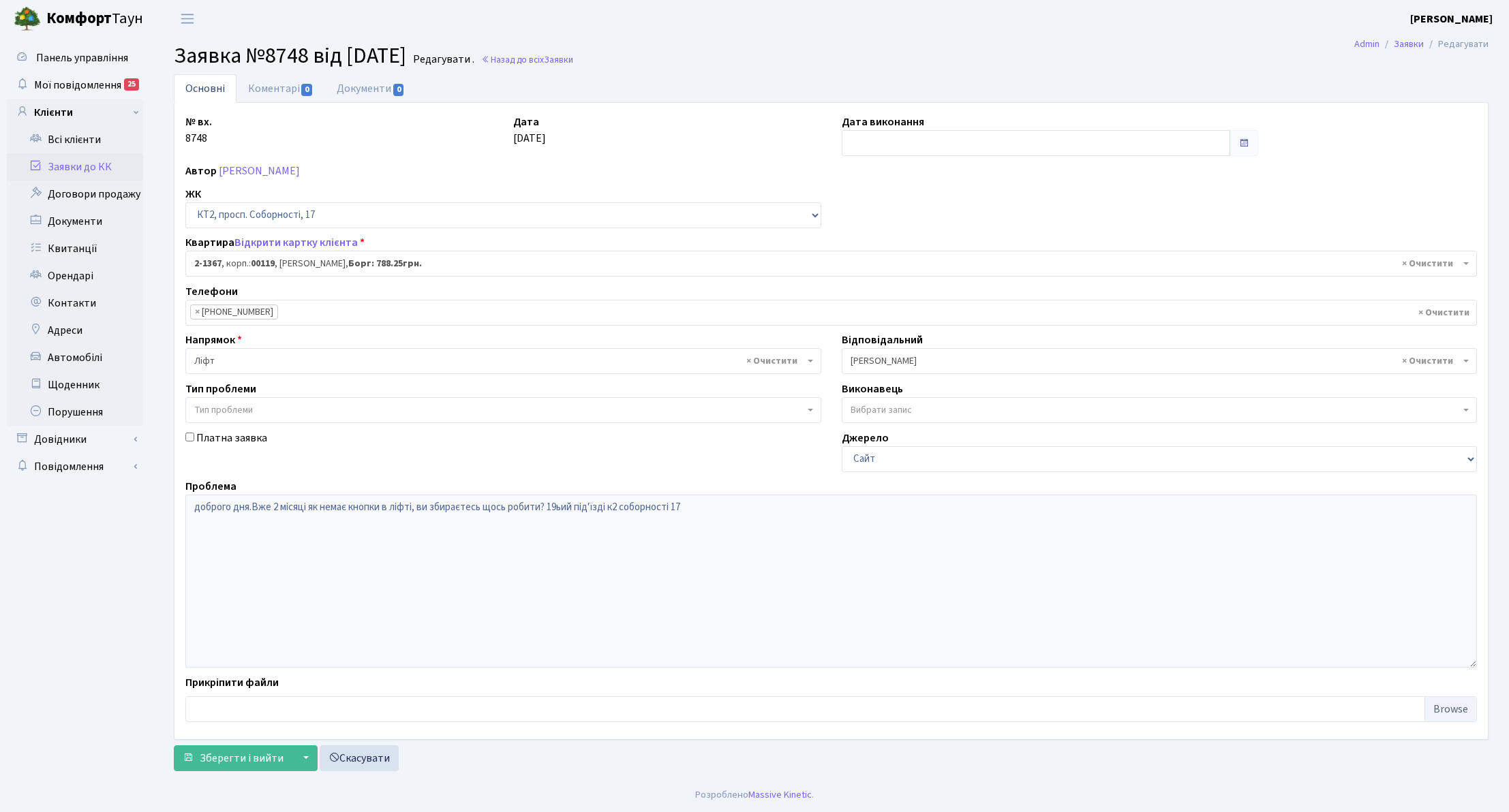
select select "12982"
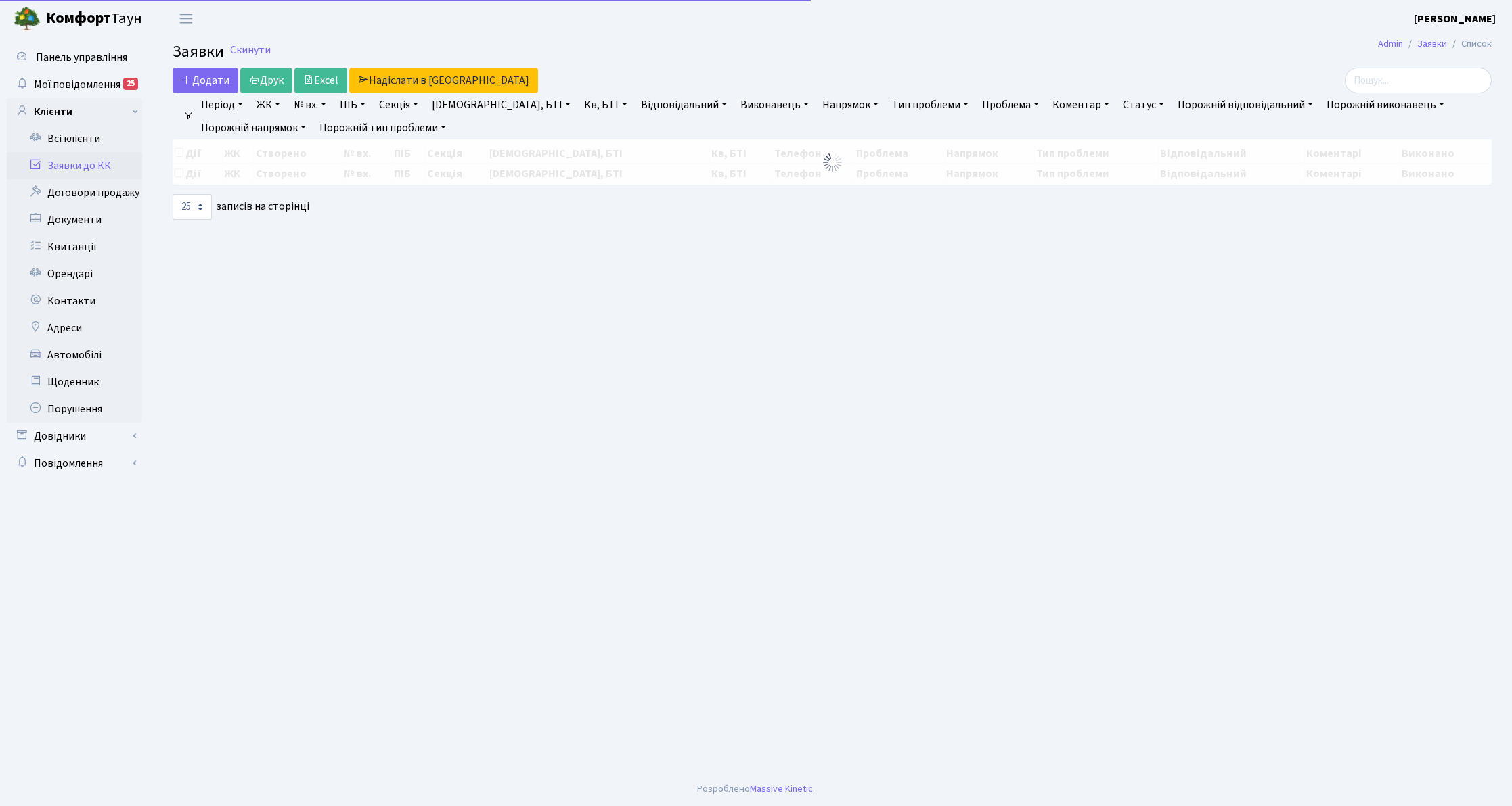
select select "25"
click at [1390, 86] on input "search" at bounding box center [1418, 80] width 147 height 26
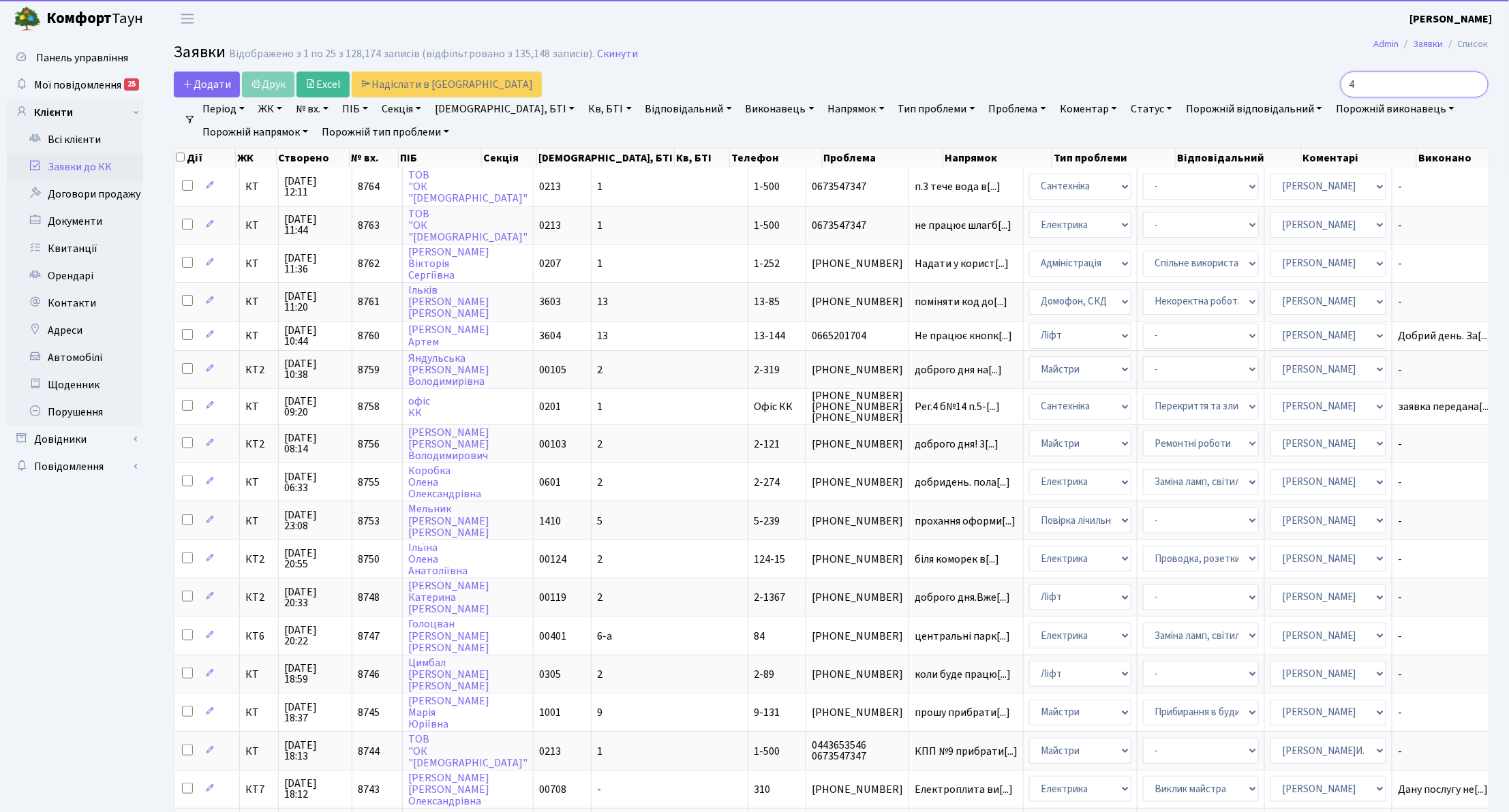
type input "4+"
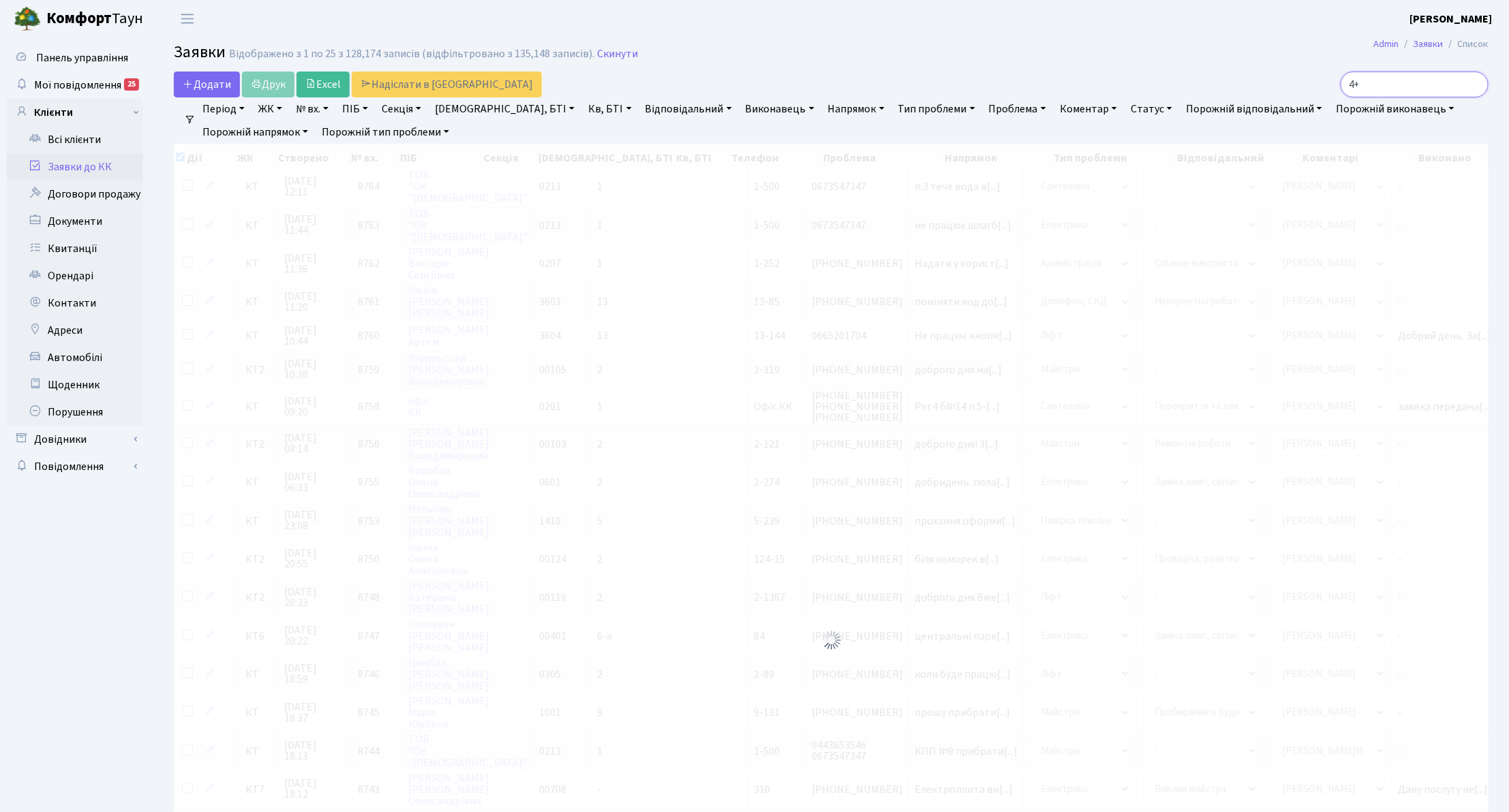
checkbox input "true"
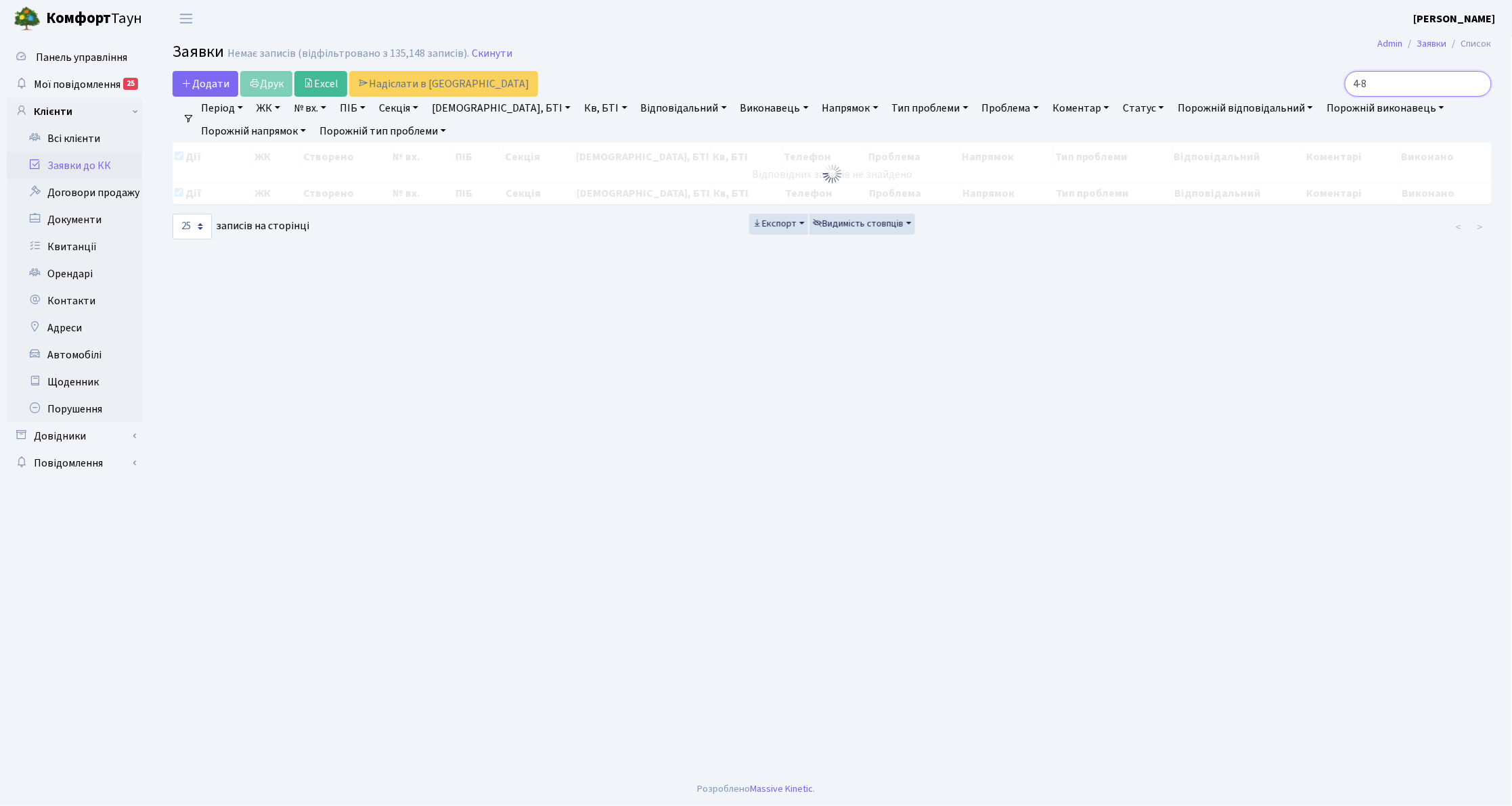
type input "4-80"
checkbox input "false"
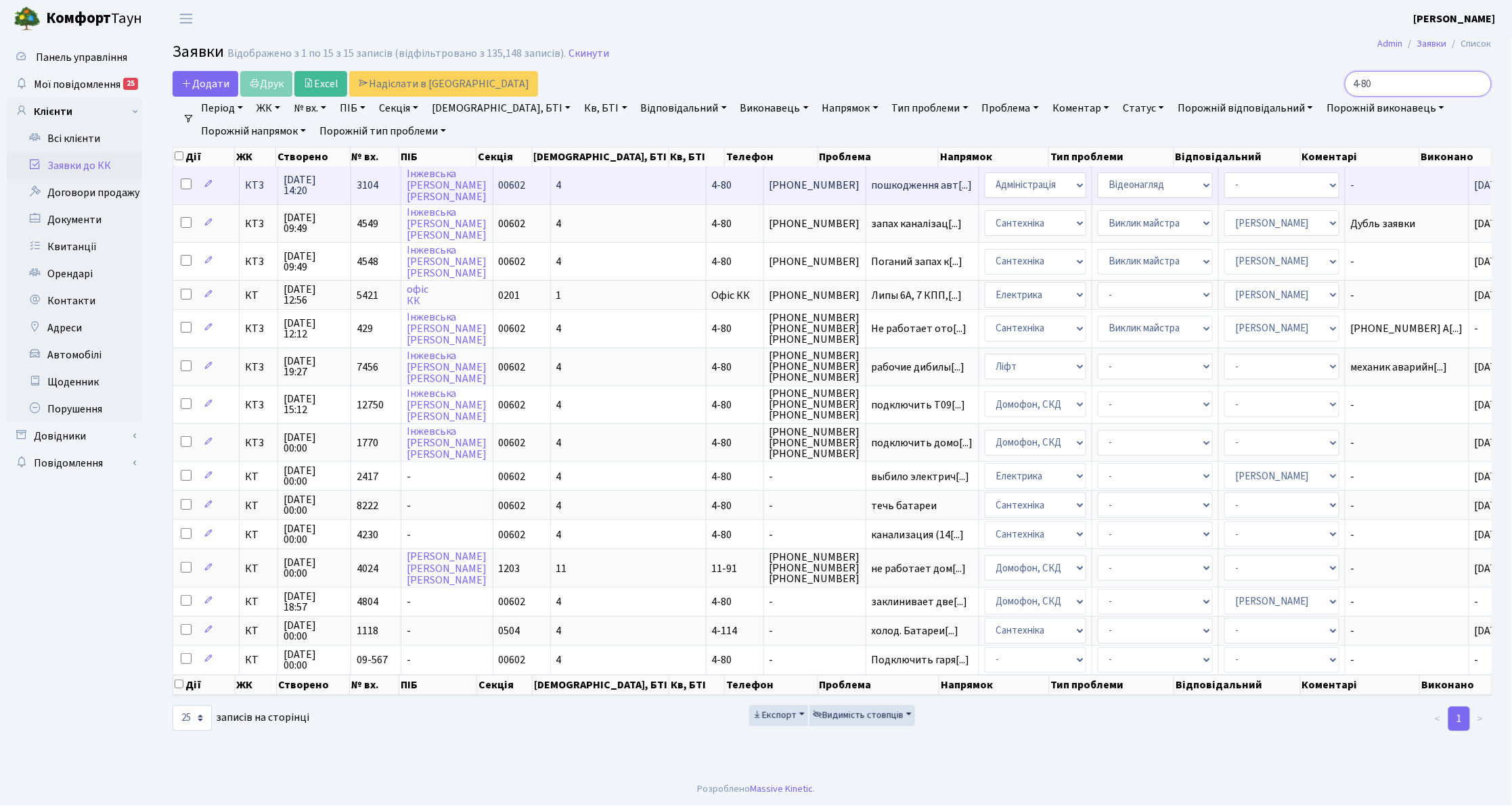
type input "4-80"
click at [764, 198] on td "[PHONE_NUMBER]" at bounding box center [815, 184] width 102 height 37
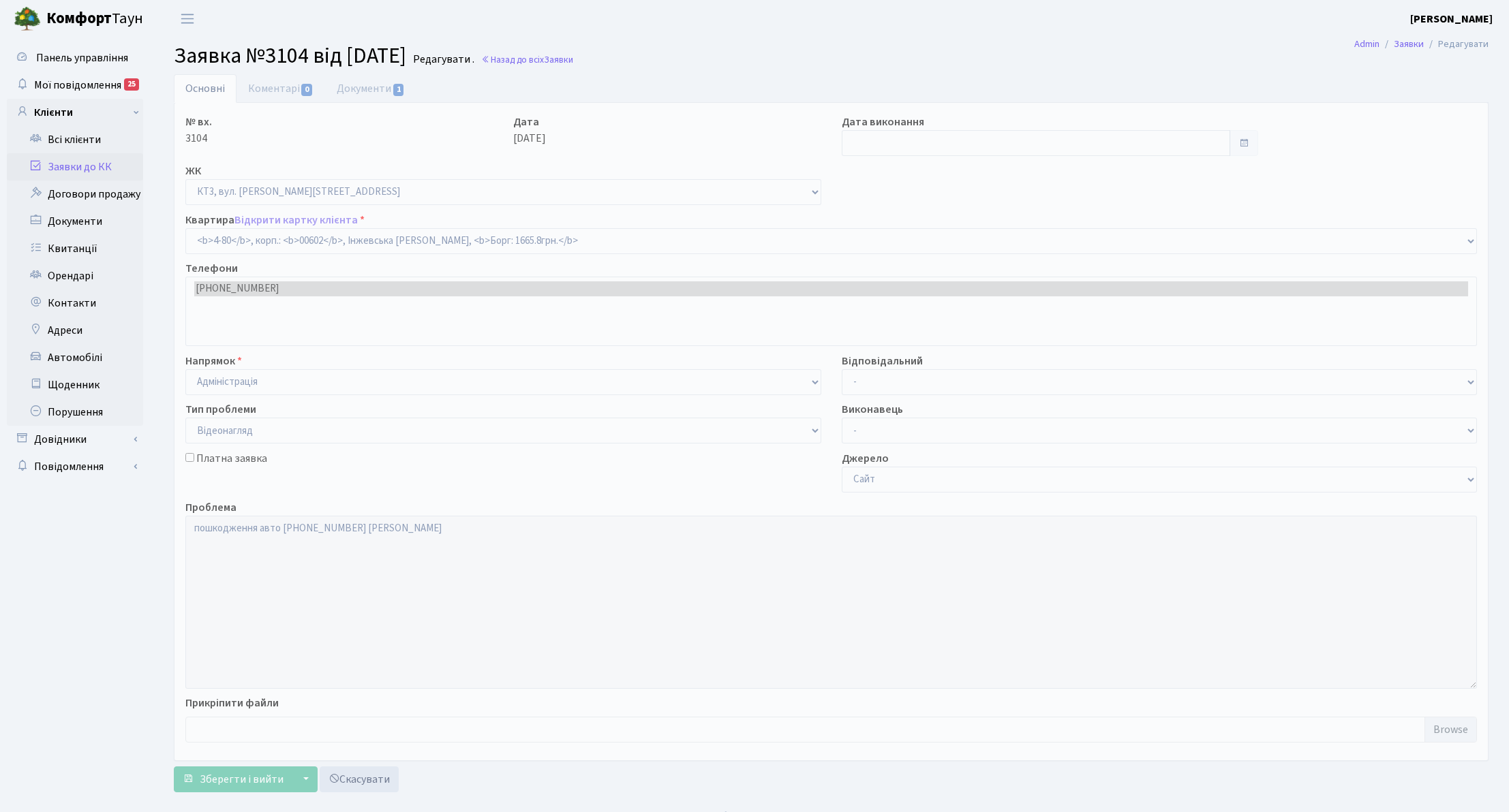
select select "16539"
select select "45"
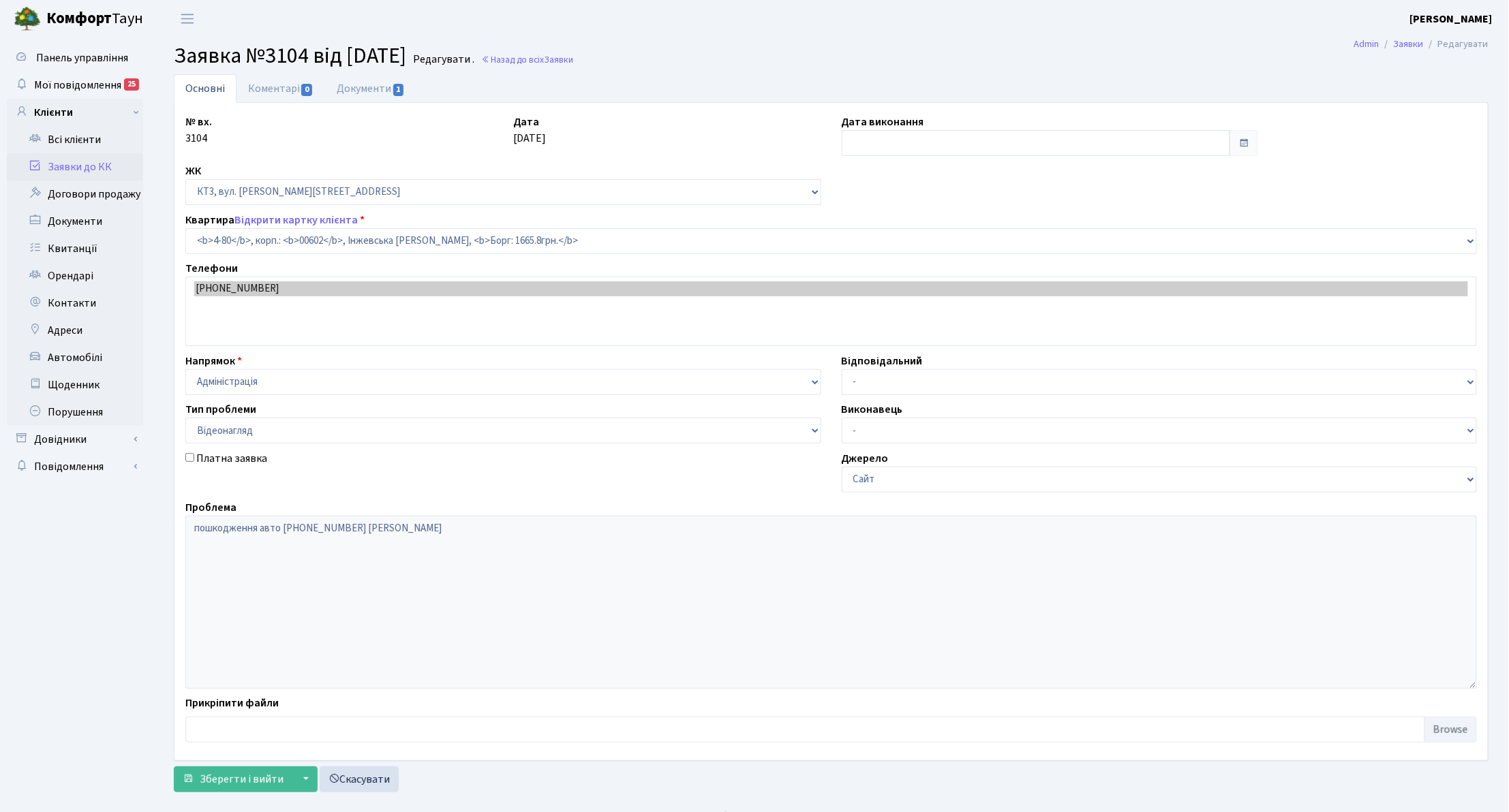
type input "[DATE]"
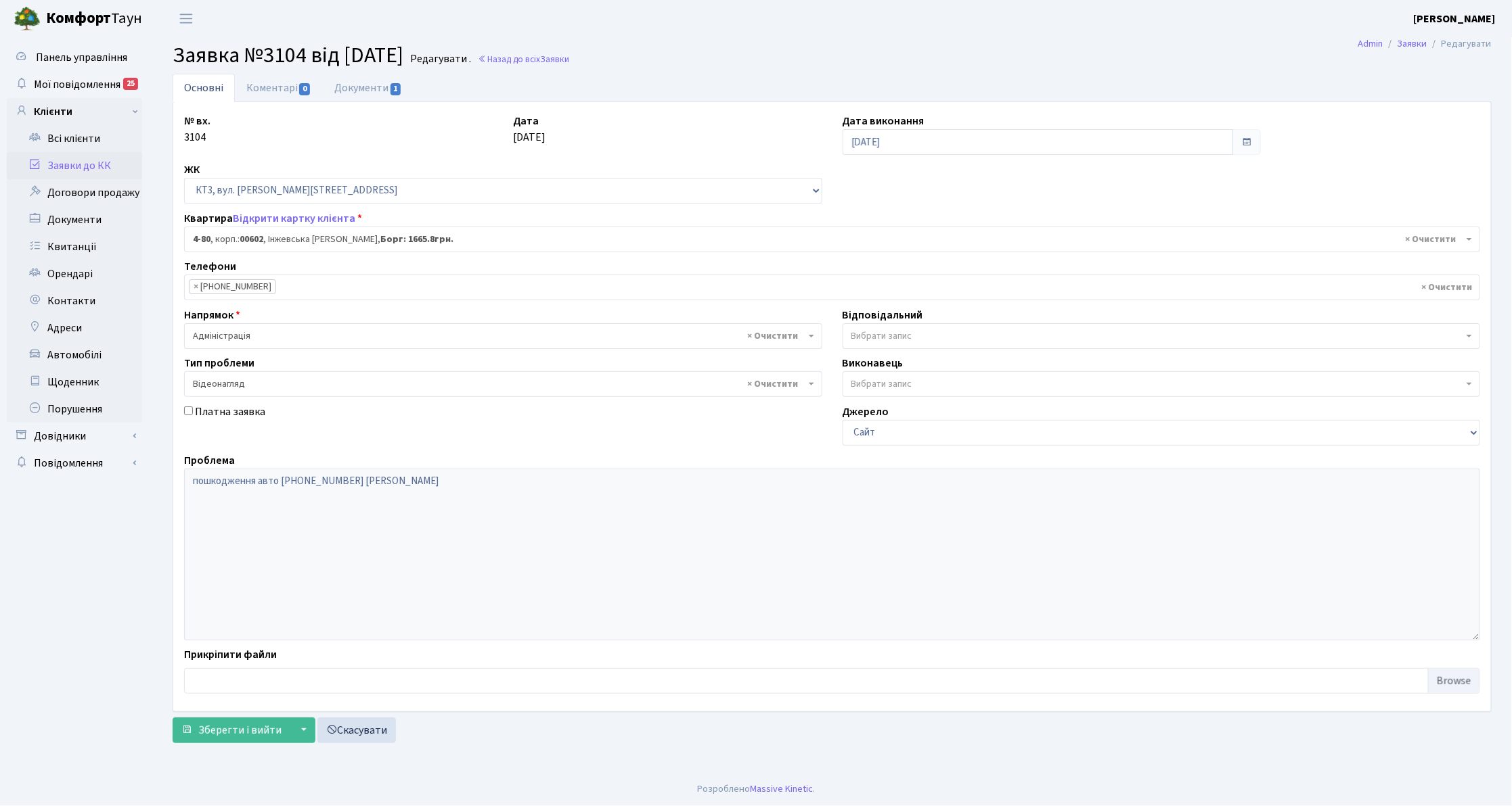
click at [88, 177] on link "Заявки до КК" at bounding box center [74, 166] width 136 height 27
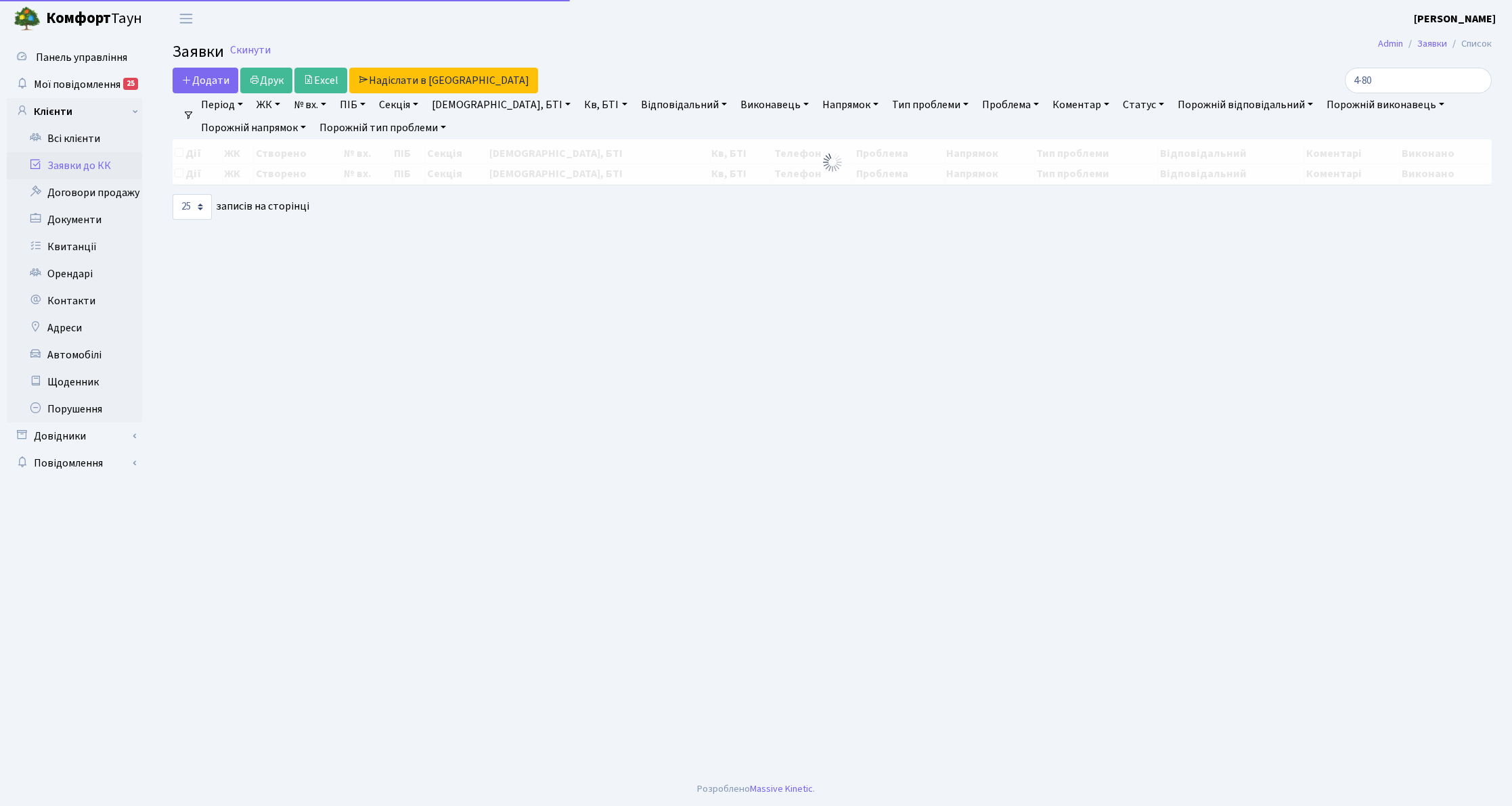
select select "25"
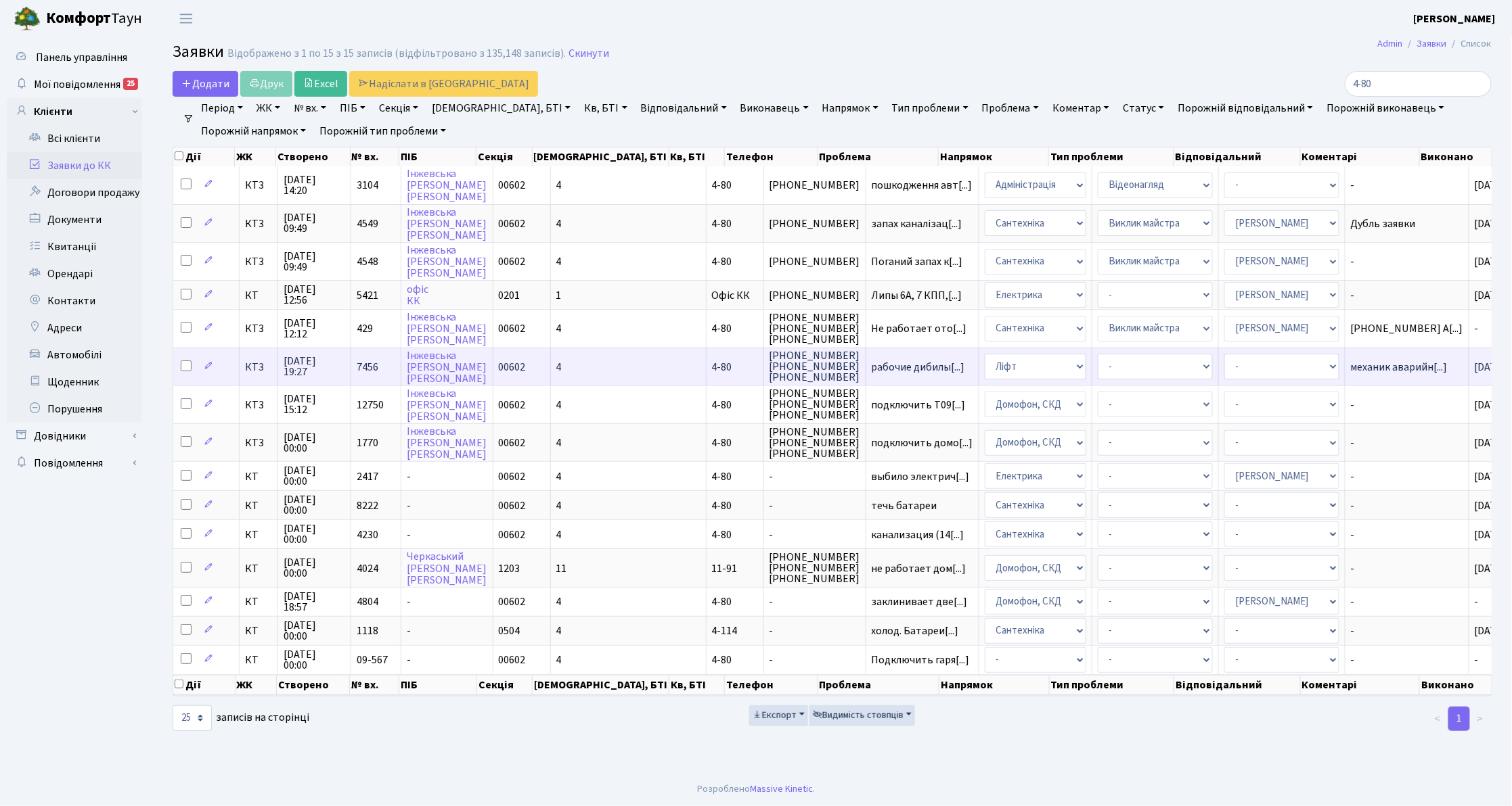
drag, startPoint x: 806, startPoint y: 285, endPoint x: 670, endPoint y: 362, distance: 156.3
click at [670, 362] on tbody "КТ3 [DATE] 14:20 3104 [PERSON_NAME] [PERSON_NAME] 00602 4 4-80 [PHONE_NUMBER] п…" at bounding box center [859, 420] width 1371 height 508
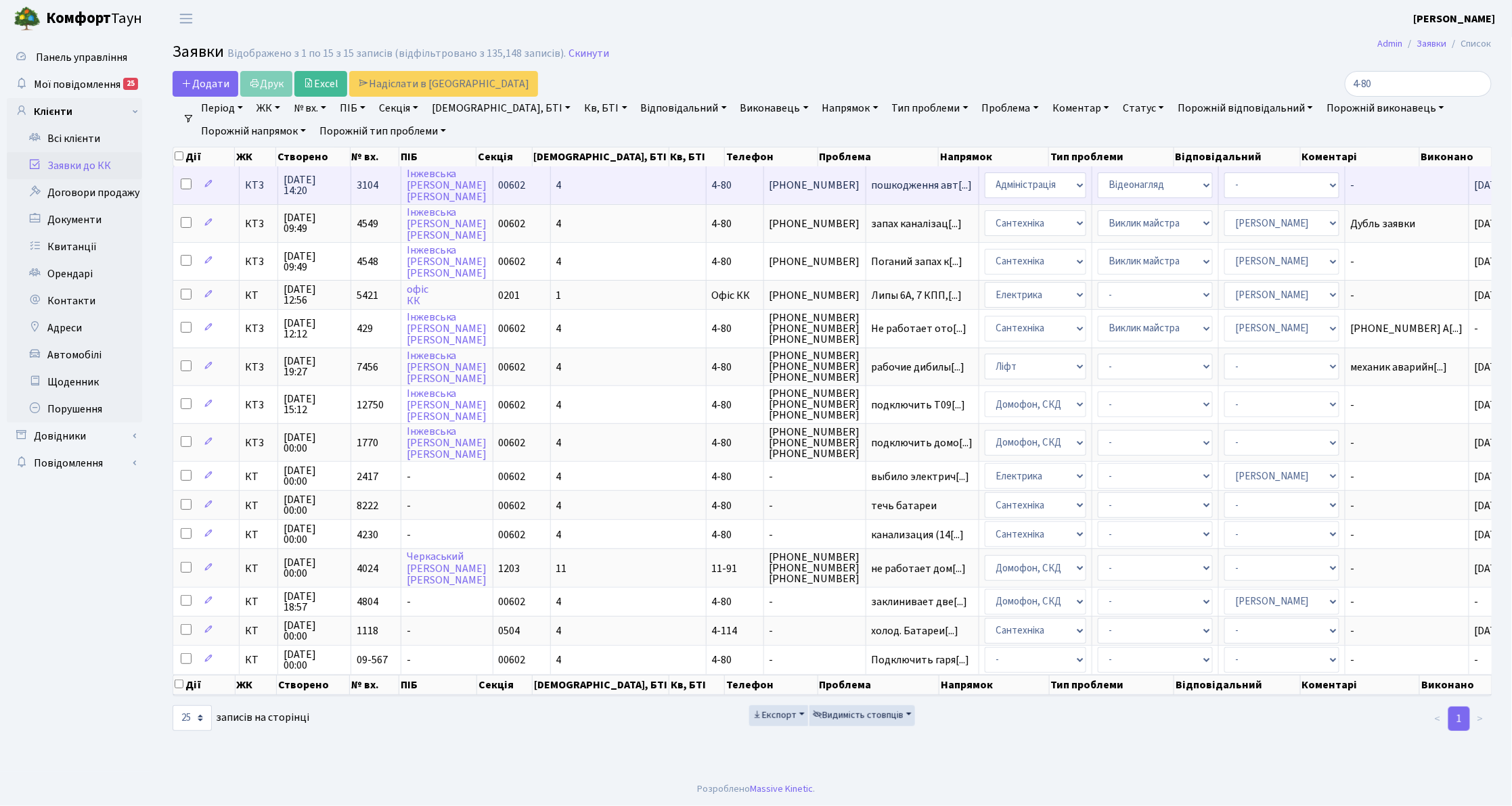
click at [307, 184] on span "[DATE] 14:20" at bounding box center [315, 185] width 62 height 22
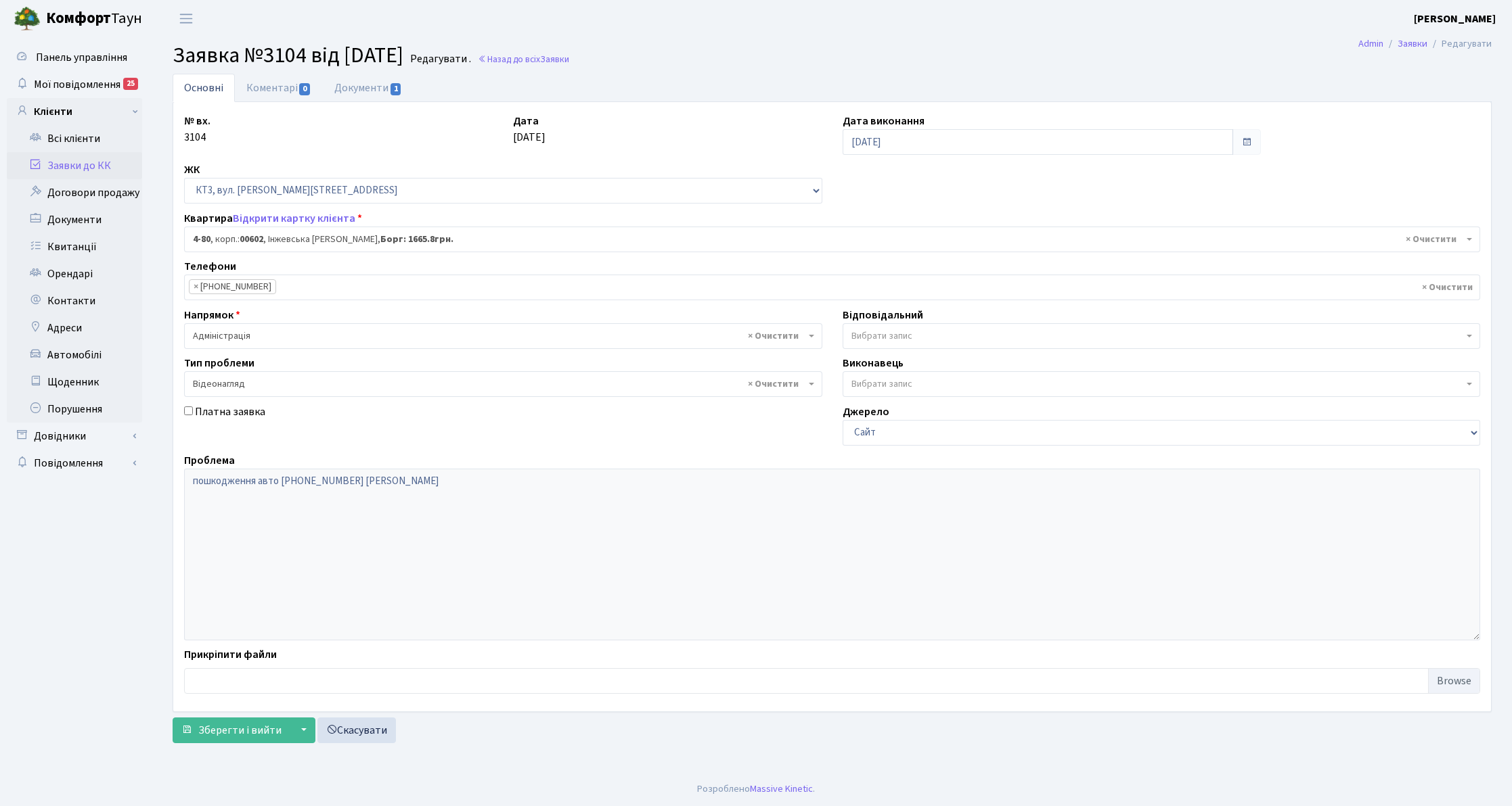
select select "16539"
select select "45"
click at [248, 284] on li "× [PHONE_NUMBER]" at bounding box center [232, 287] width 87 height 15
click at [98, 156] on link "Заявки до КК" at bounding box center [74, 166] width 136 height 27
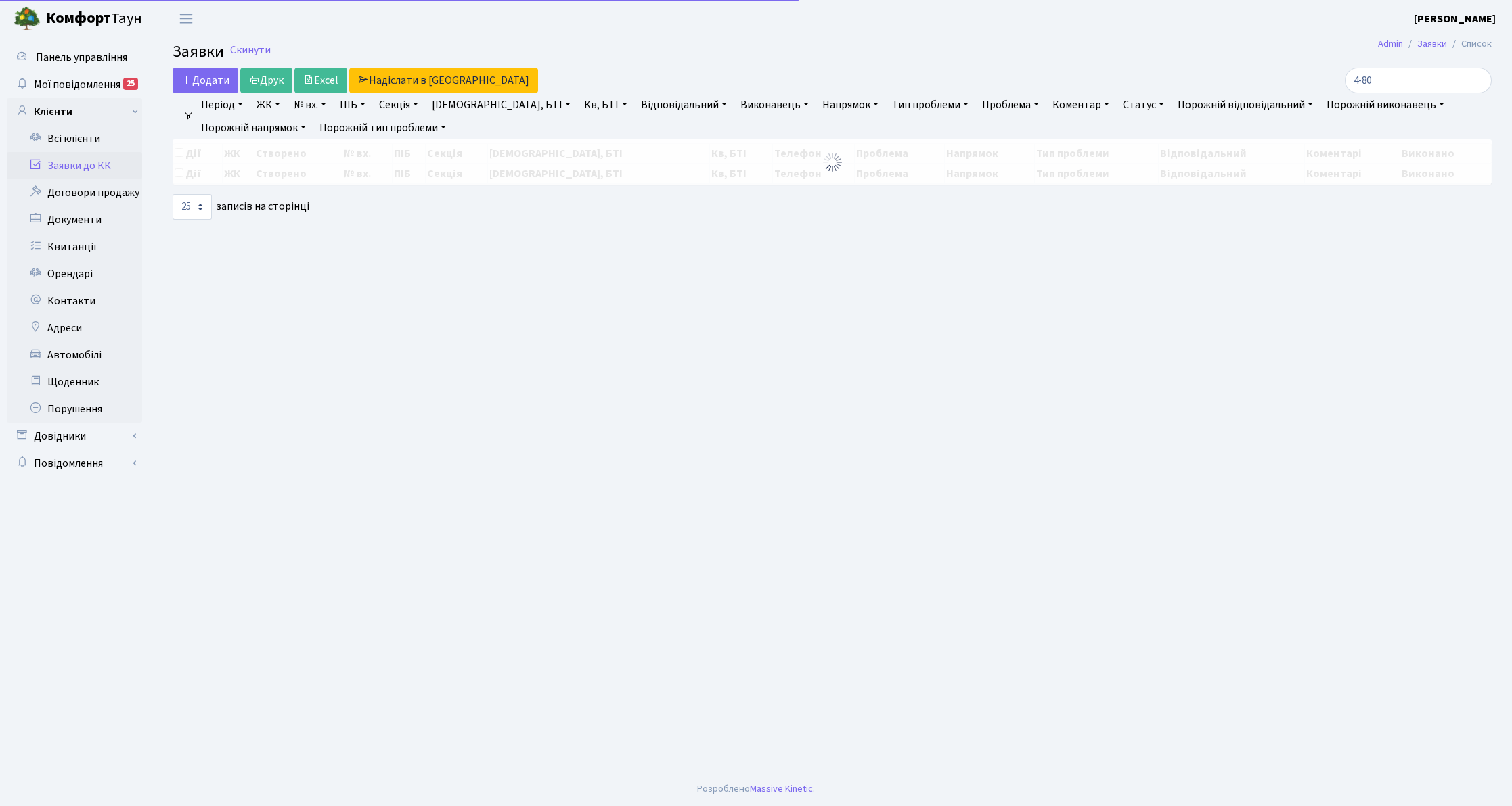
select select "25"
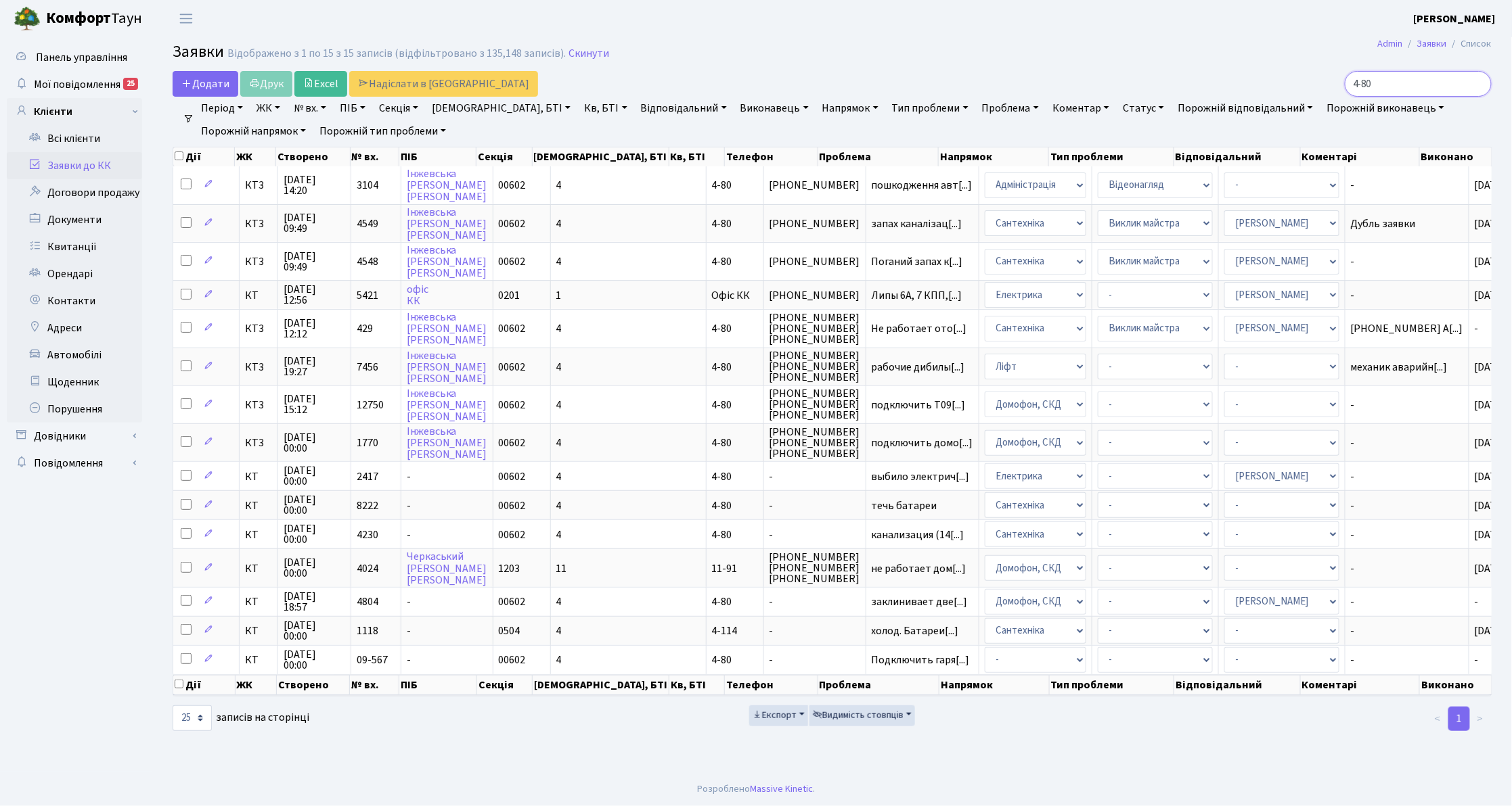
click at [1476, 85] on input "4-80" at bounding box center [1418, 83] width 147 height 26
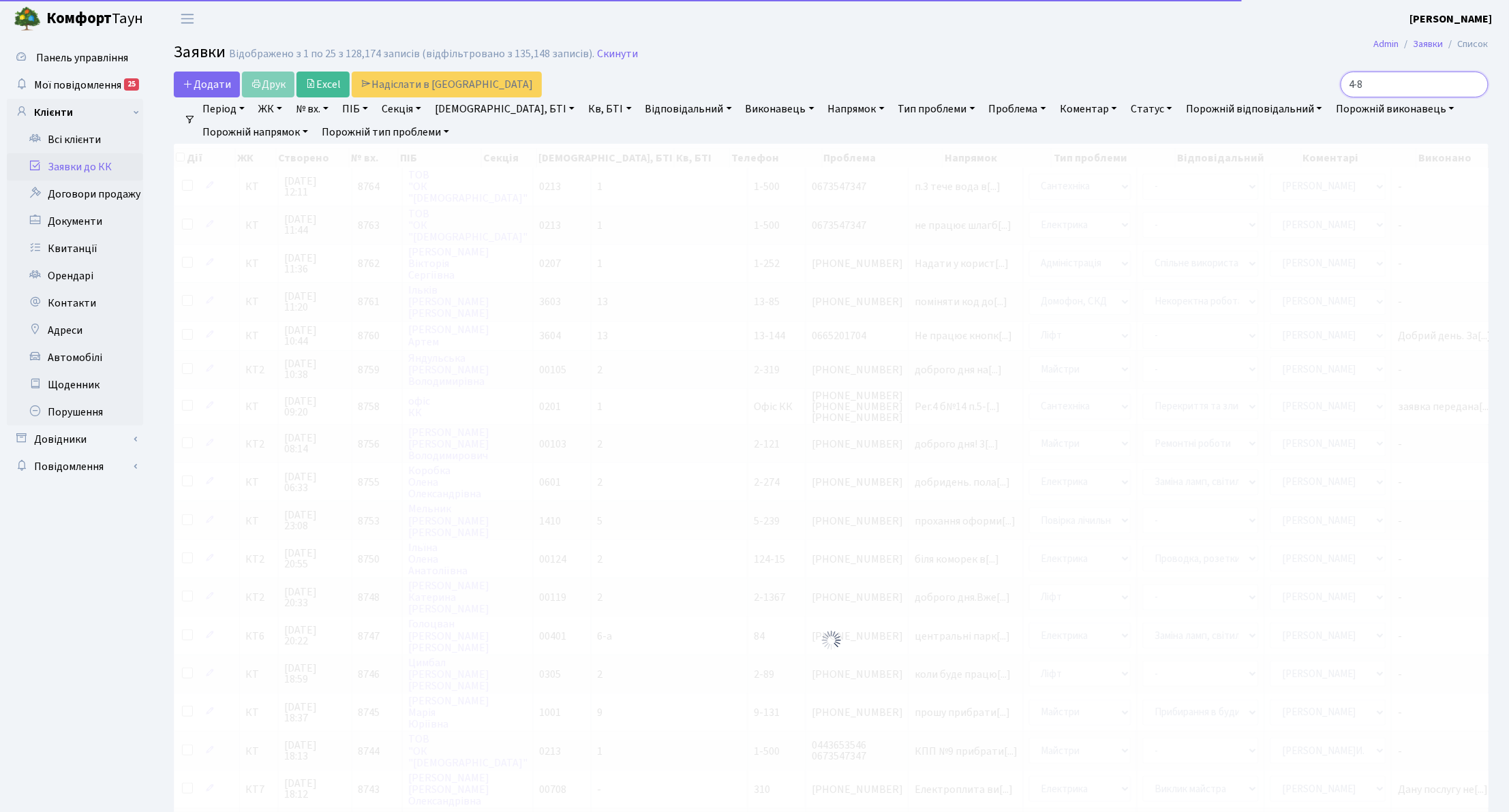
type input "4-80"
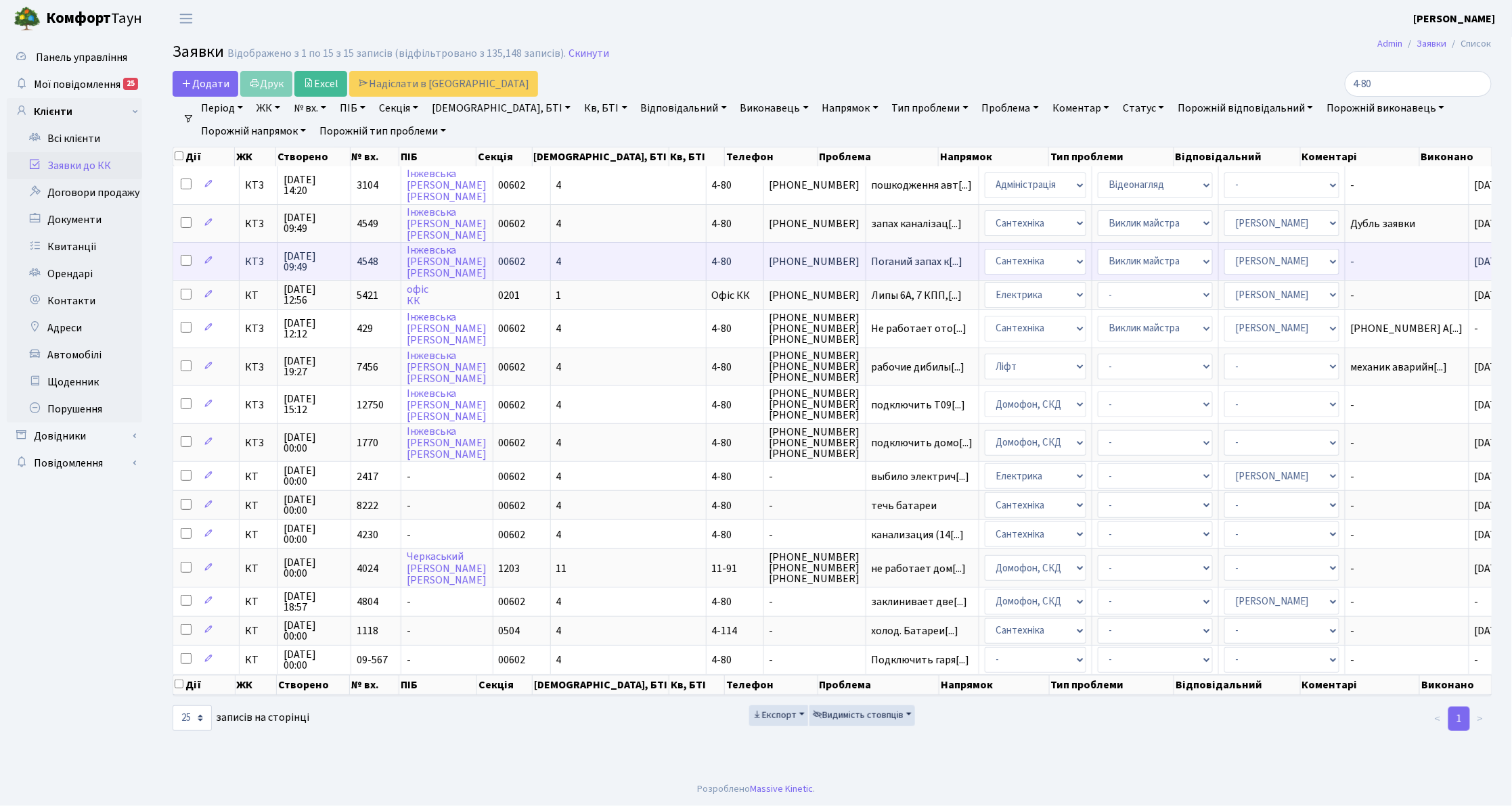
click at [706, 253] on td "4-80" at bounding box center [735, 261] width 58 height 38
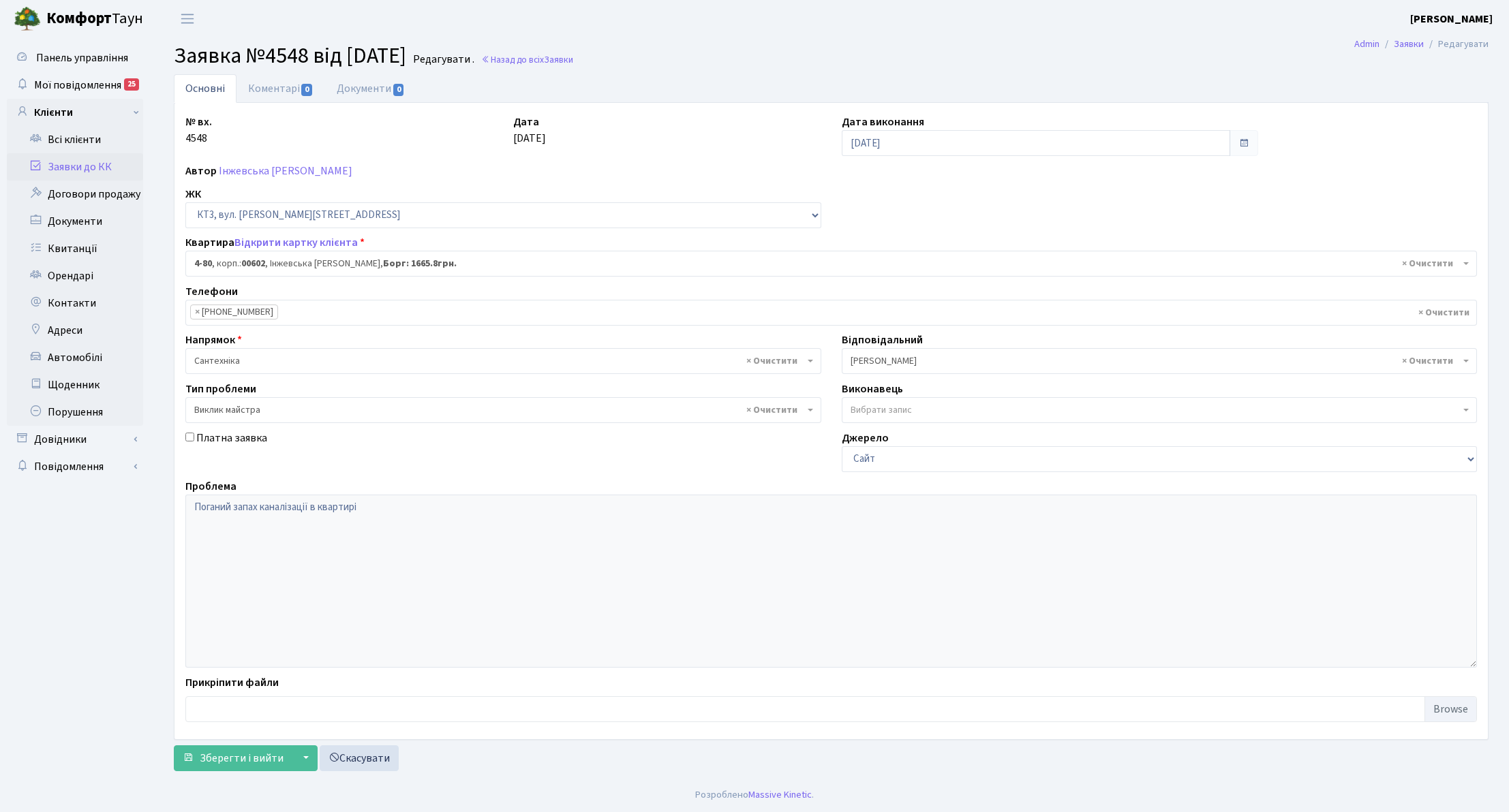
select select "16539"
select select "29"
click at [49, 163] on link "Заявки до КК" at bounding box center [75, 167] width 137 height 27
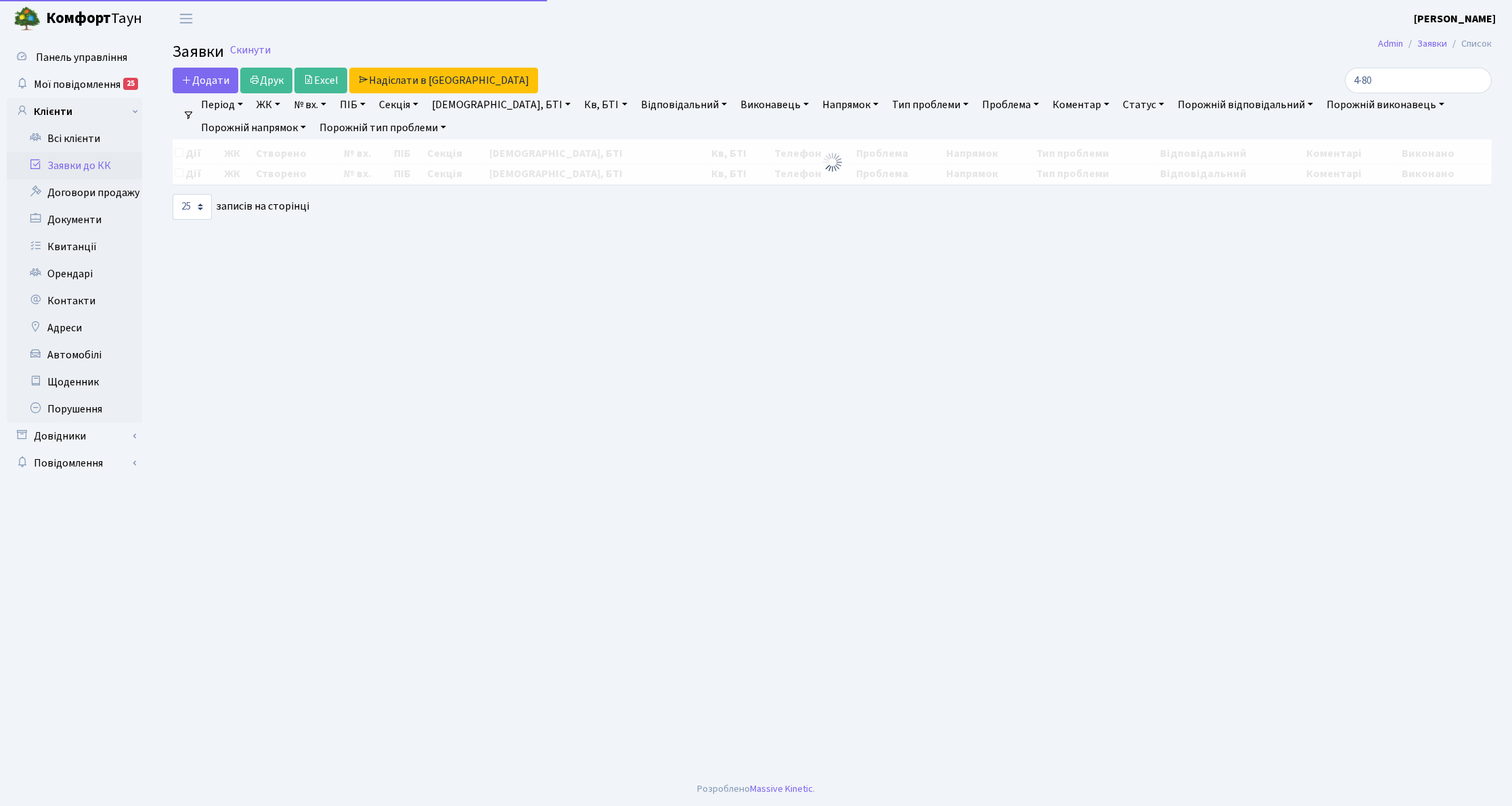
select select "25"
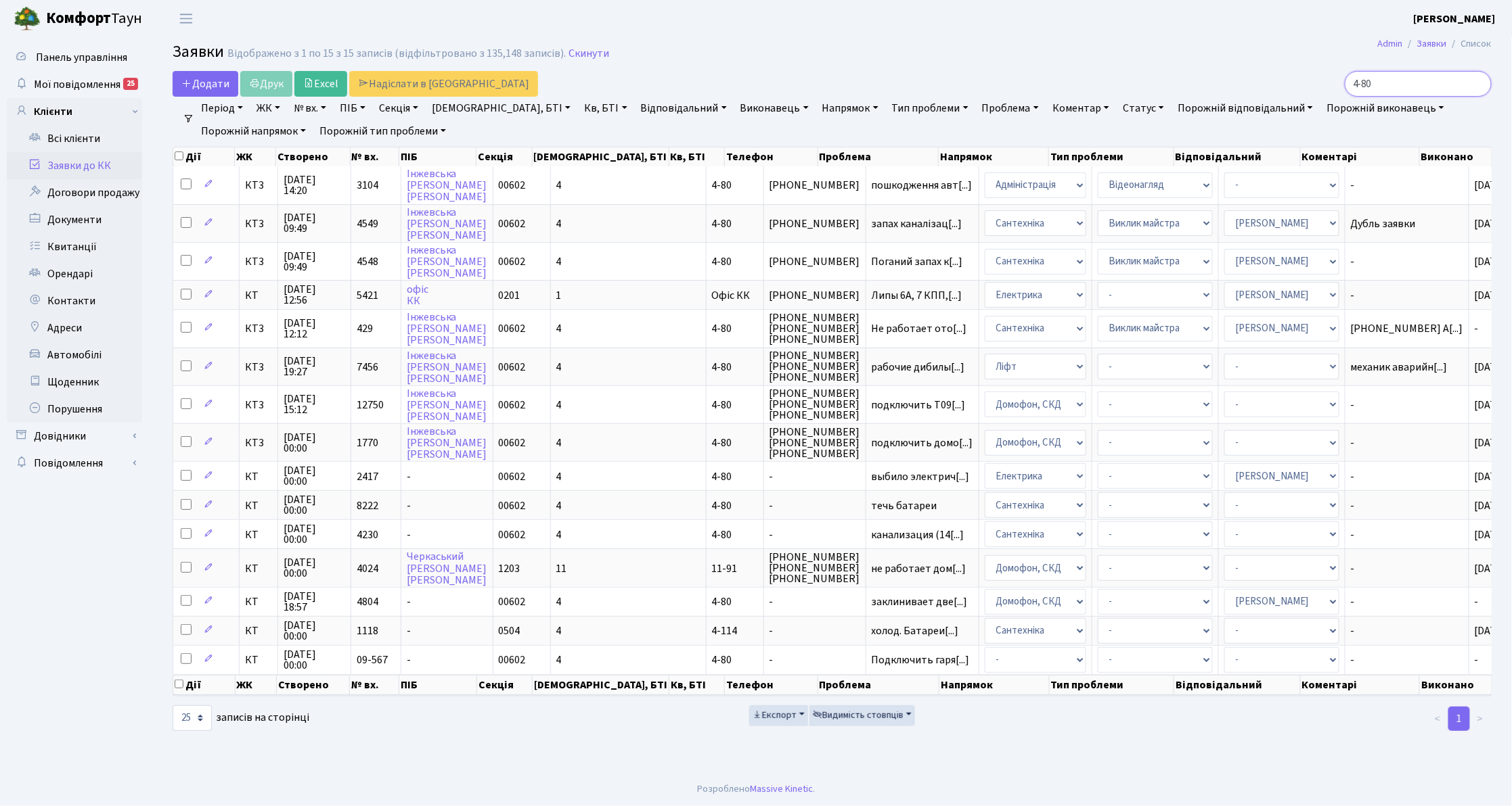
drag, startPoint x: 1413, startPoint y: 86, endPoint x: 956, endPoint y: 80, distance: 457.0
click at [956, 80] on div "Додати Друк Excel Надіслати в [GEOGRAPHIC_DATA] 4-80" at bounding box center [831, 83] width 1339 height 26
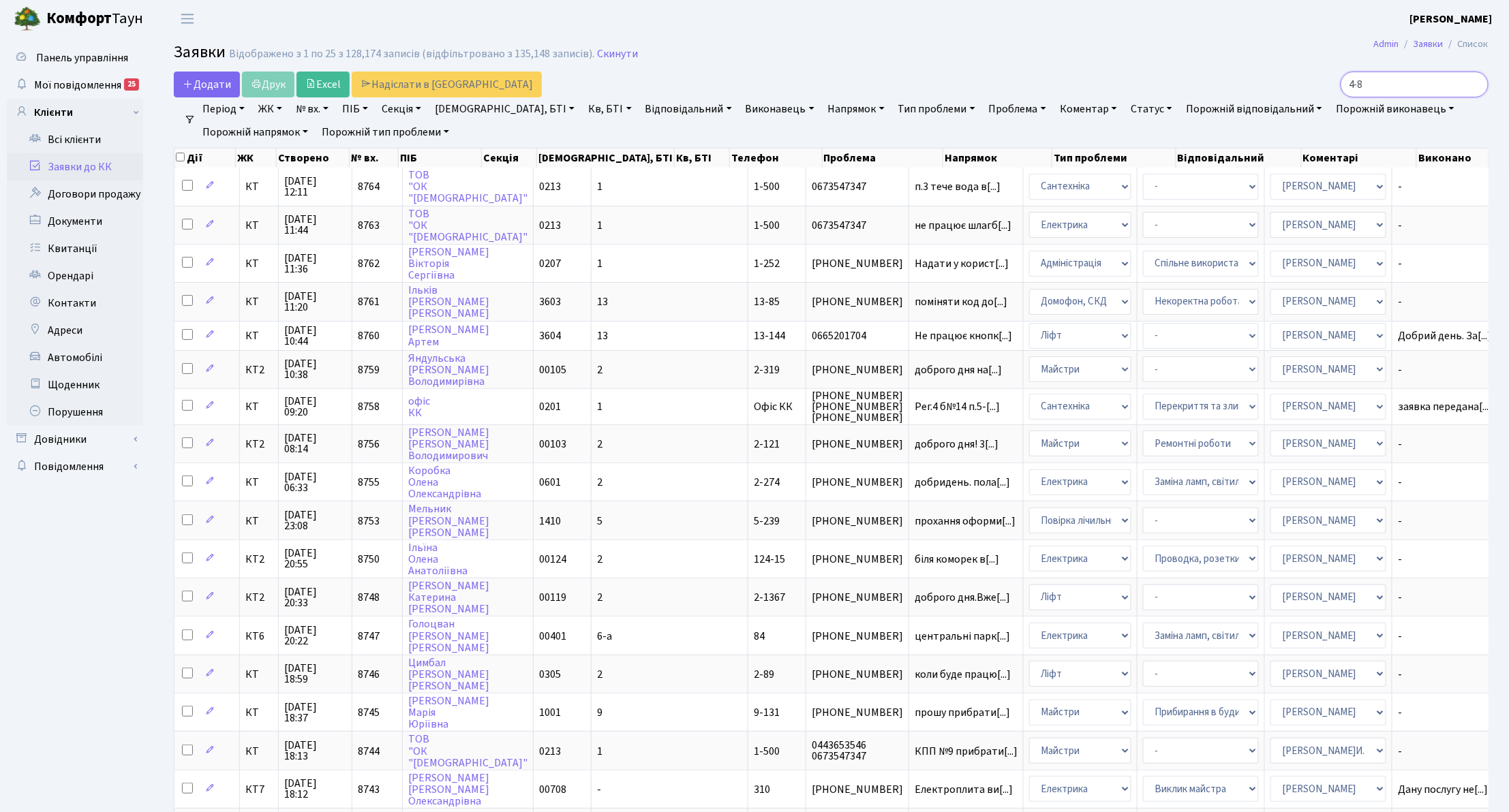
type input "4-80"
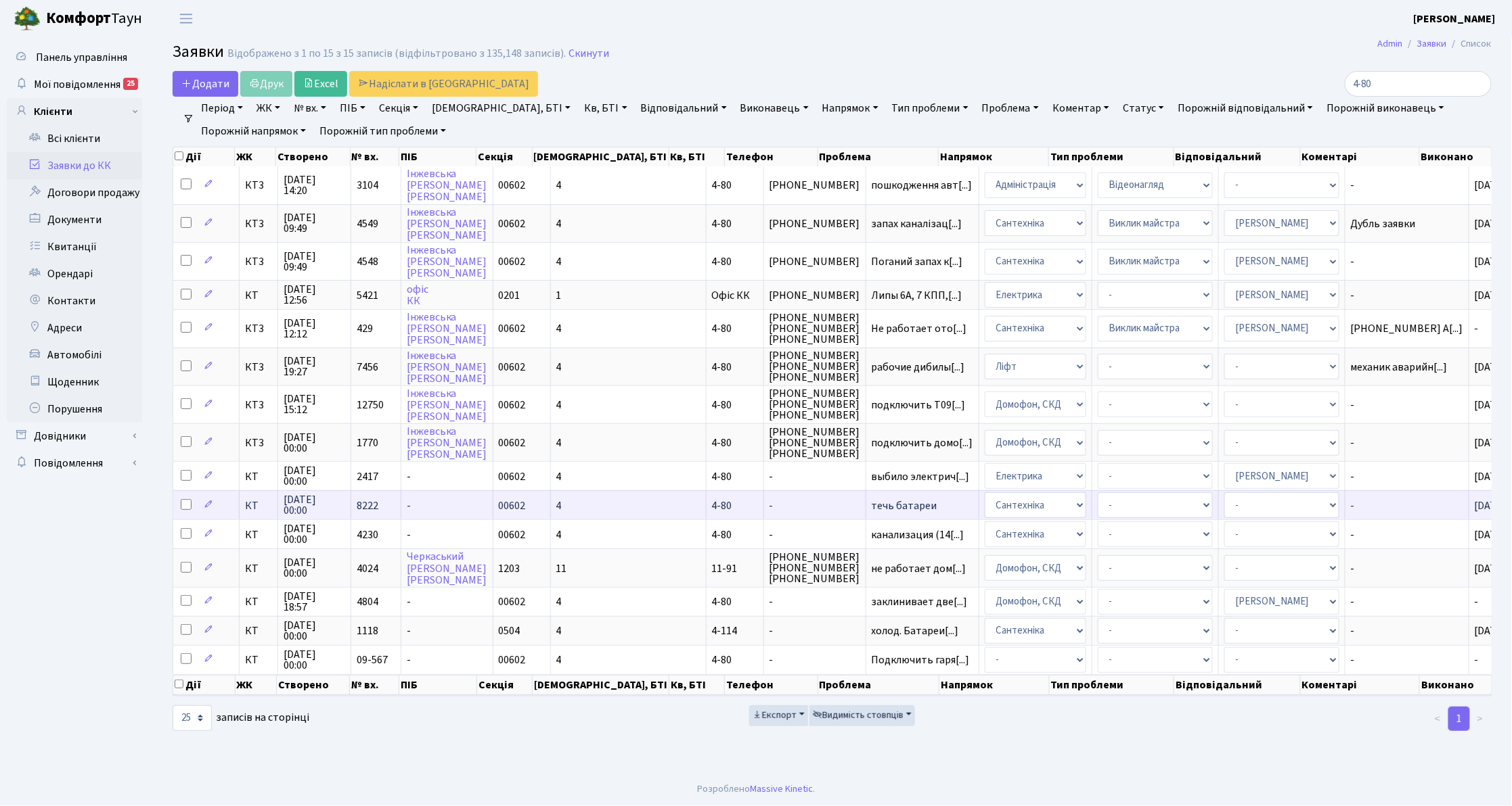
click at [255, 501] on span "КТ" at bounding box center [258, 506] width 27 height 11
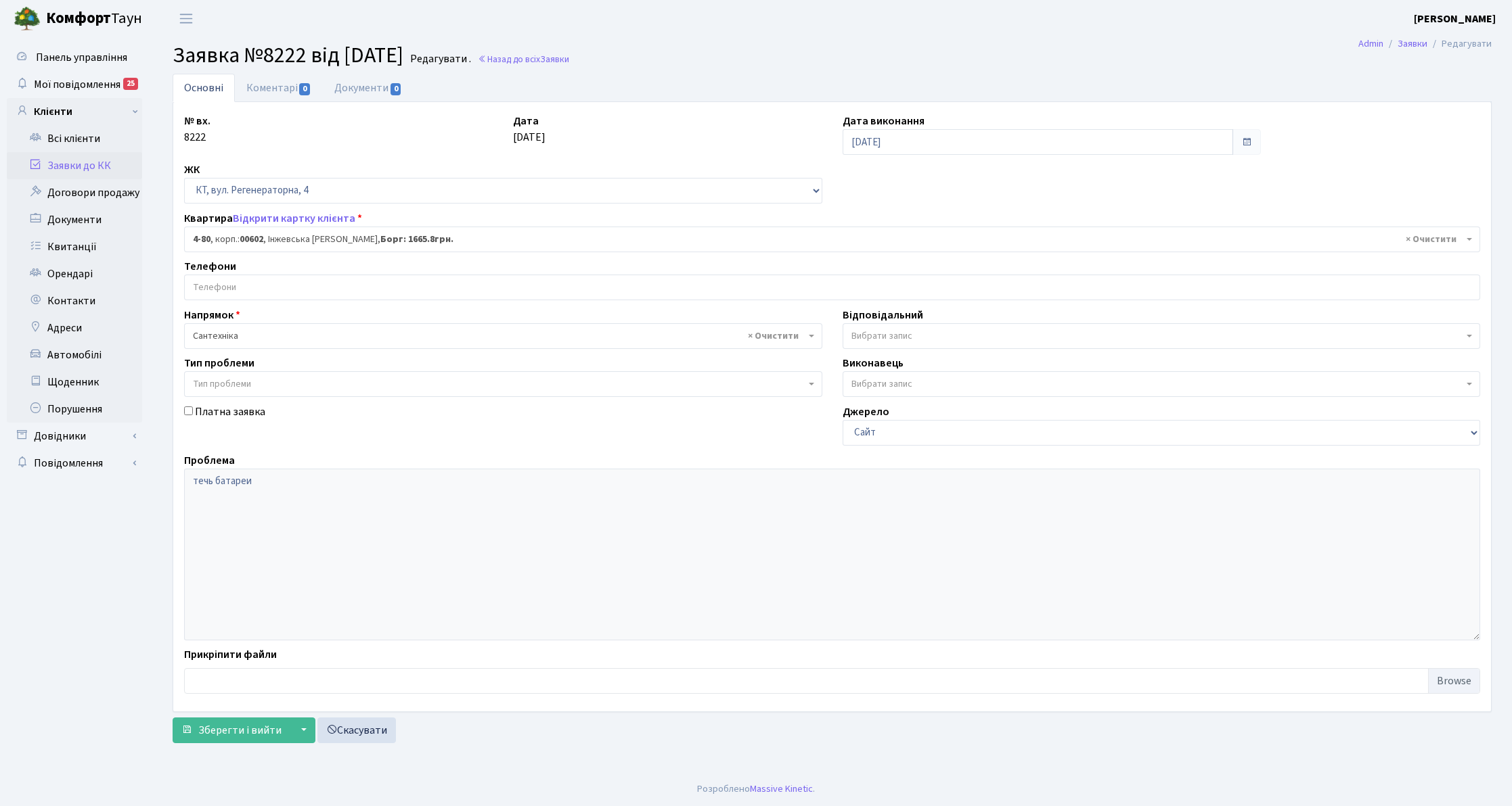
select select "16539"
click at [274, 285] on input "search" at bounding box center [832, 287] width 1295 height 24
click at [100, 136] on link "Всі клієнти" at bounding box center [74, 138] width 136 height 27
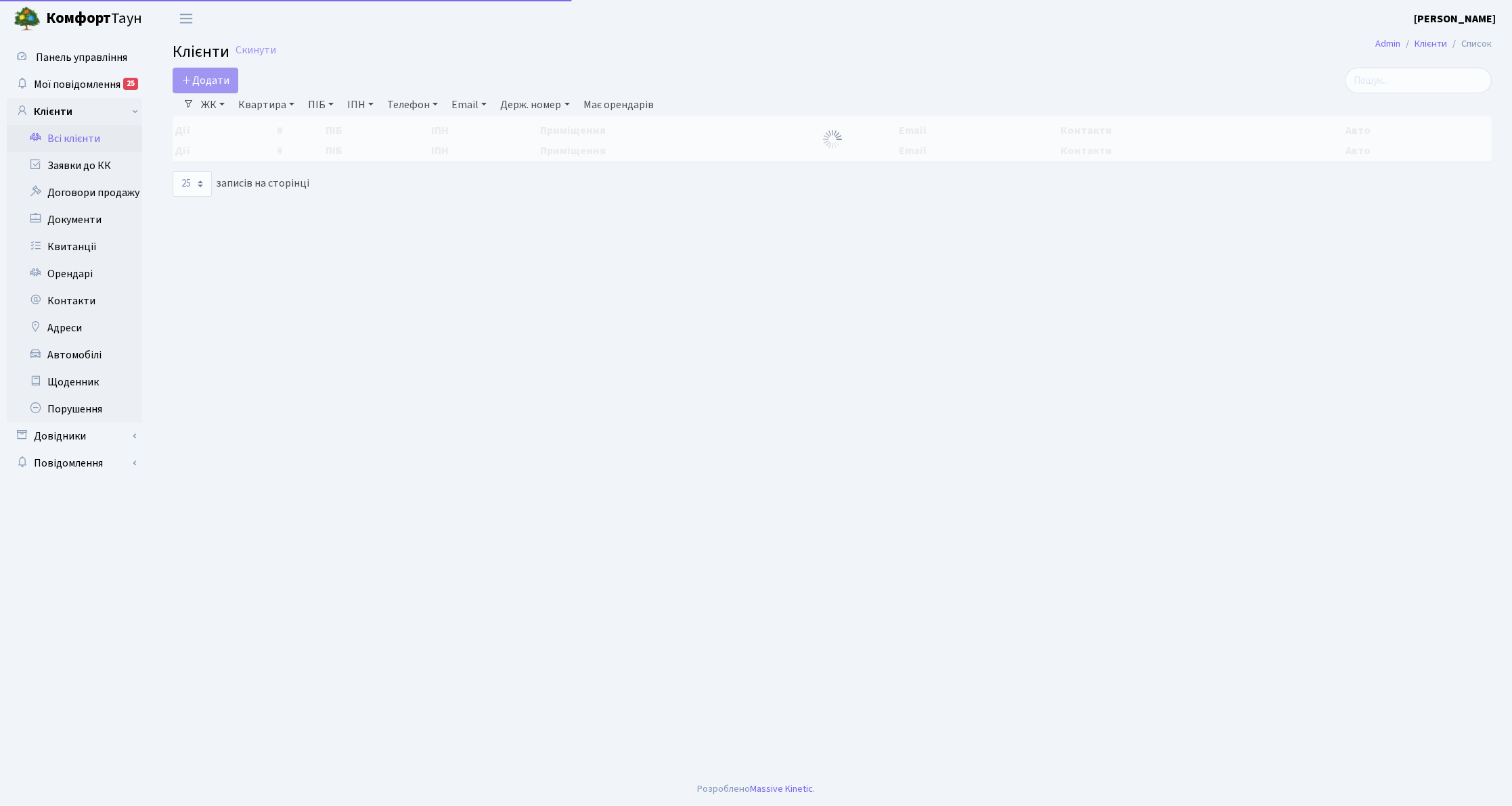
select select "25"
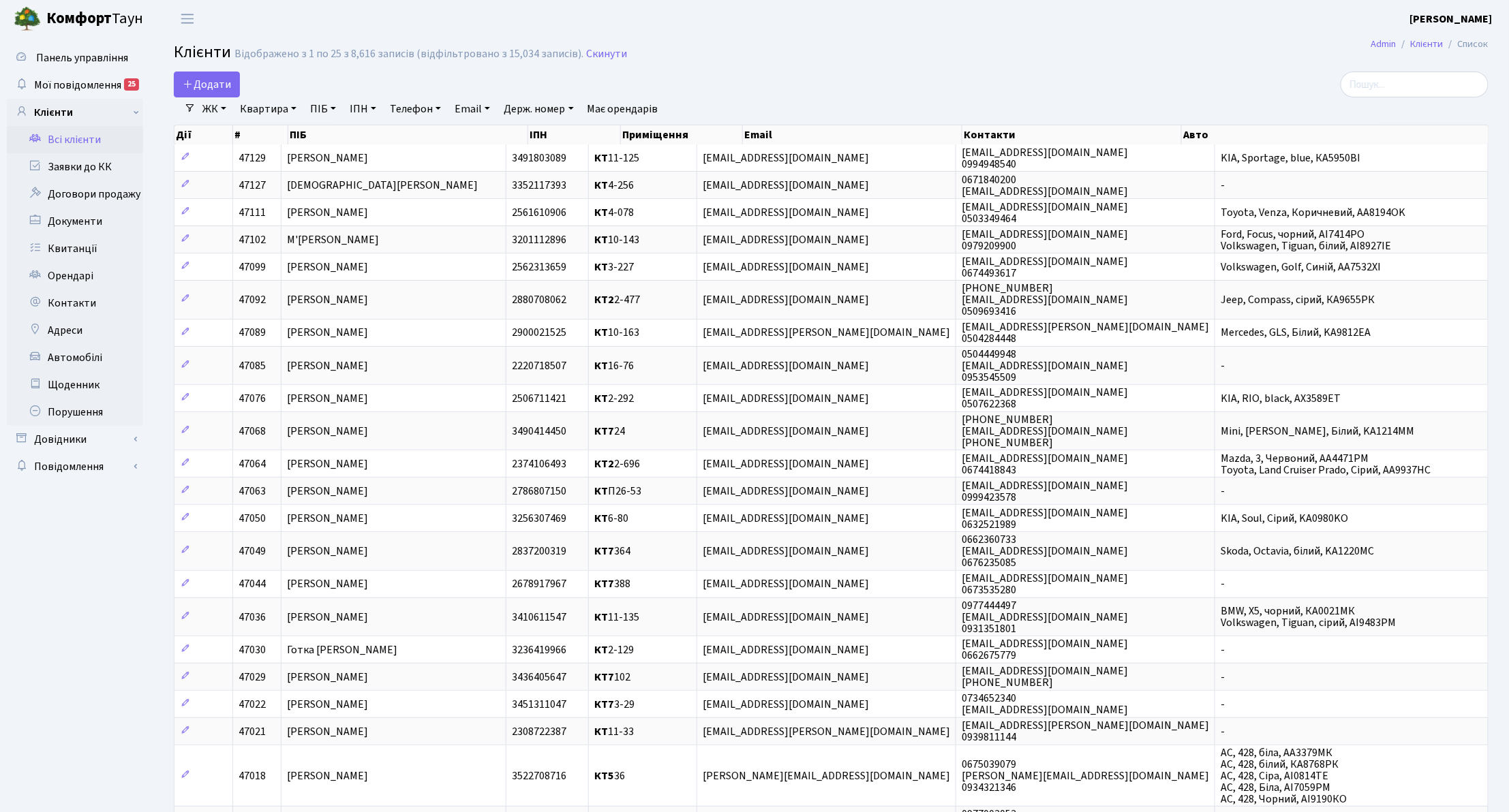
drag, startPoint x: 1377, startPoint y: 102, endPoint x: 1385, endPoint y: 93, distance: 12.0
click at [1383, 95] on div "Додати Фільтри ЖК КТ, вул. Регенераторна, 4 КТ2, просп. Соборності, 17 КТ3, вул…" at bounding box center [831, 528] width 1335 height 914
click at [1385, 93] on input "search" at bounding box center [1414, 84] width 148 height 26
type input "4-80"
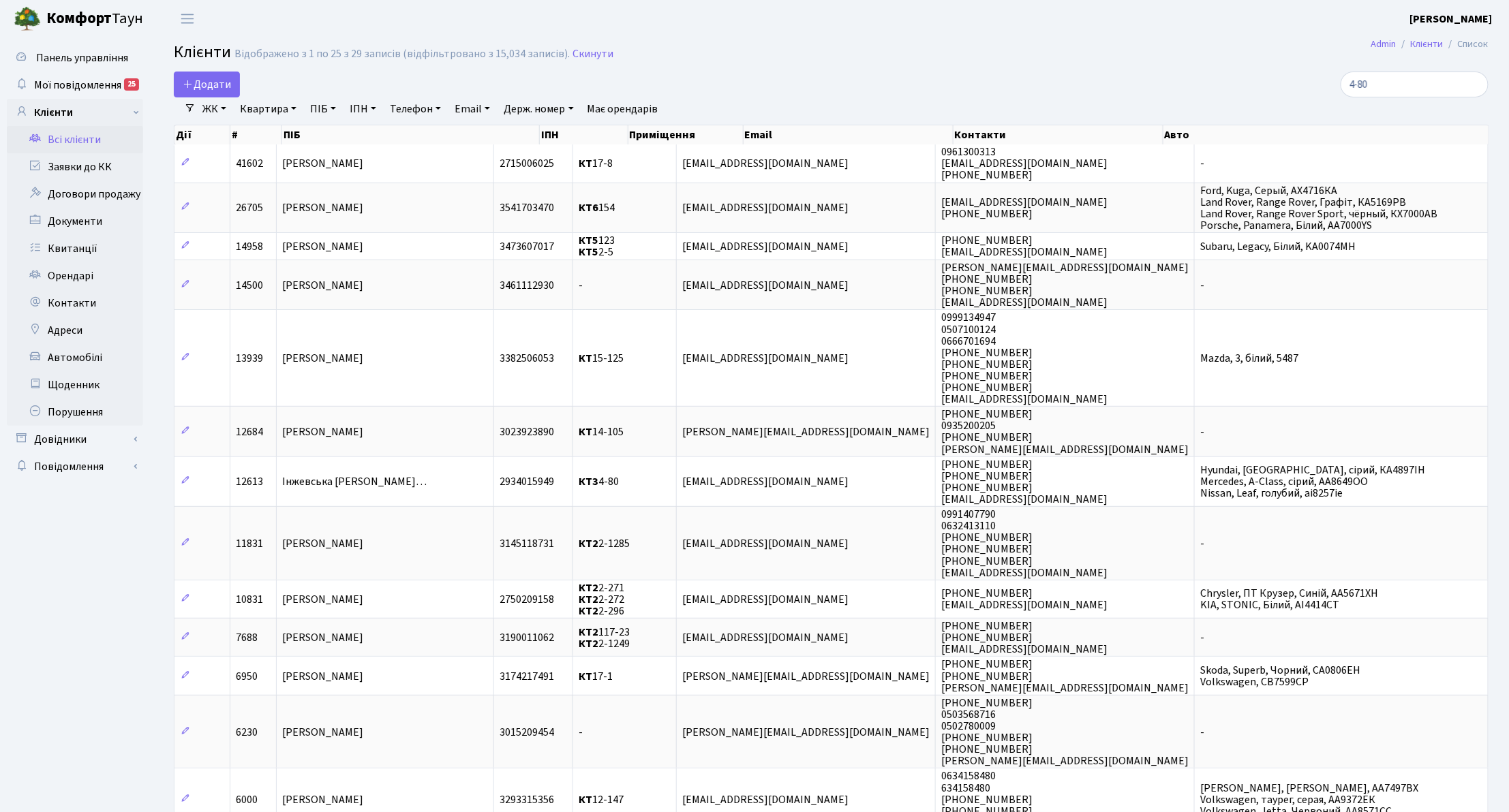
click at [276, 112] on link "Квартира" at bounding box center [268, 109] width 67 height 23
type input "4-80"
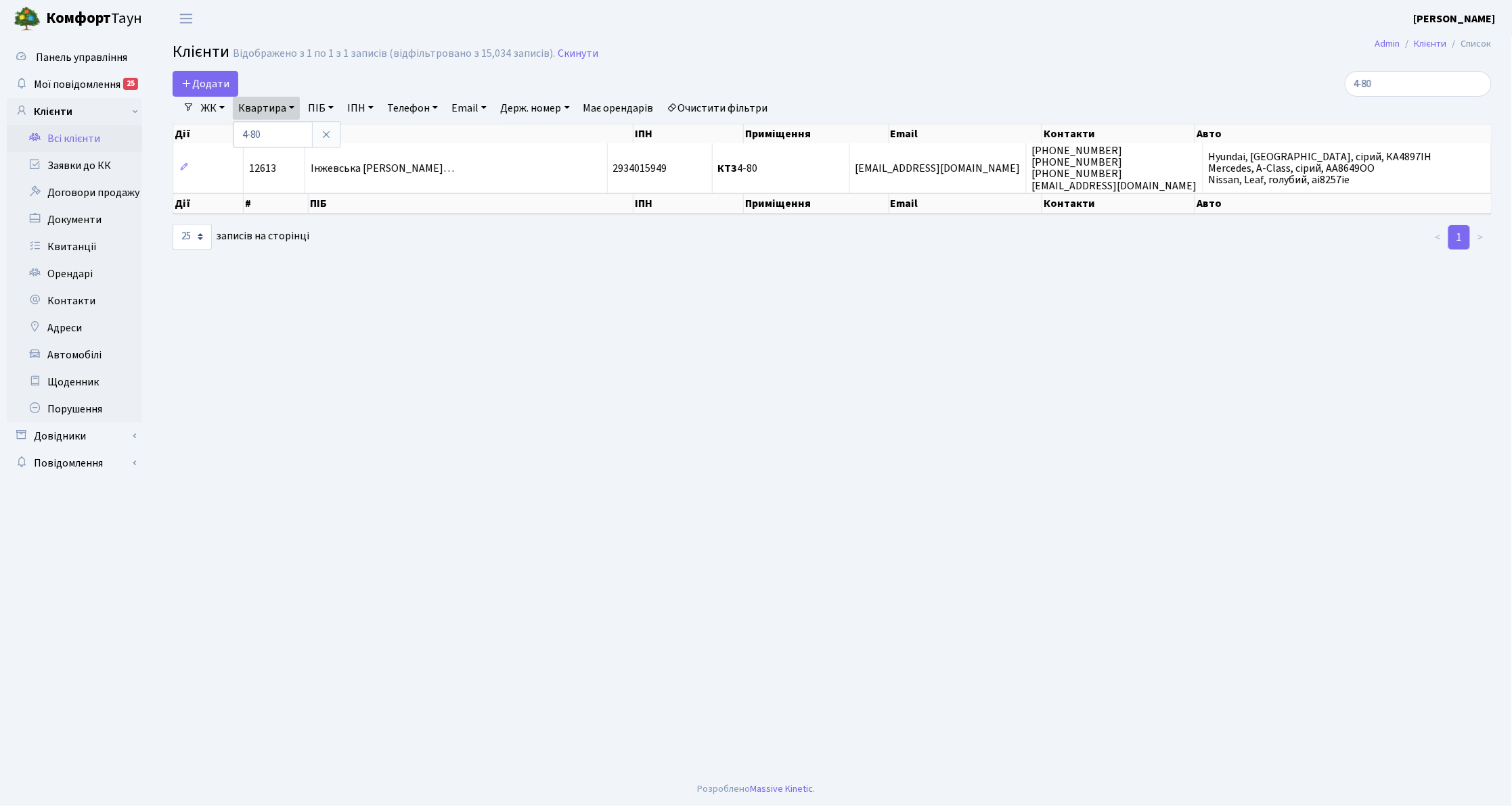
drag, startPoint x: 692, startPoint y: 176, endPoint x: 501, endPoint y: 241, distance: 201.8
click at [518, 241] on div "Дії # ПІБ ІПН Приміщення Email Контакти Авто Дії # ПІБ ІПН Приміщення Email Кон…" at bounding box center [832, 185] width 1319 height 131
click at [329, 110] on link "ПІБ" at bounding box center [321, 108] width 37 height 23
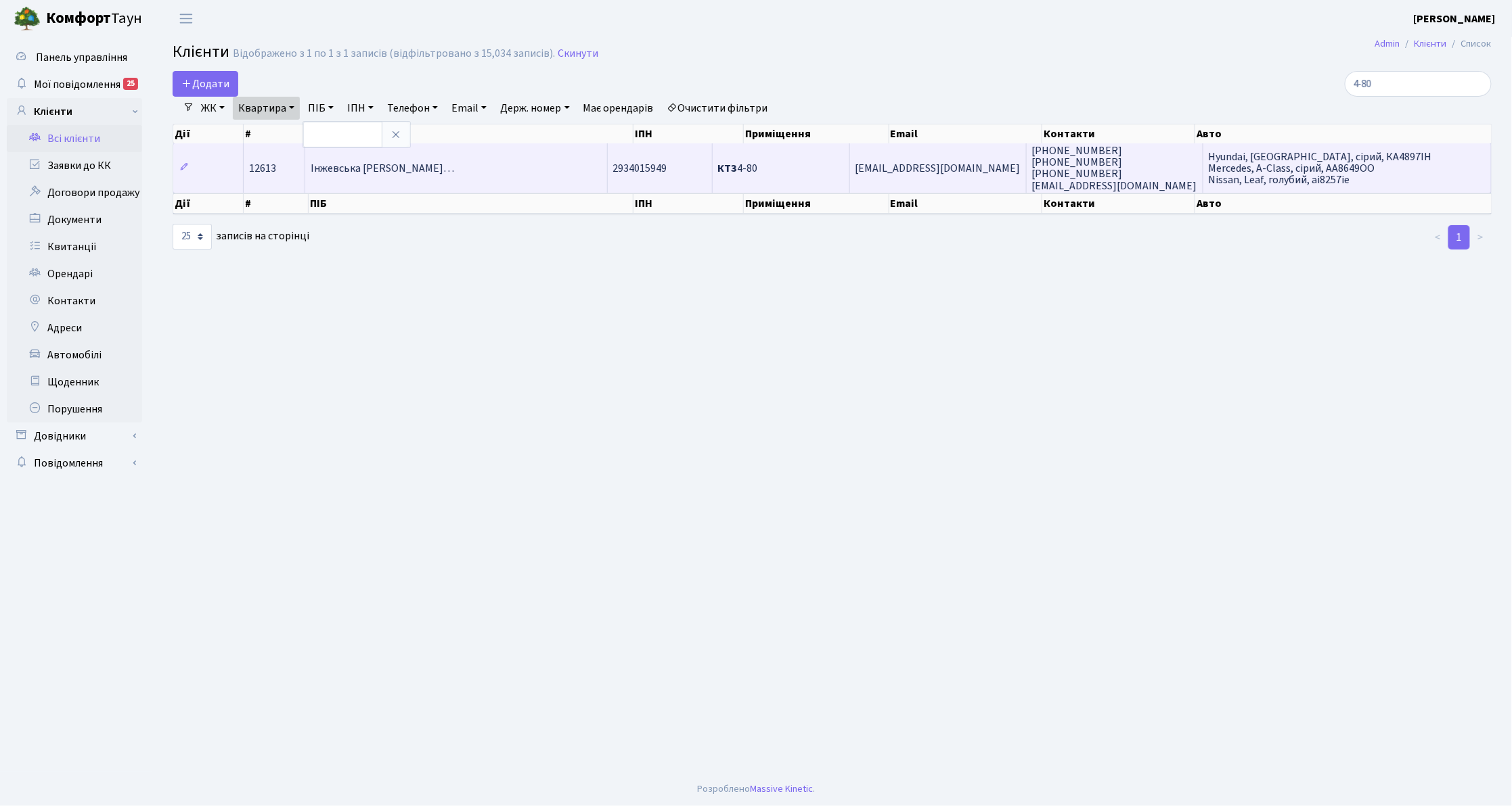
click at [429, 171] on span "Інжевська [PERSON_NAME]…" at bounding box center [382, 168] width 143 height 15
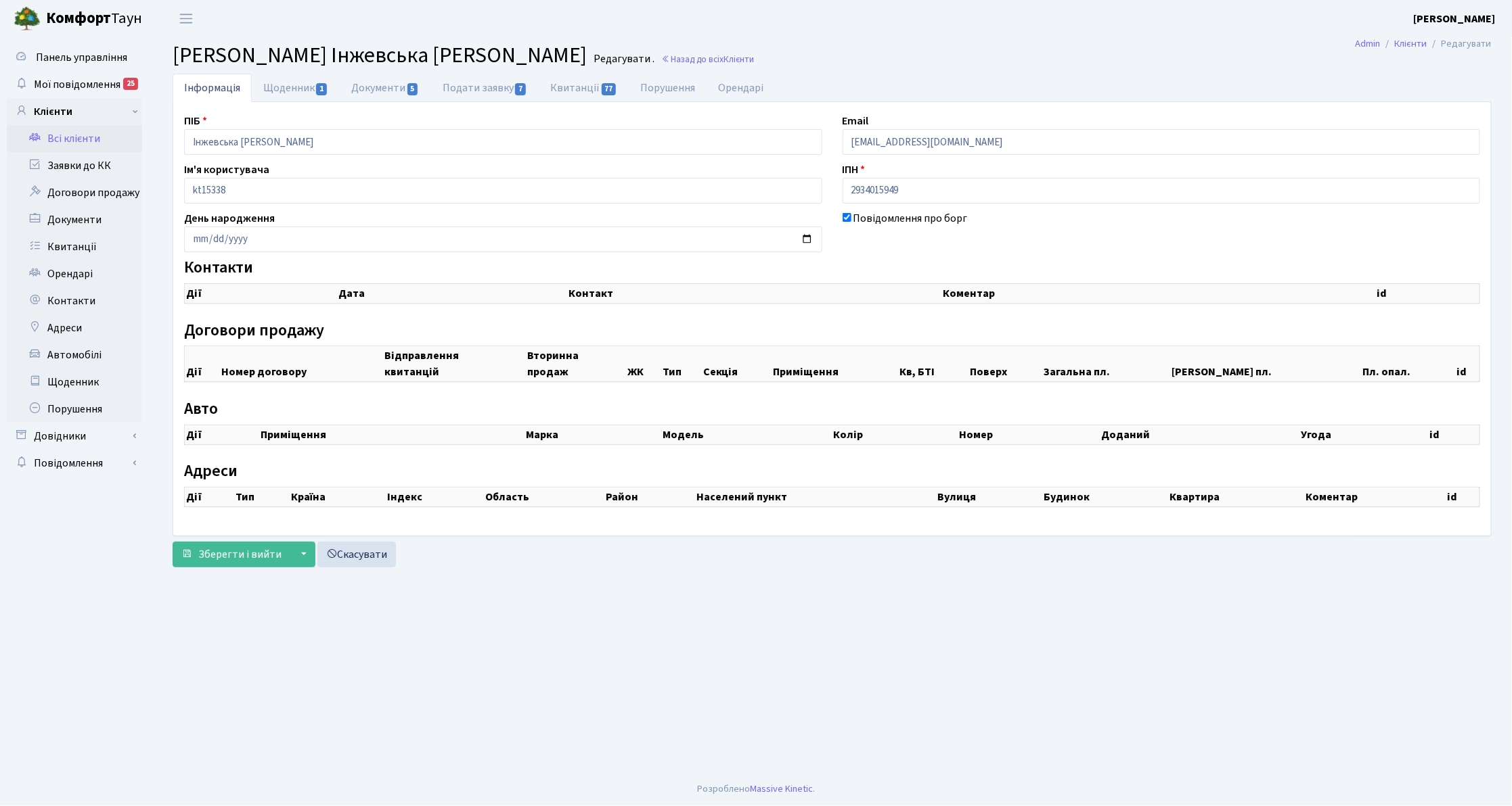
select select "25"
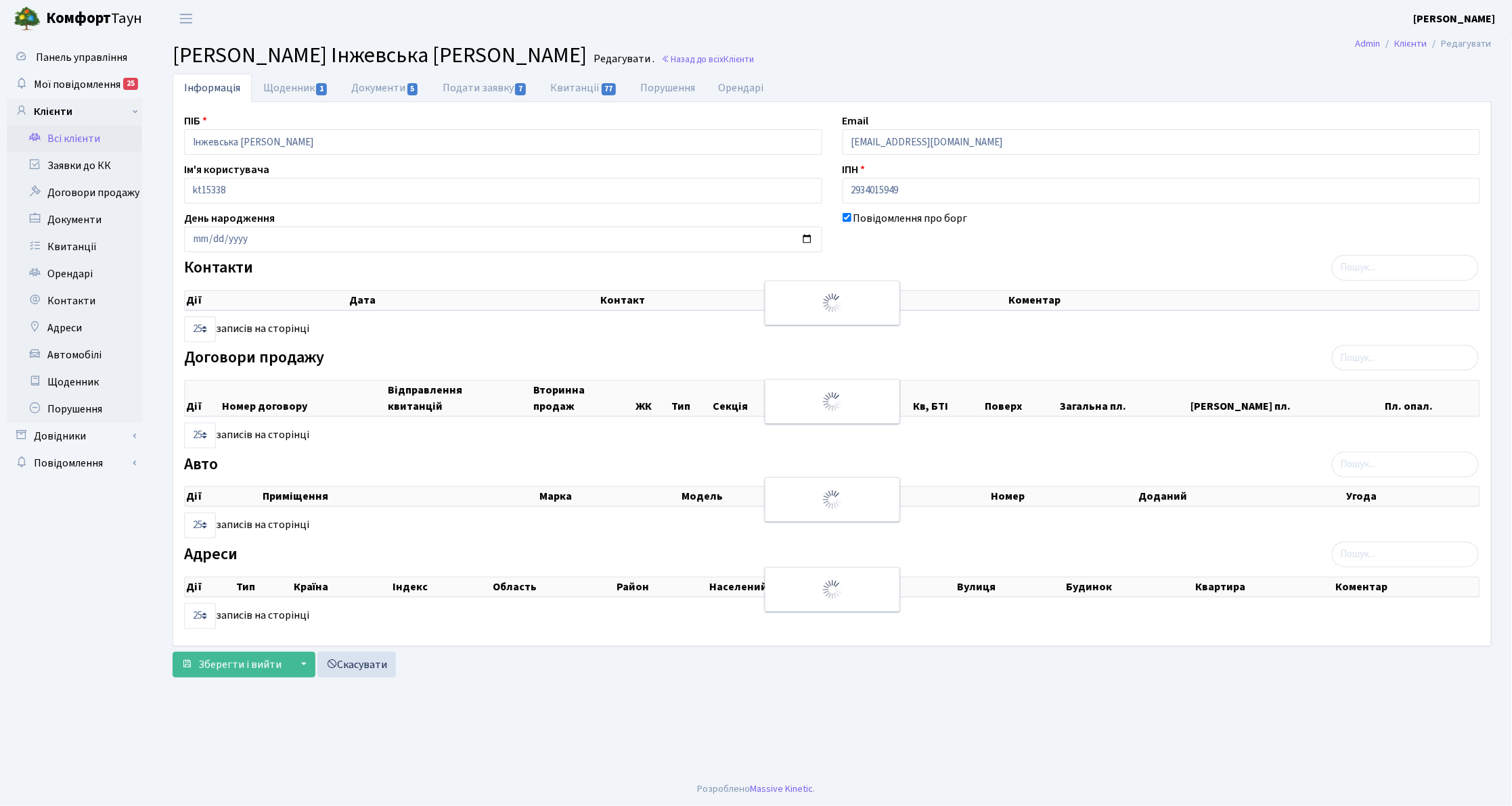
checkbox input "true"
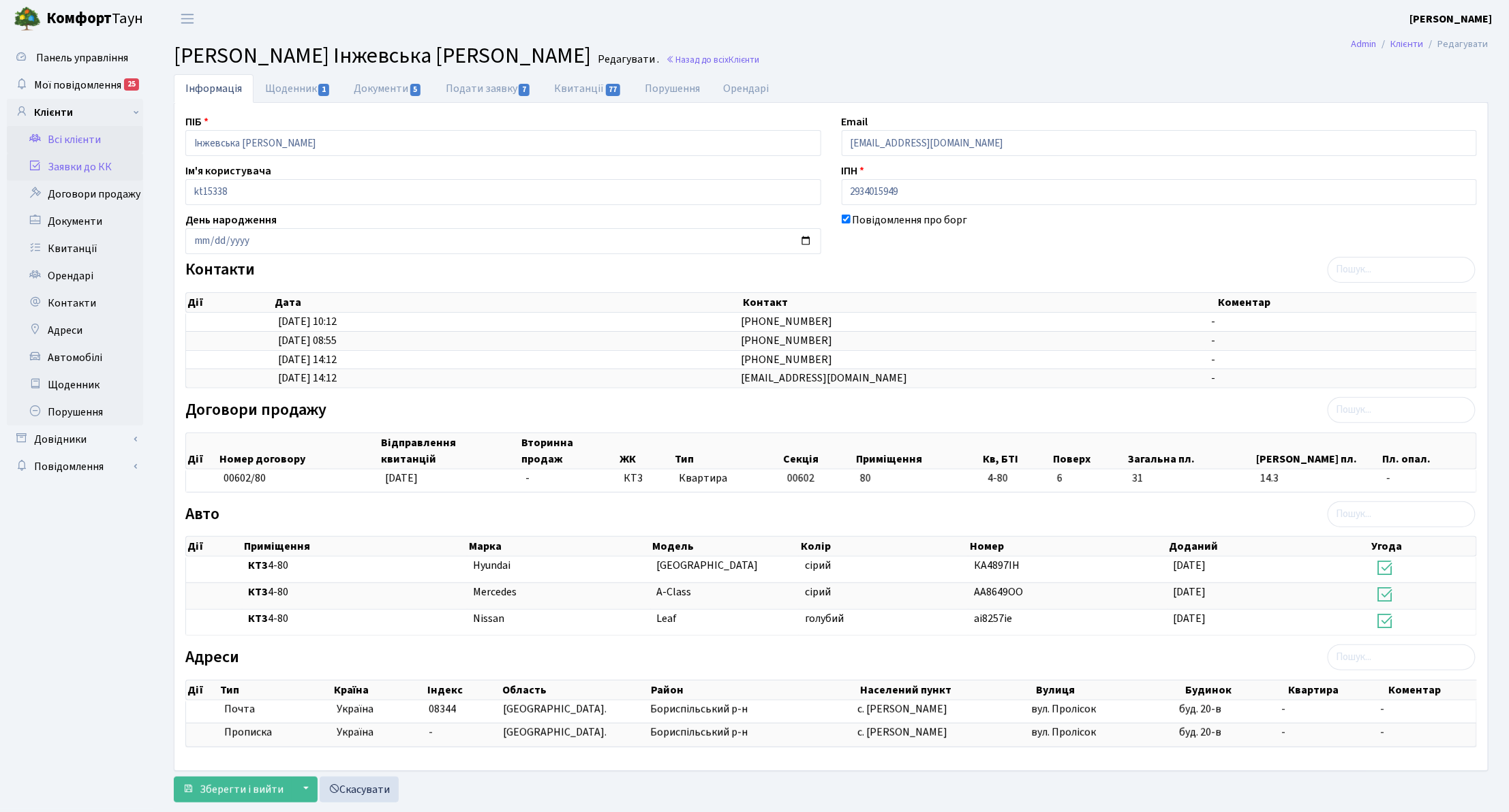
click at [82, 170] on link "Заявки до КК" at bounding box center [75, 167] width 137 height 27
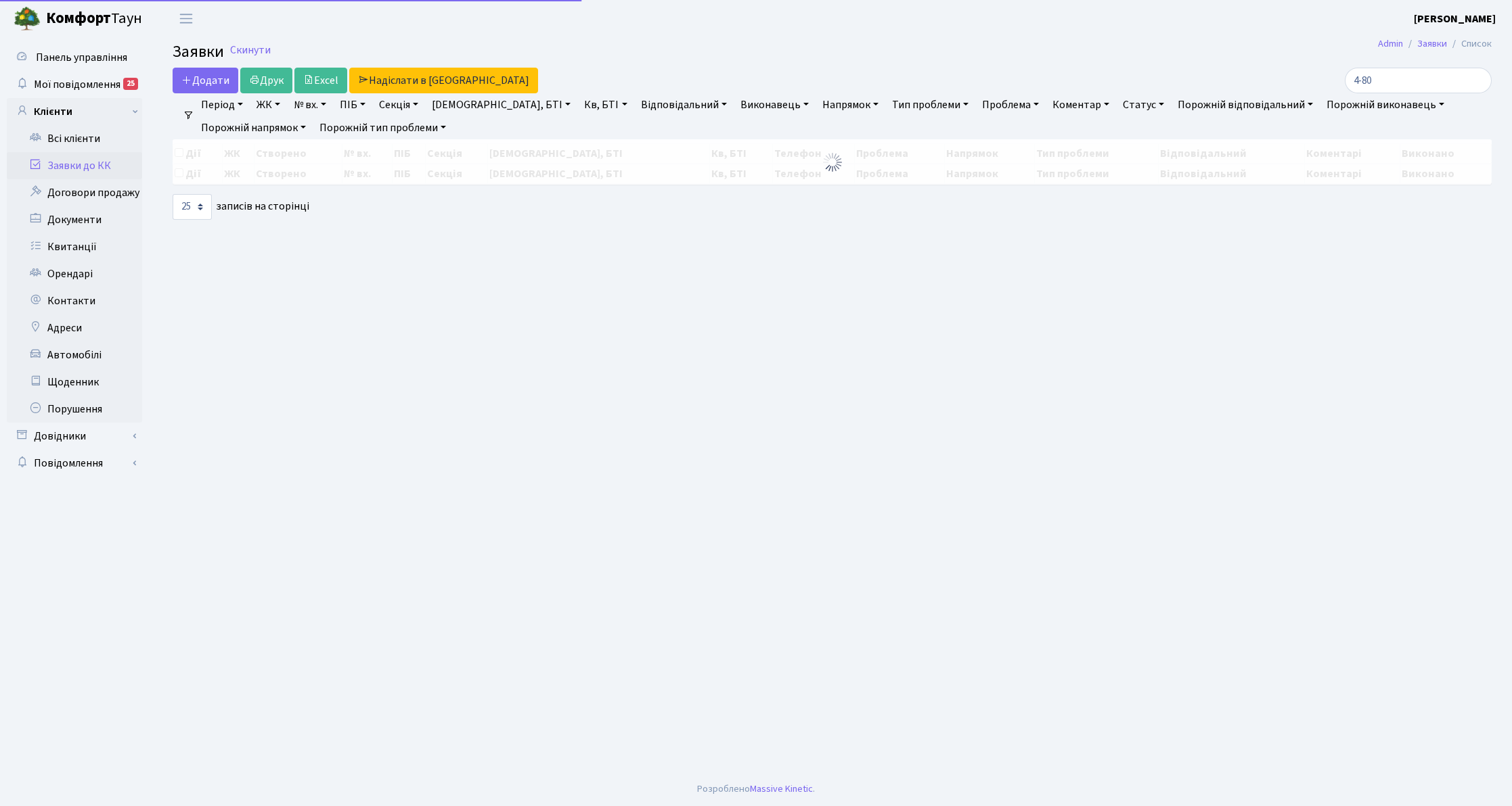
select select "25"
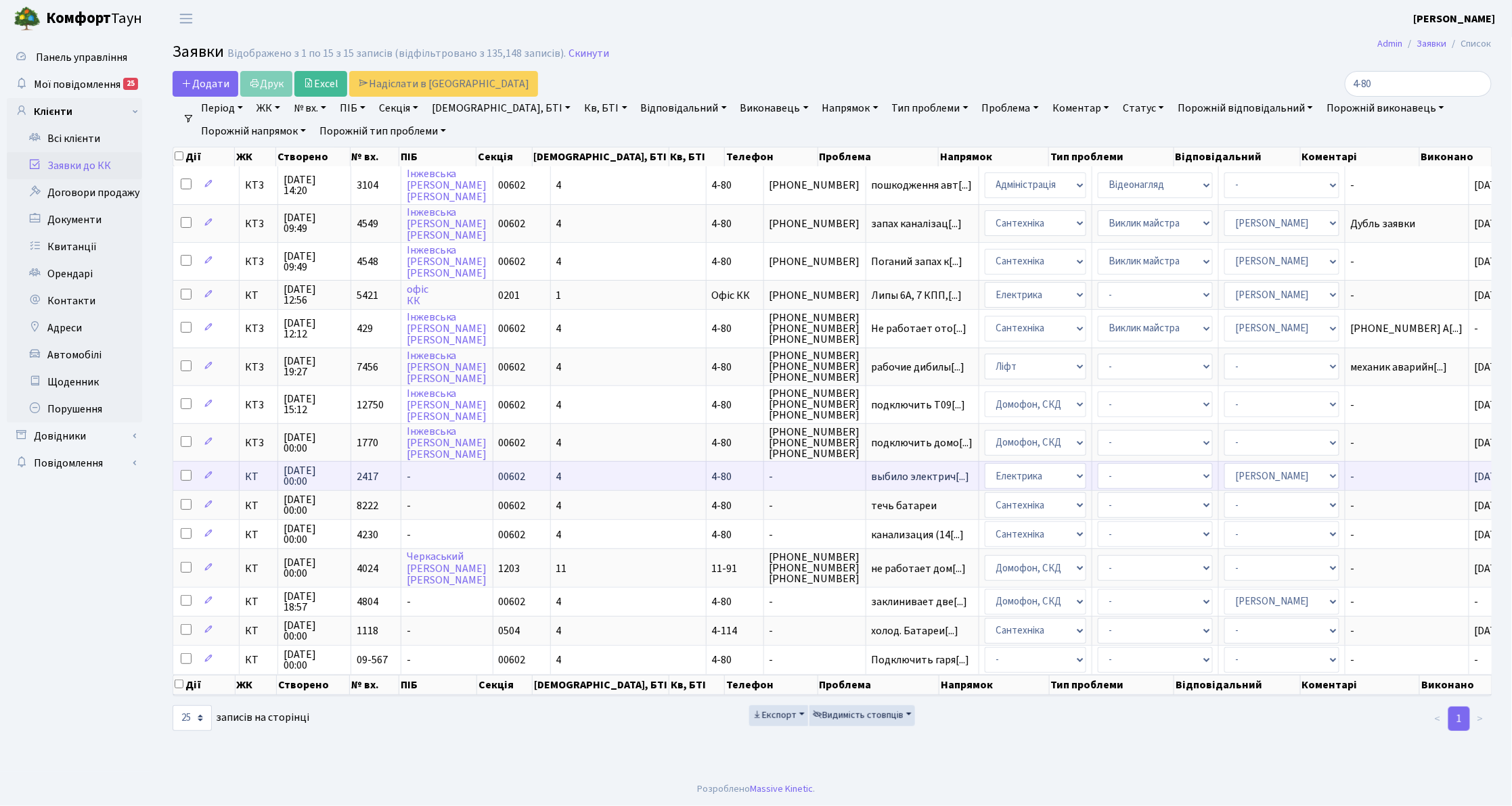
click at [253, 471] on span "КТ" at bounding box center [258, 477] width 27 height 11
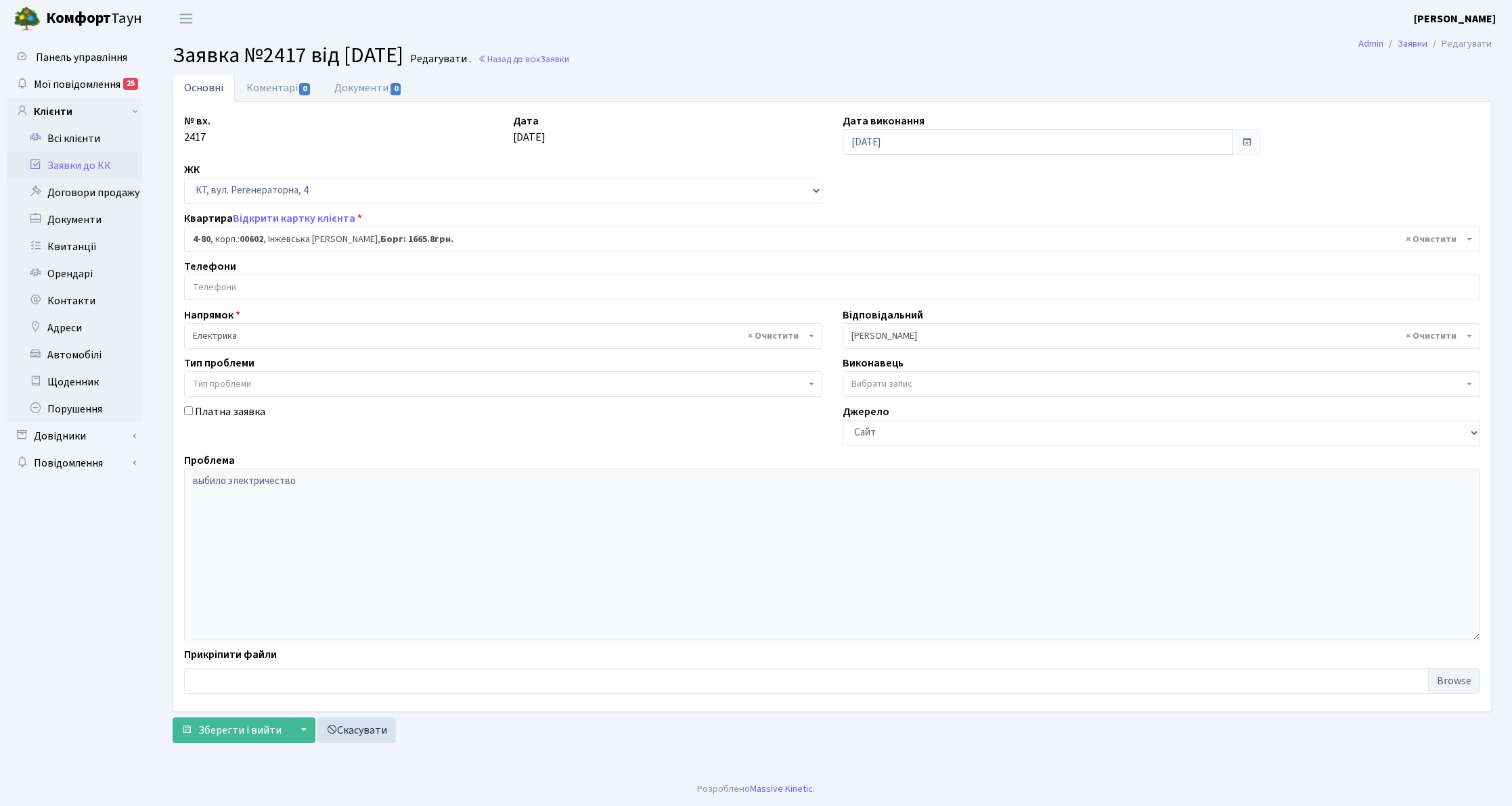
select select "16539"
click at [239, 285] on input "search" at bounding box center [832, 287] width 1295 height 24
click at [287, 87] on link "Коментарі 0" at bounding box center [279, 88] width 88 height 28
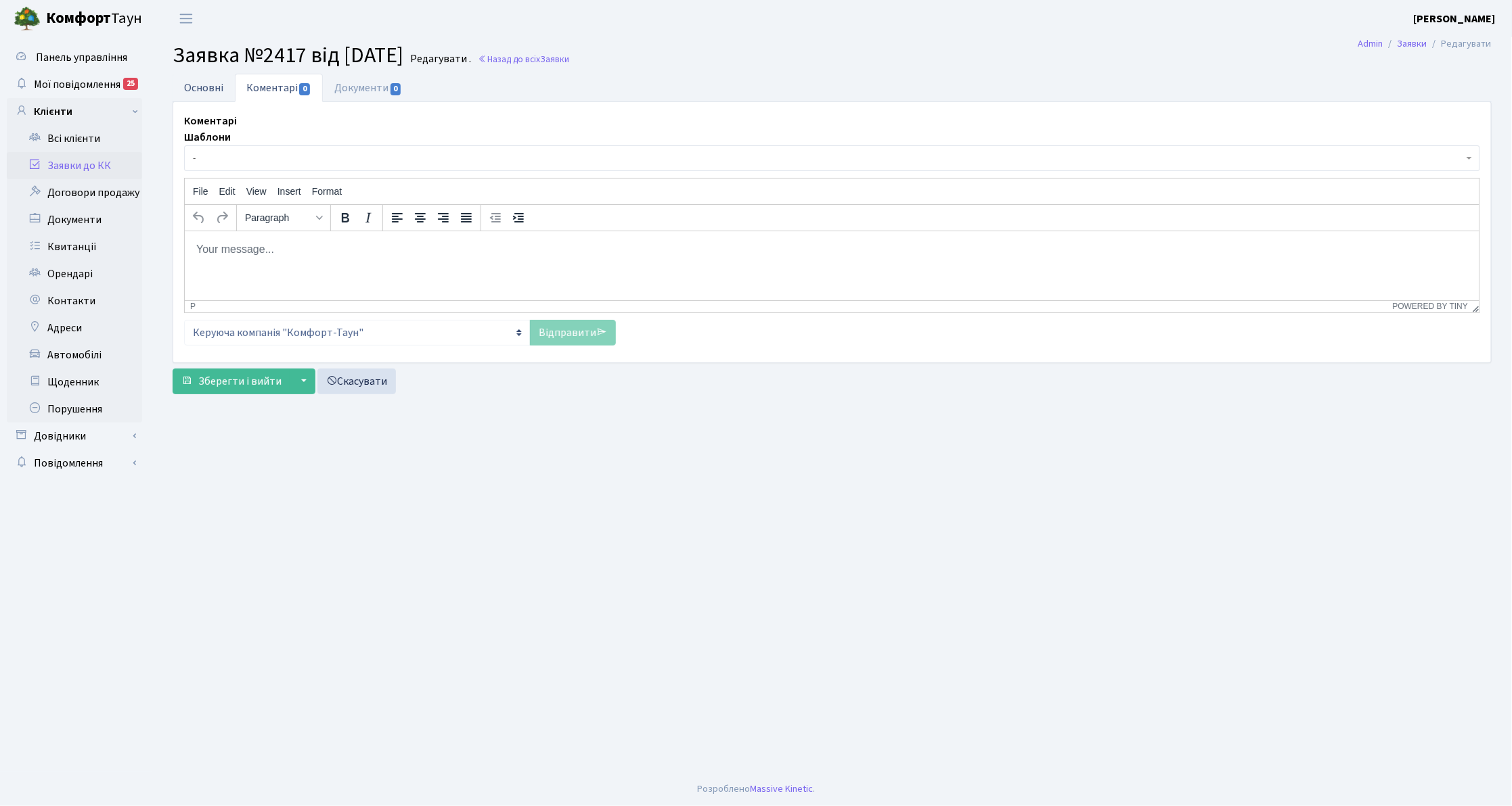
click at [198, 82] on link "Основні" at bounding box center [203, 88] width 62 height 28
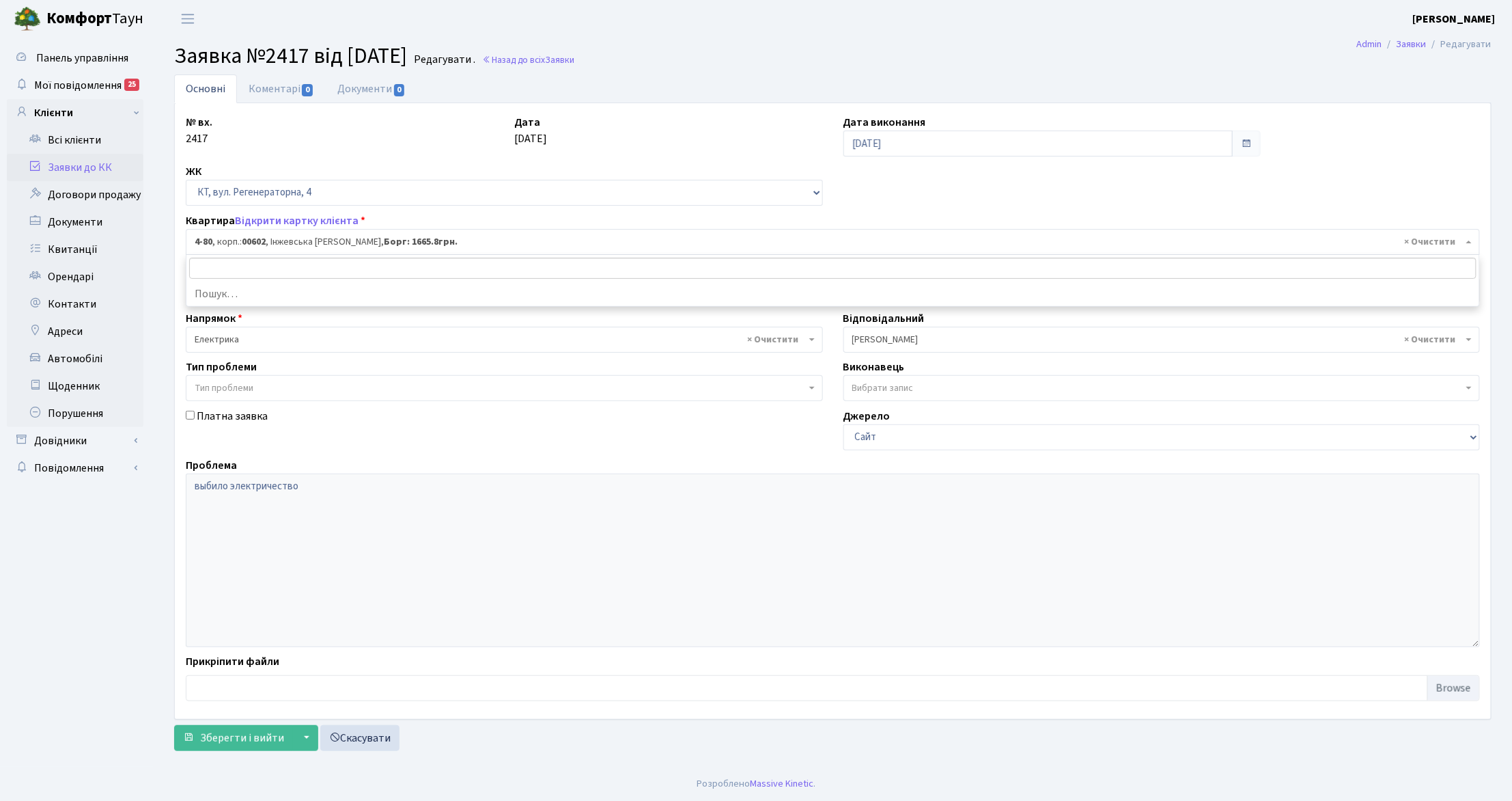
click at [418, 237] on span "× 4-80 , корп.: 00602 , Інжевська Мирослава Костянтинівна, Борг: 1665.8грн." at bounding box center [829, 242] width 1268 height 13
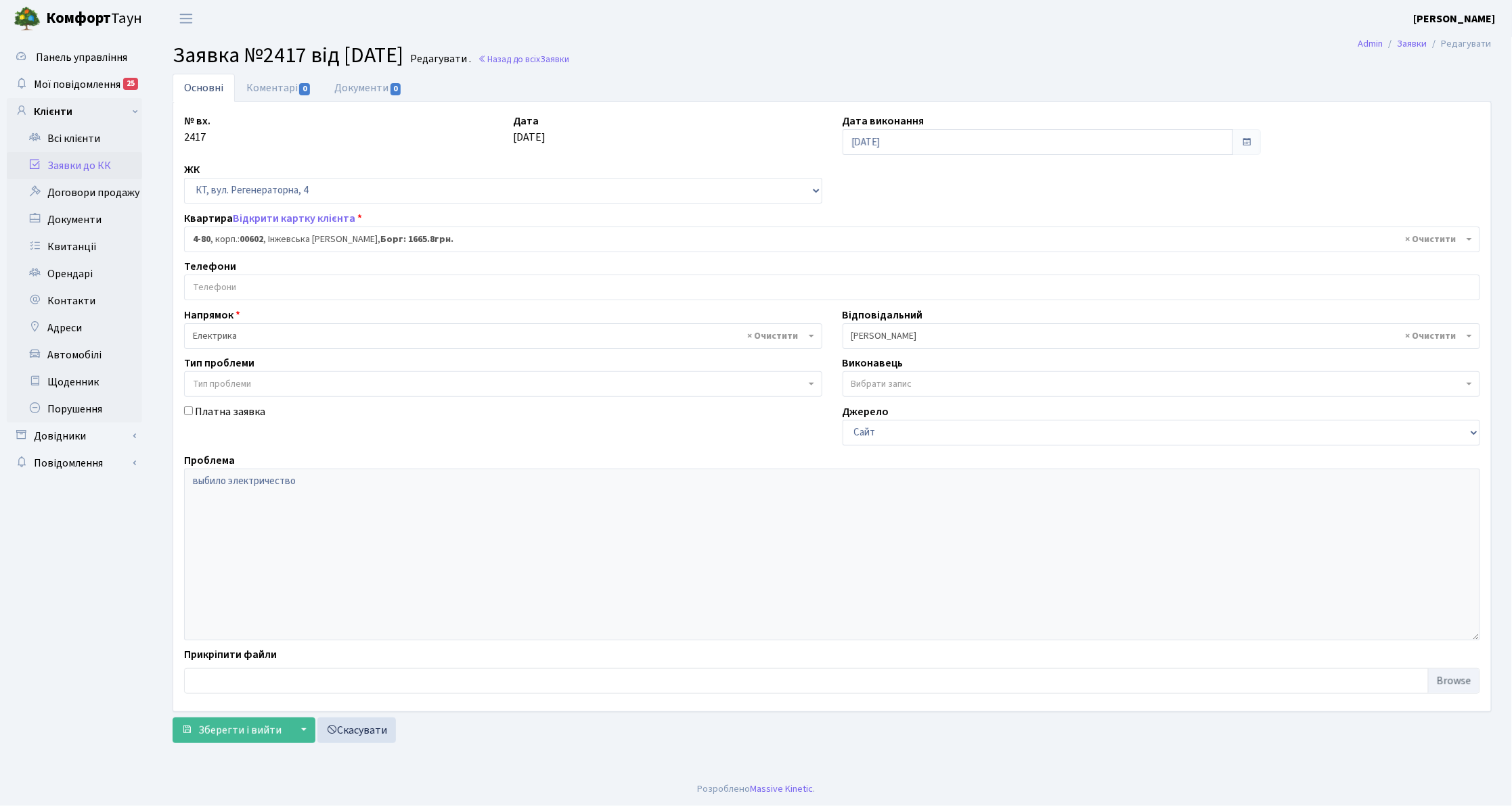
click at [447, 241] on b "Борг: 1665.8грн." at bounding box center [417, 239] width 73 height 13
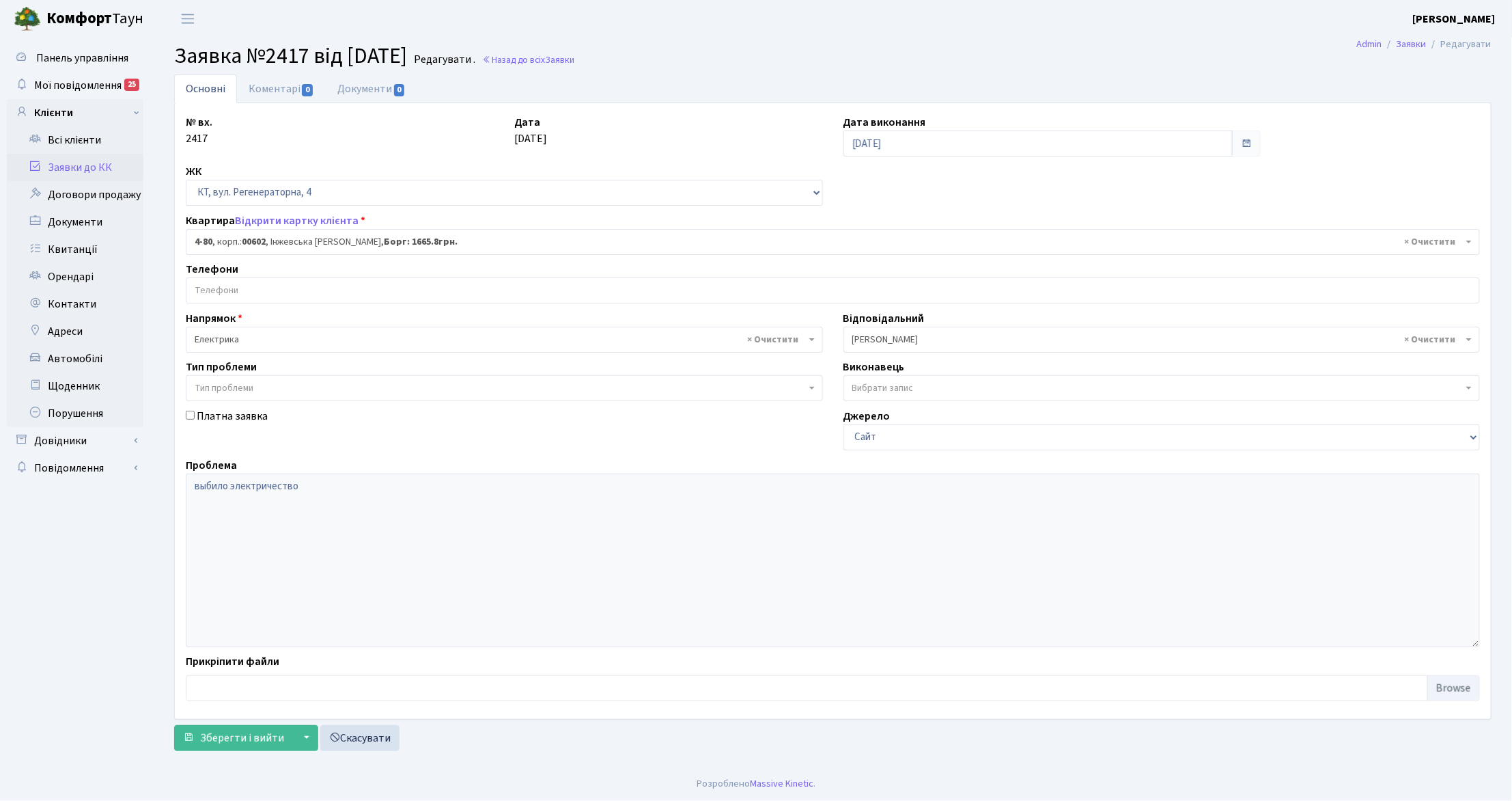
click at [452, 240] on b "Борг: 1665.8грн." at bounding box center [421, 242] width 74 height 13
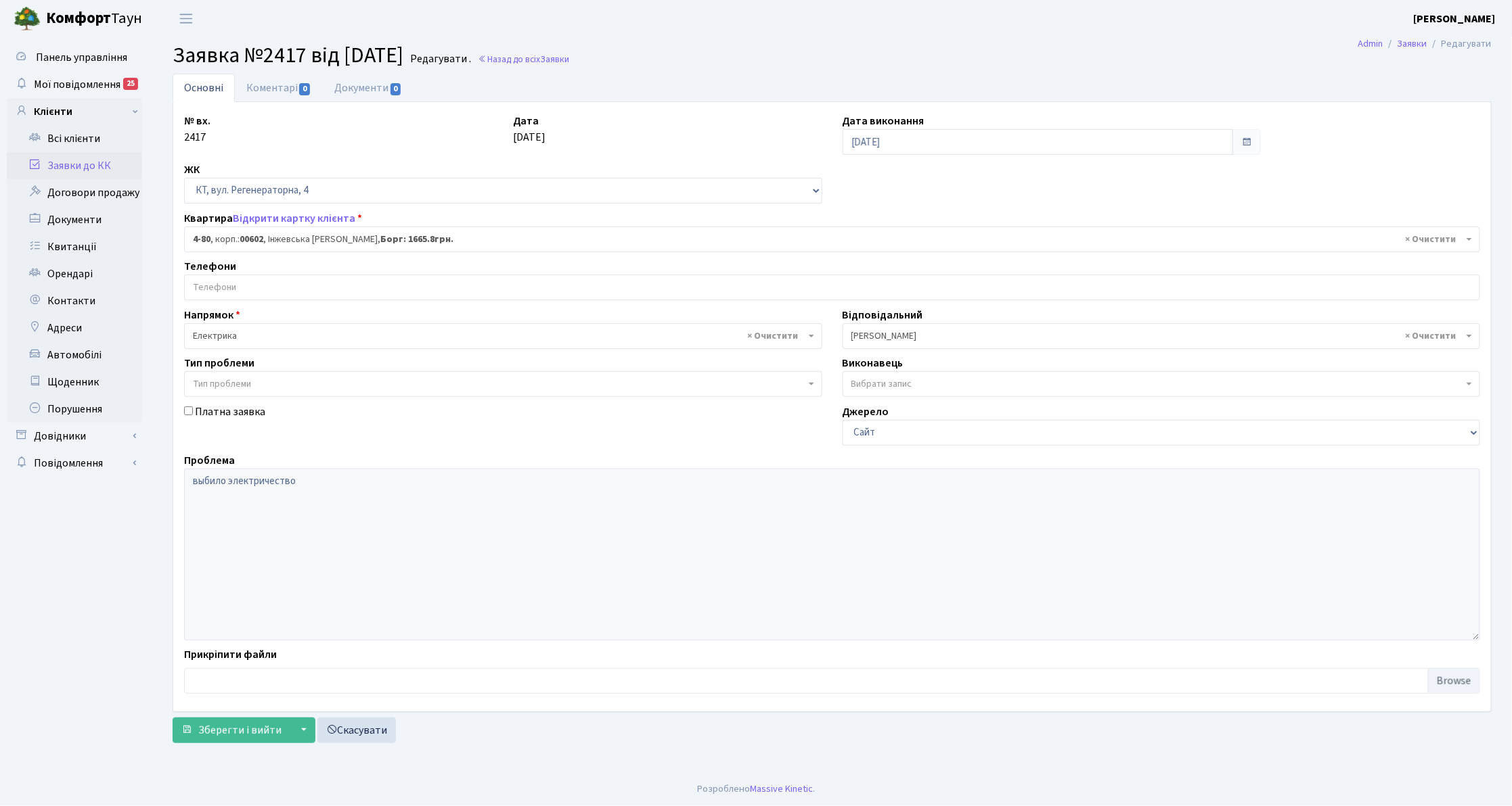
click at [447, 238] on b "Борг: 1665.8грн." at bounding box center [417, 239] width 73 height 13
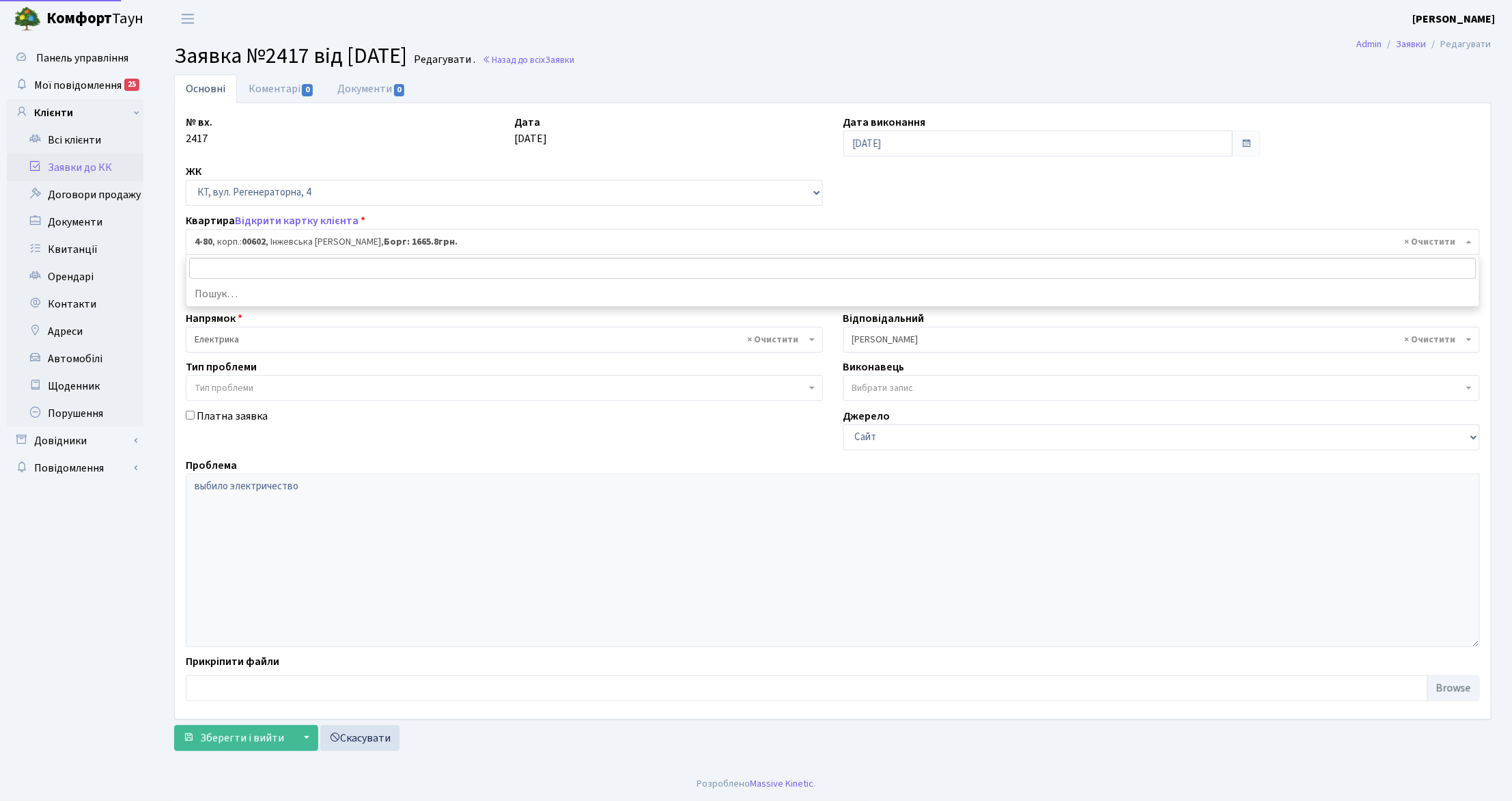
click at [394, 238] on span "× 4-80 , корп.: 00602 , Інжевська Мирослава Костянтинівна, Борг: 1665.8грн." at bounding box center [829, 242] width 1268 height 13
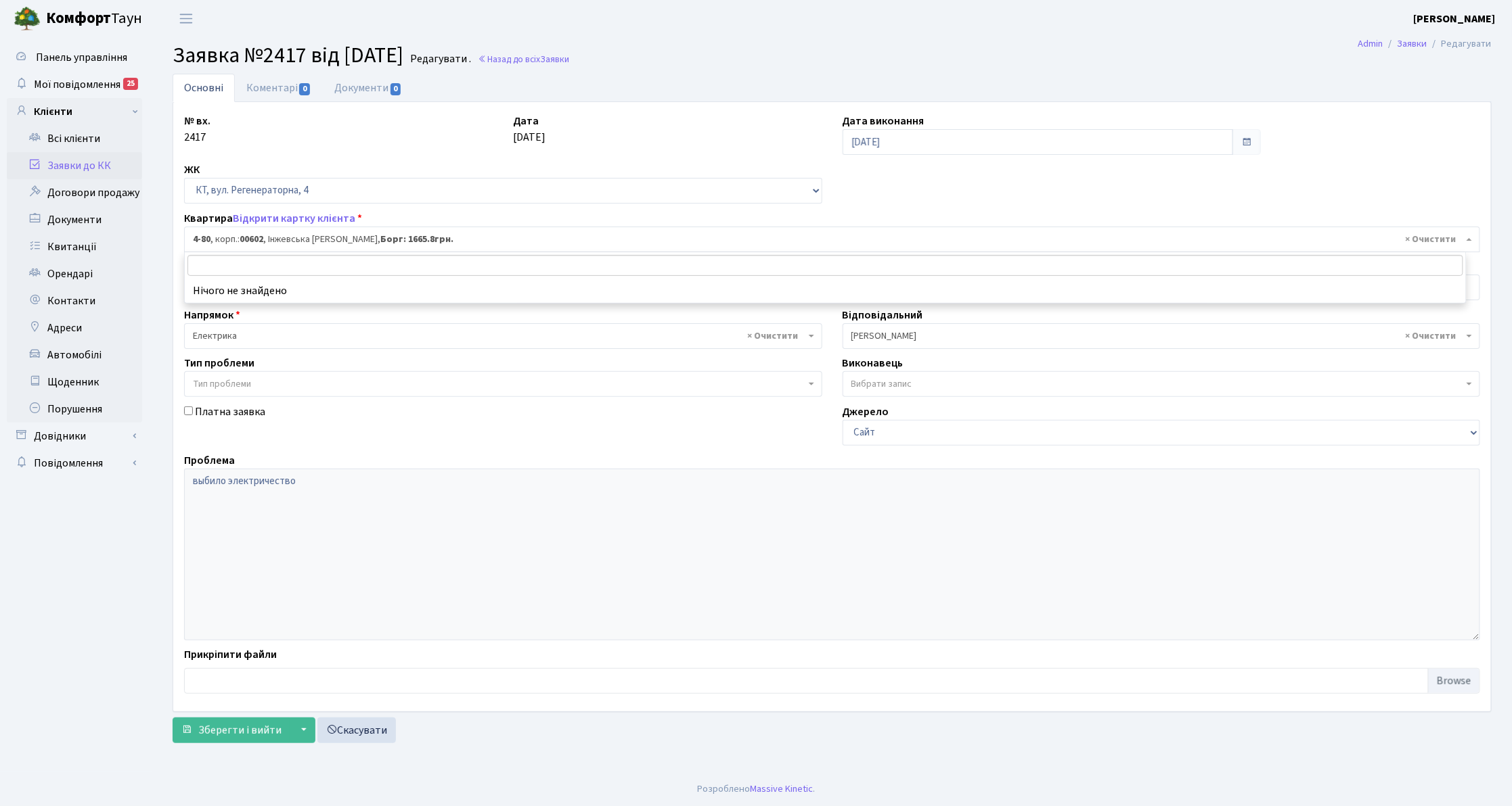
click at [454, 241] on b "Борг: 1665.8грн." at bounding box center [417, 239] width 73 height 13
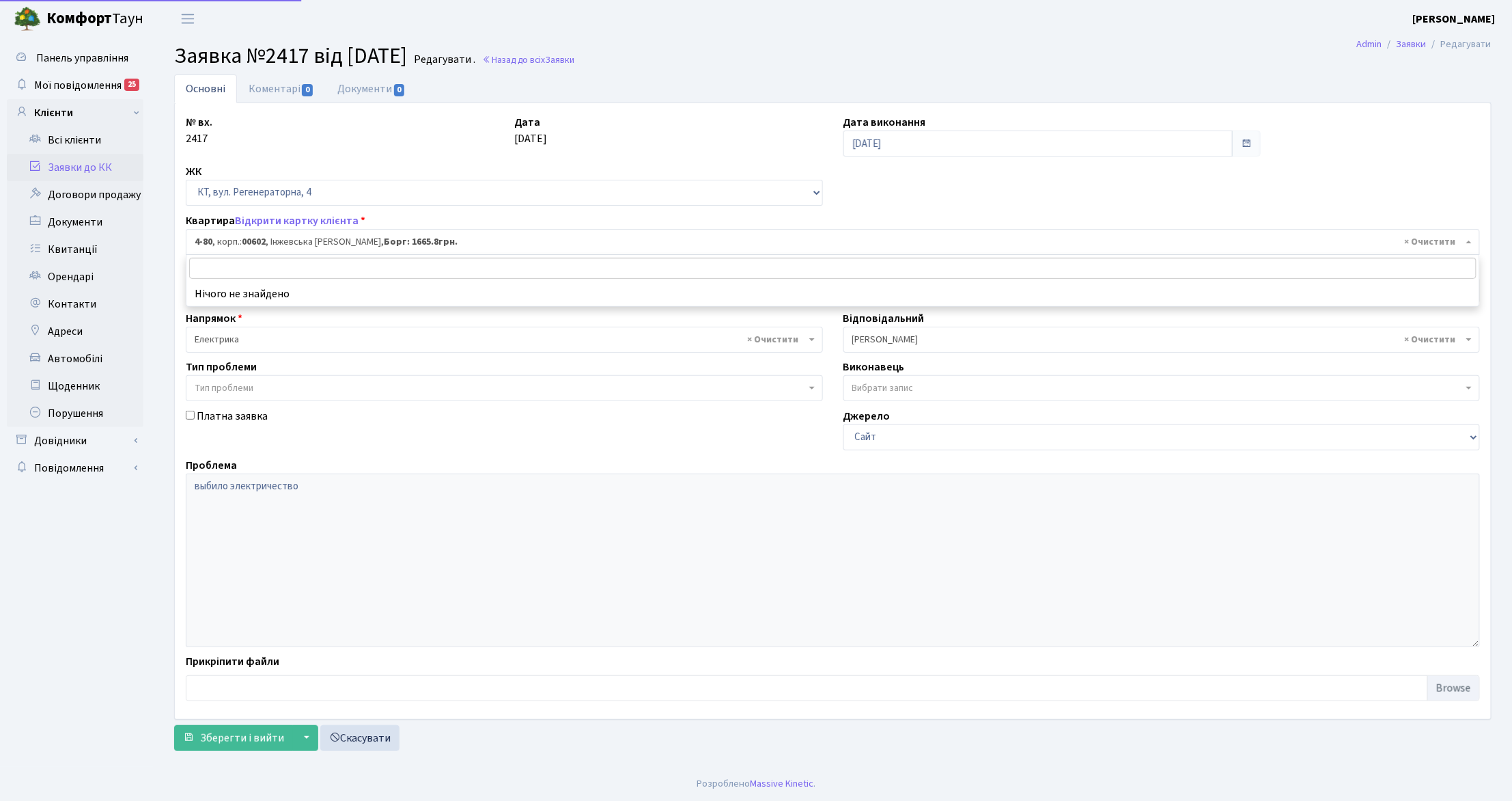
click at [458, 243] on b "Борг: 1665.8грн." at bounding box center [421, 242] width 74 height 13
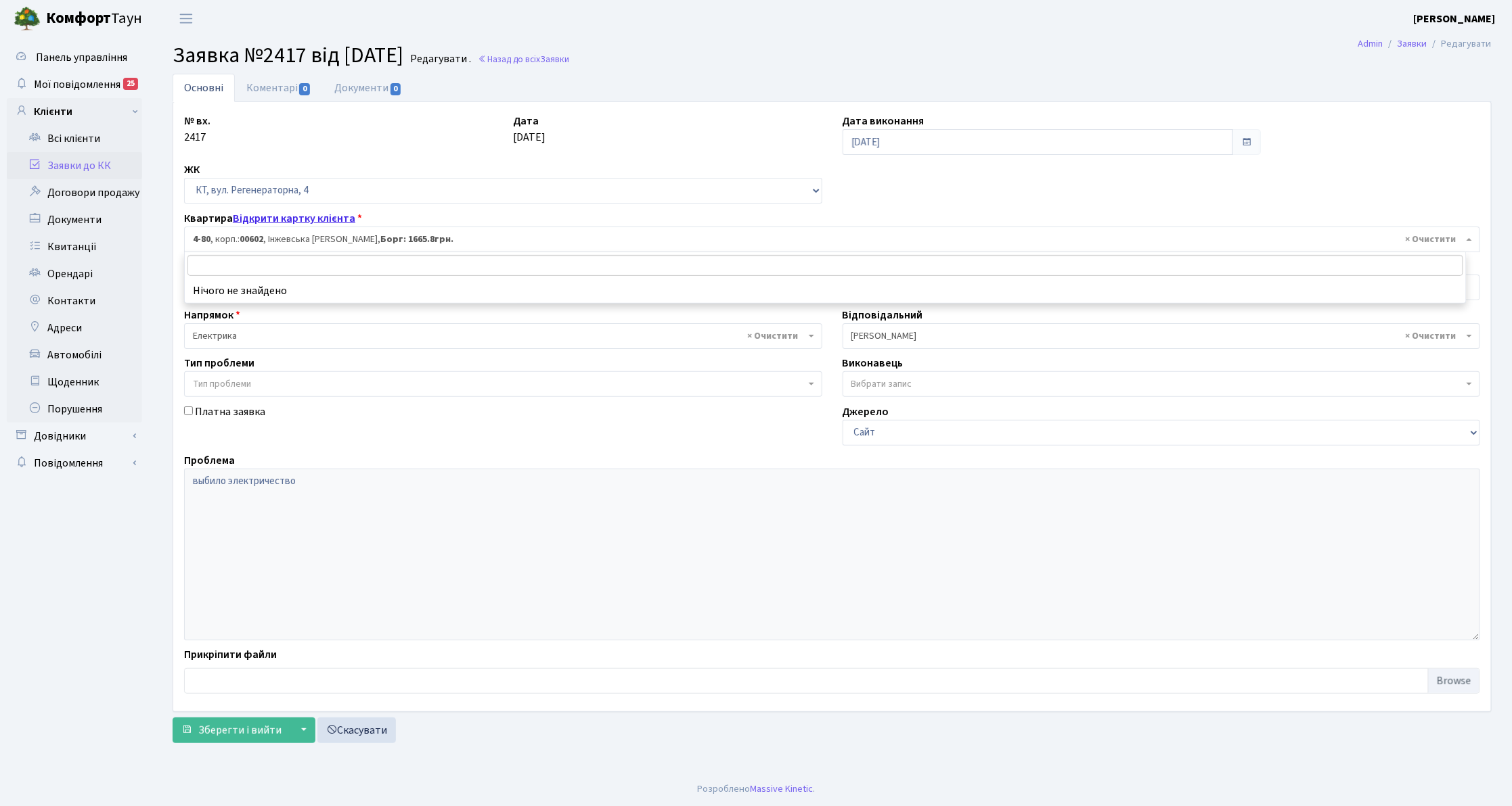
click at [285, 217] on link "Відкрити картку клієнта" at bounding box center [294, 218] width 122 height 15
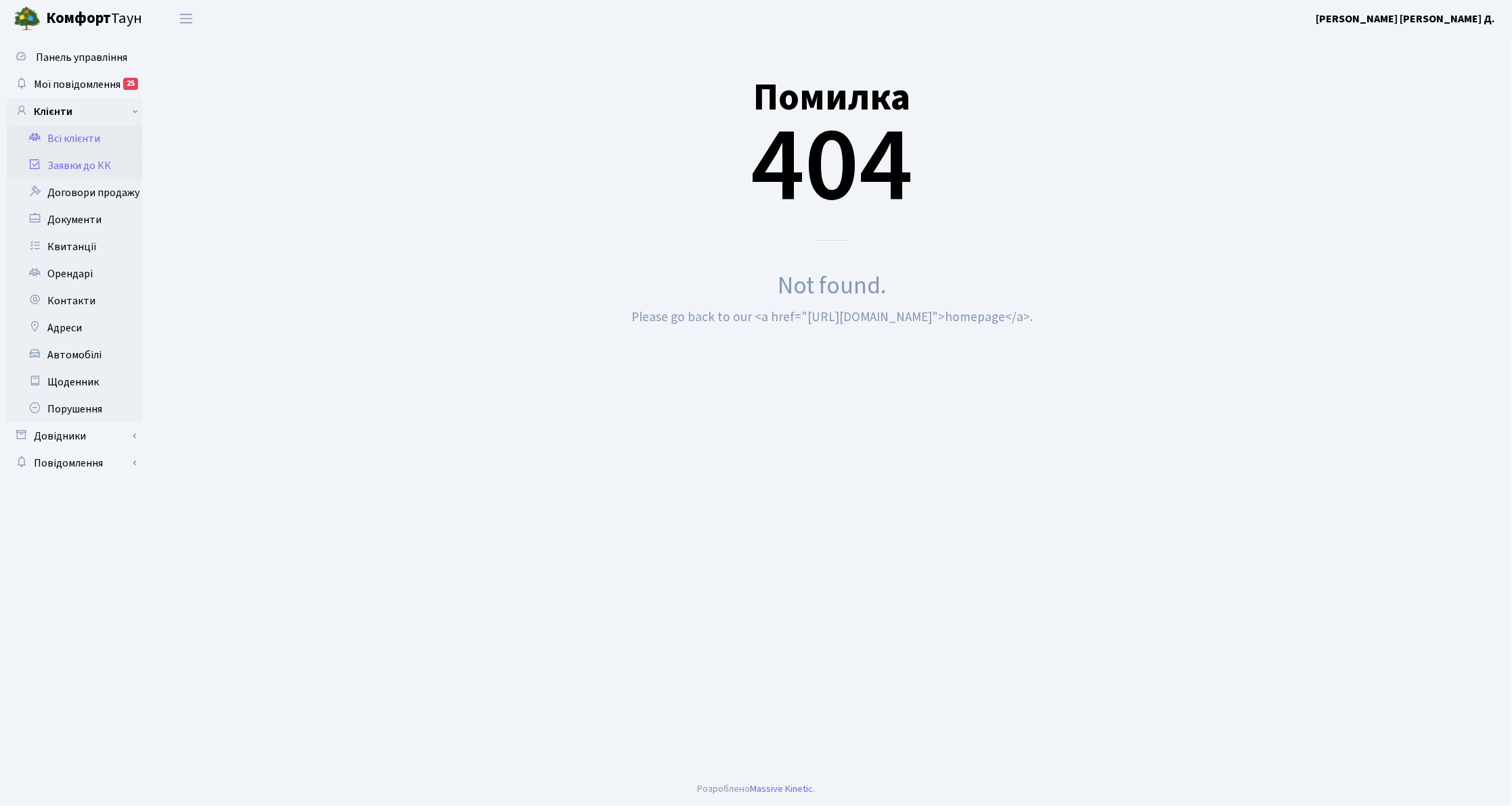
click at [102, 168] on link "Заявки до КК" at bounding box center [74, 166] width 136 height 27
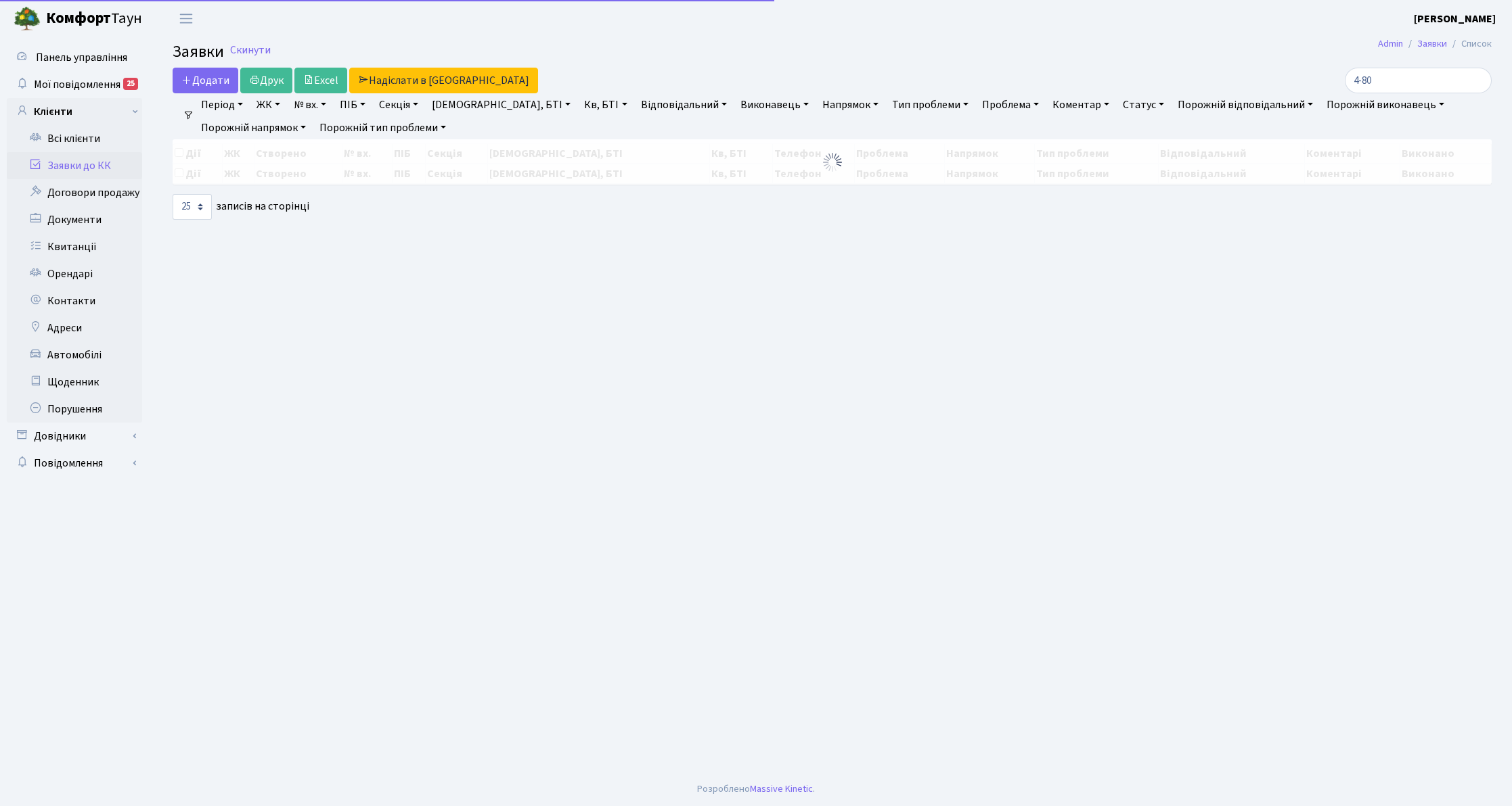
select select "25"
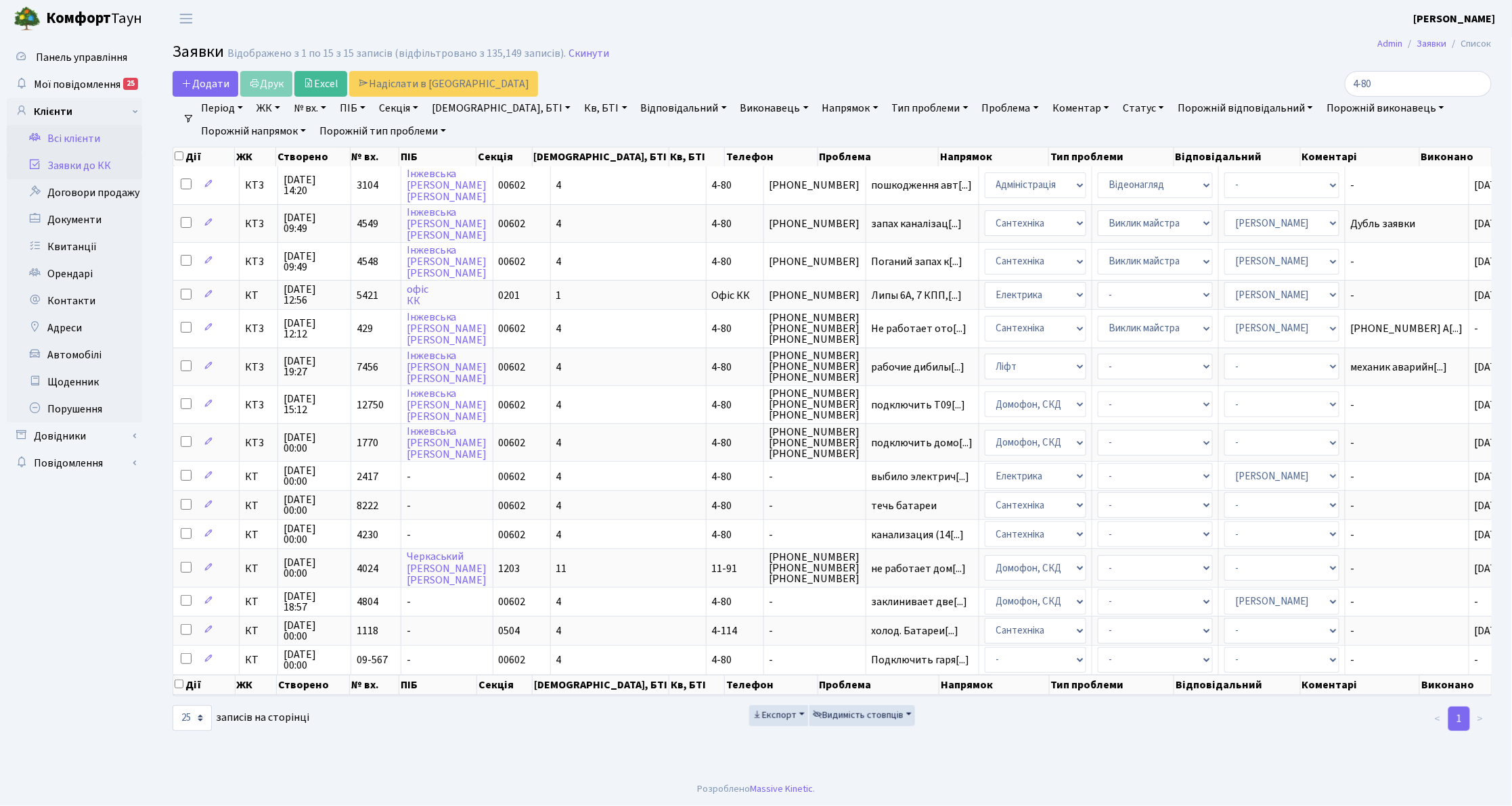
click at [89, 142] on link "Всі клієнти" at bounding box center [74, 138] width 136 height 27
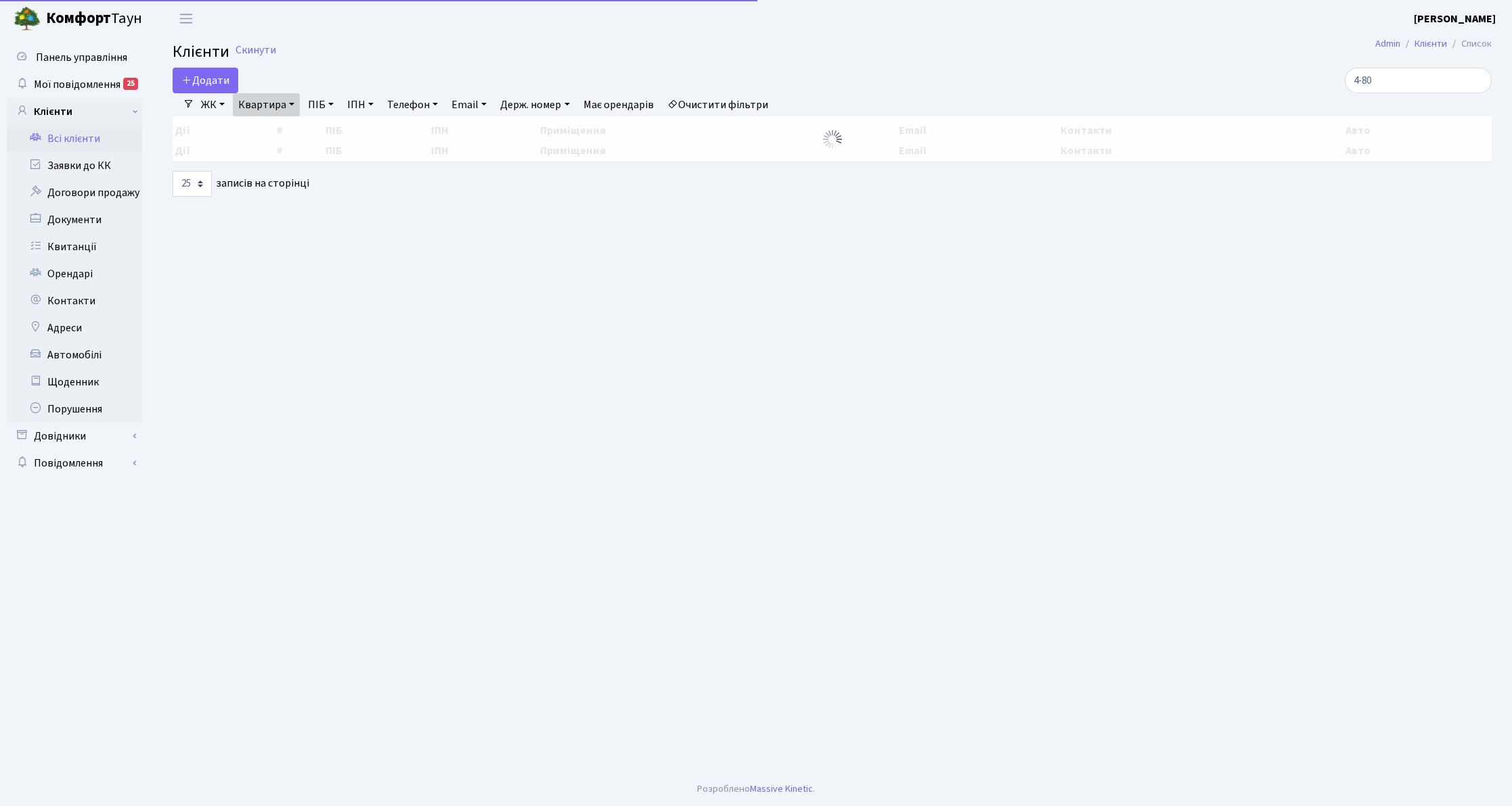
select select "25"
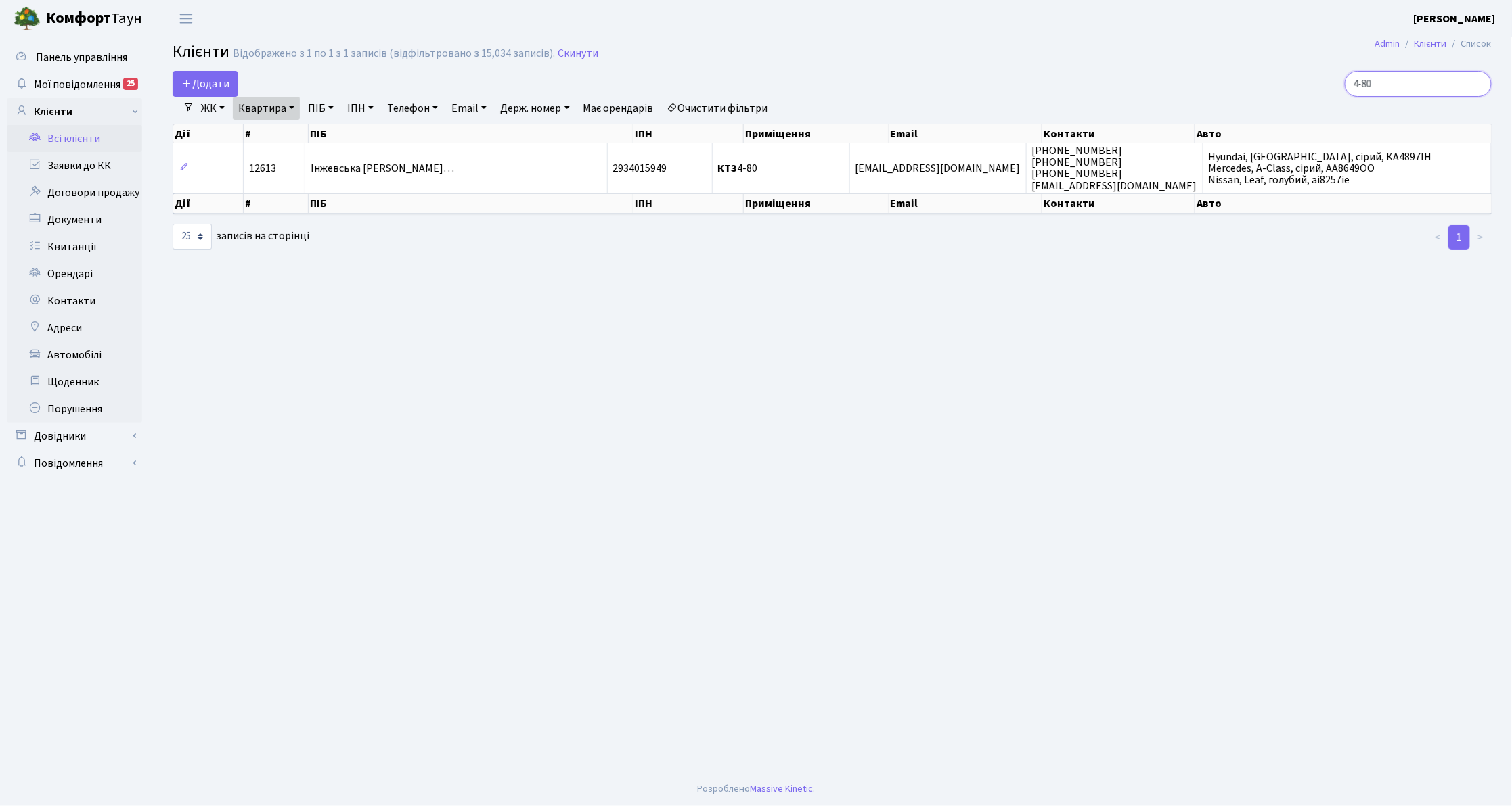
drag, startPoint x: 1429, startPoint y: 86, endPoint x: 1202, endPoint y: 69, distance: 227.6
click at [1202, 69] on main "Admin Клієнти Список Клієнти Відображено з 1 по 1 з 1 записів (відфільтровано з…" at bounding box center [832, 404] width 1360 height 735
click at [120, 169] on link "Заявки до КК" at bounding box center [74, 166] width 136 height 27
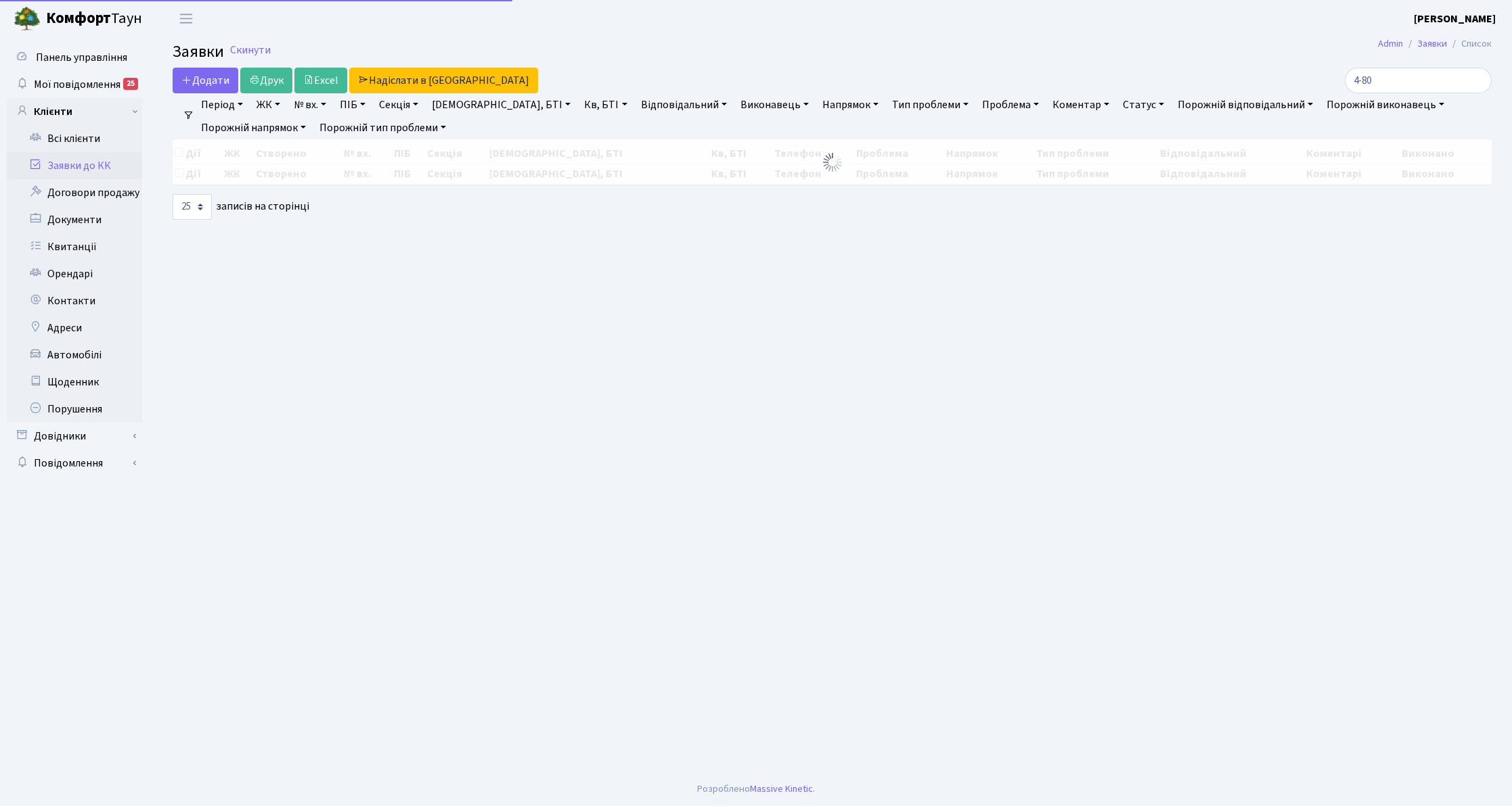
select select "25"
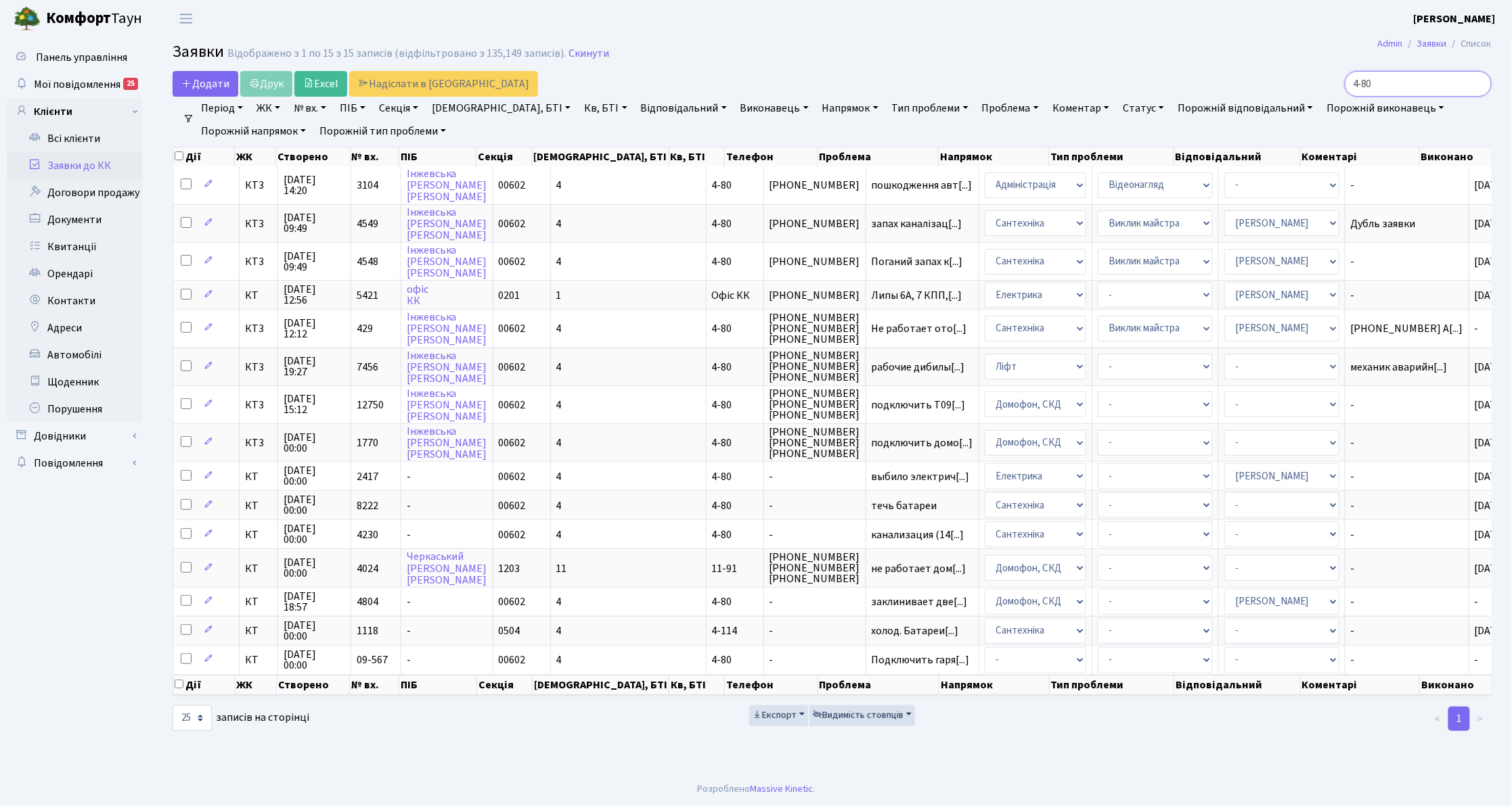
click at [1380, 83] on input "4-80" at bounding box center [1418, 83] width 147 height 26
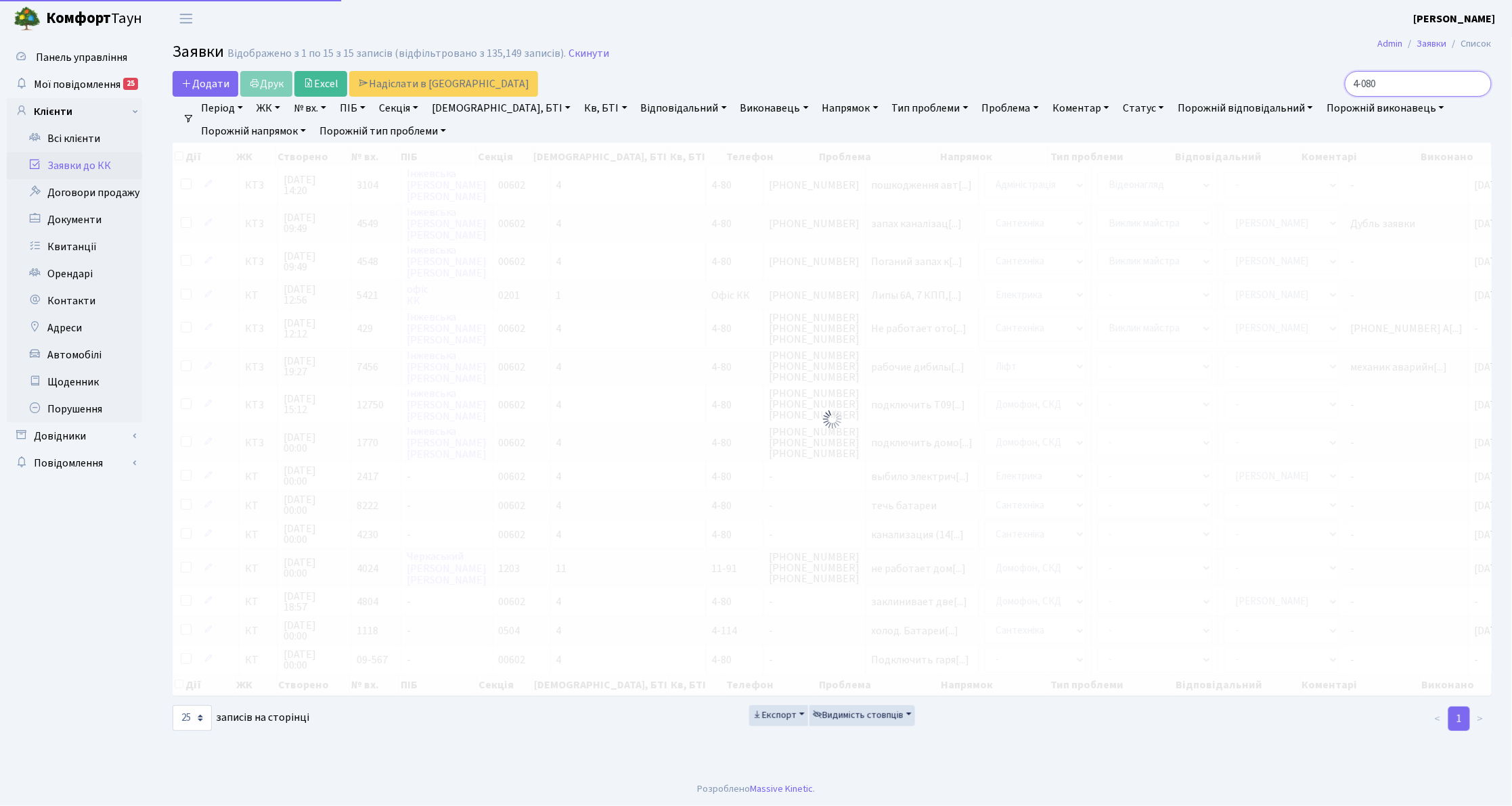
type input "4-080"
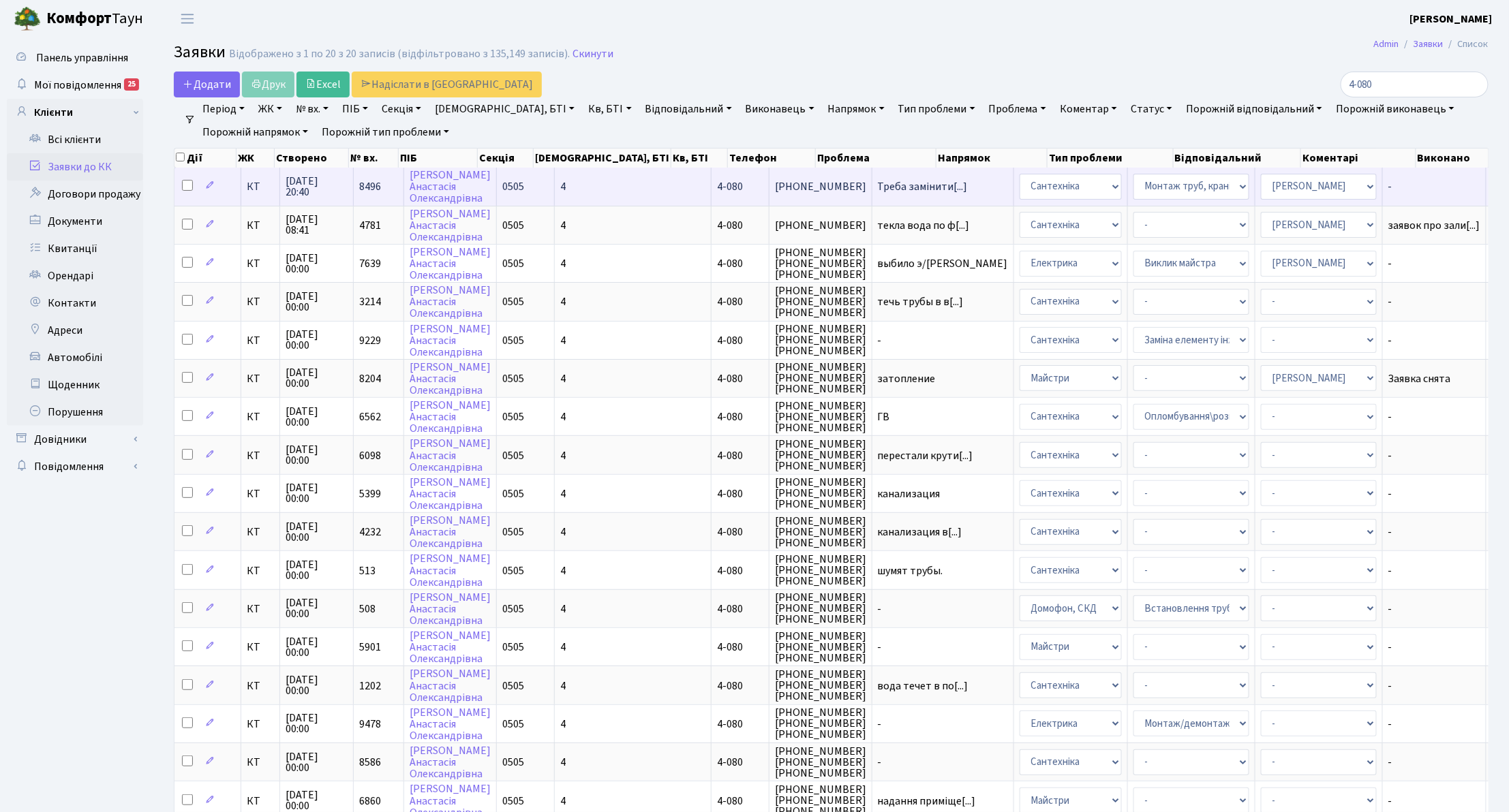
click at [254, 193] on td "КТ" at bounding box center [260, 186] width 39 height 37
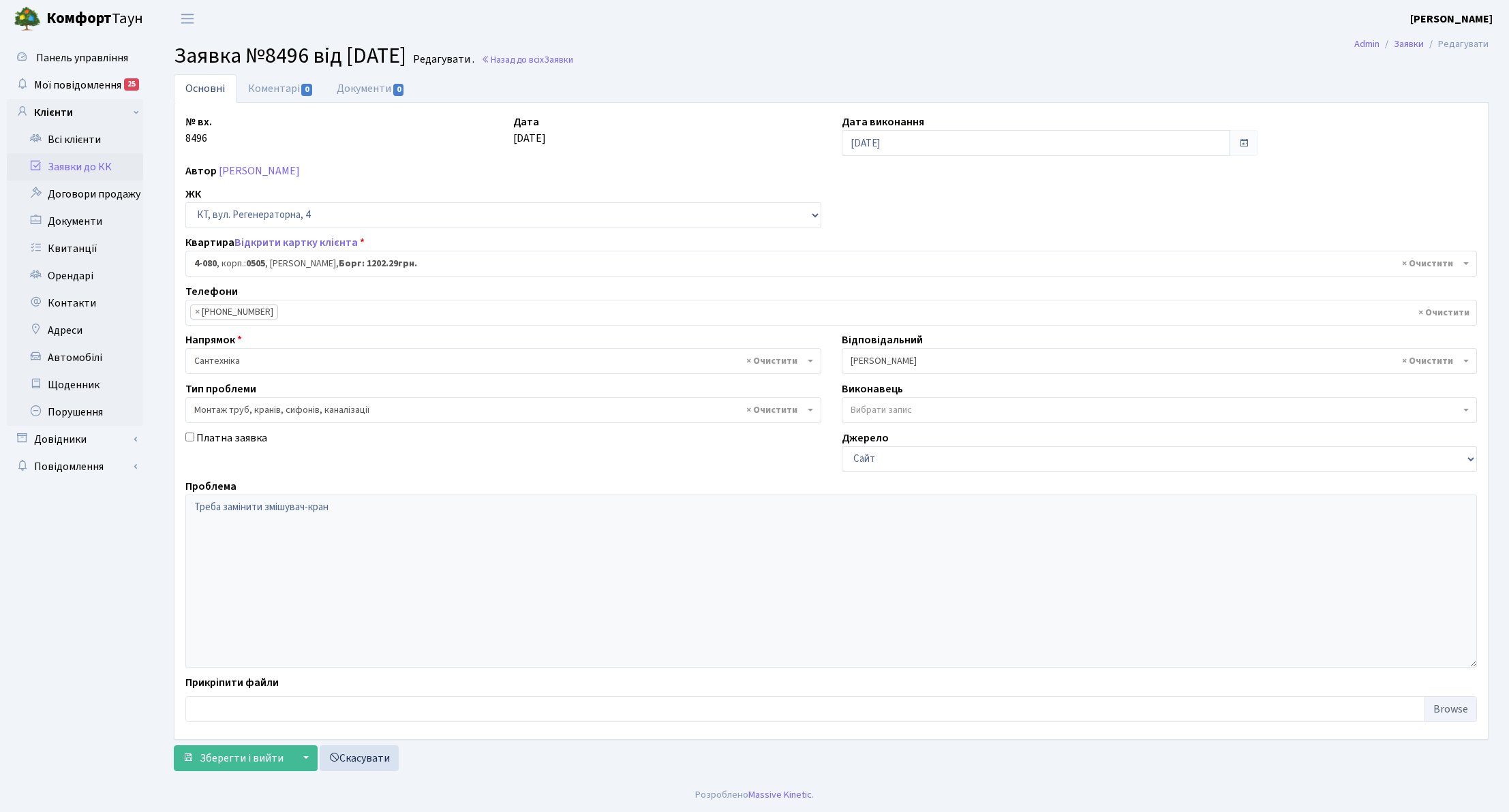
select select "1164"
select select "37"
click at [93, 176] on link "Заявки до КК" at bounding box center [75, 167] width 137 height 27
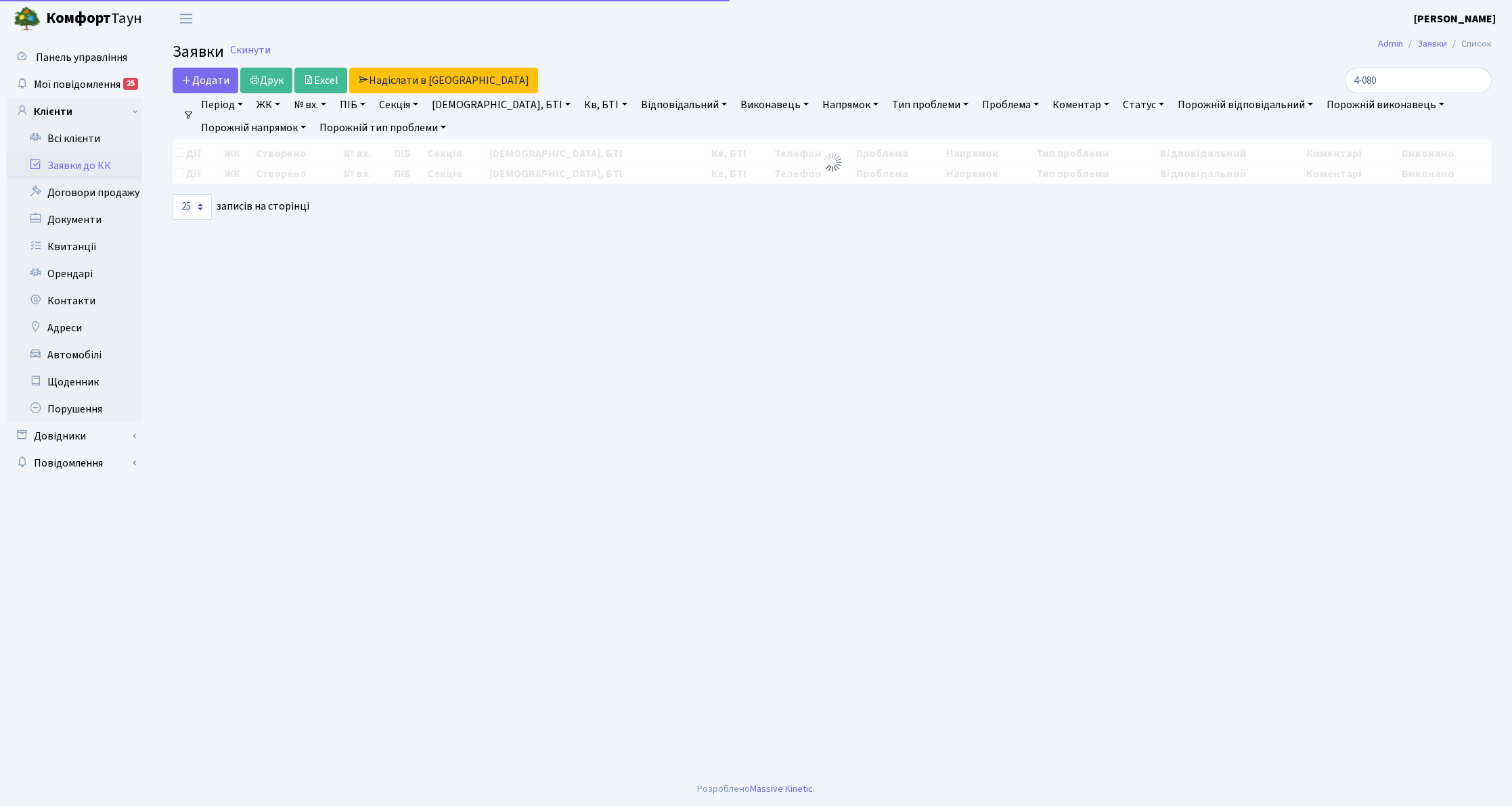
select select "25"
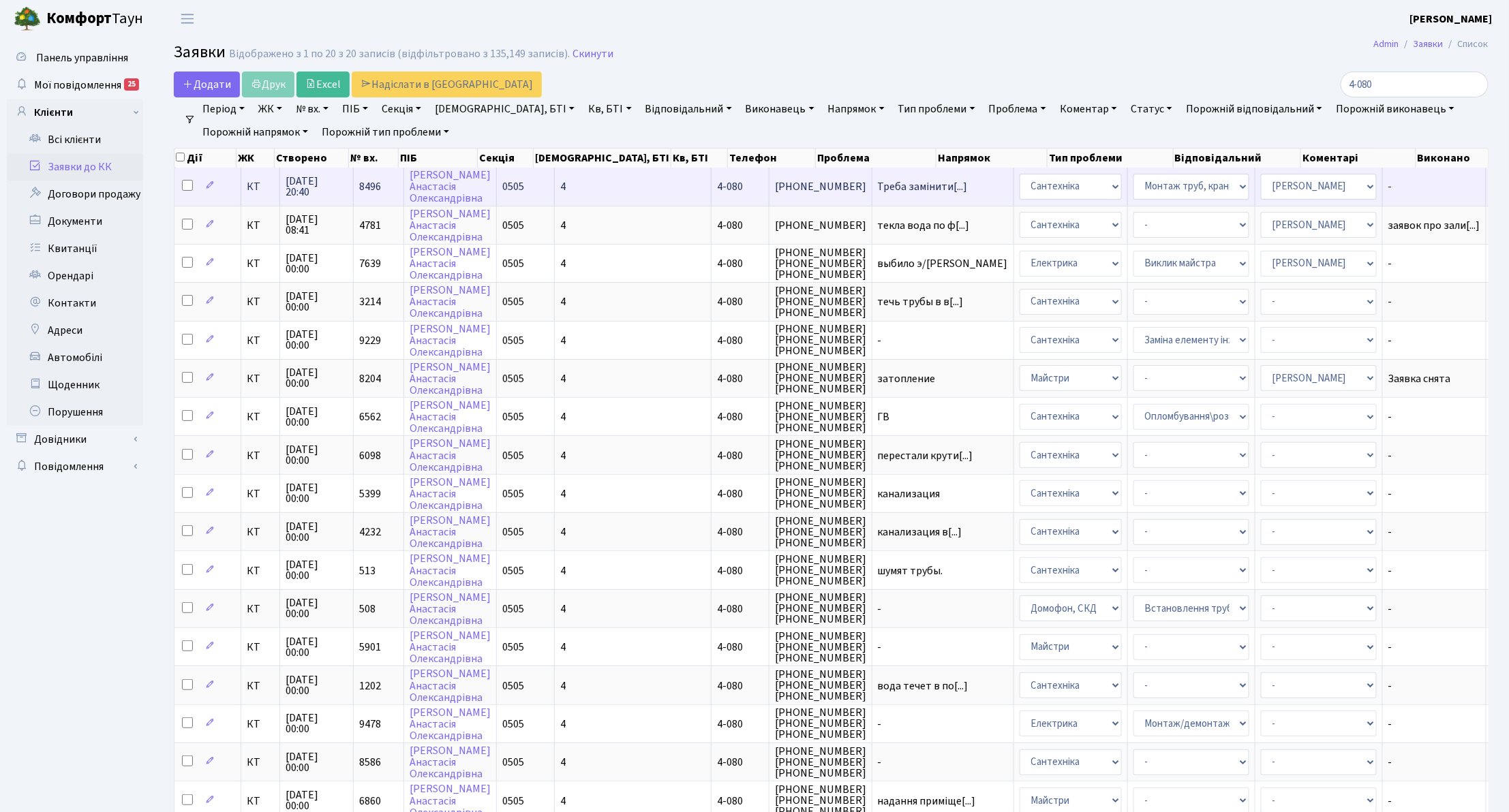
click at [247, 186] on span "КТ" at bounding box center [260, 187] width 27 height 11
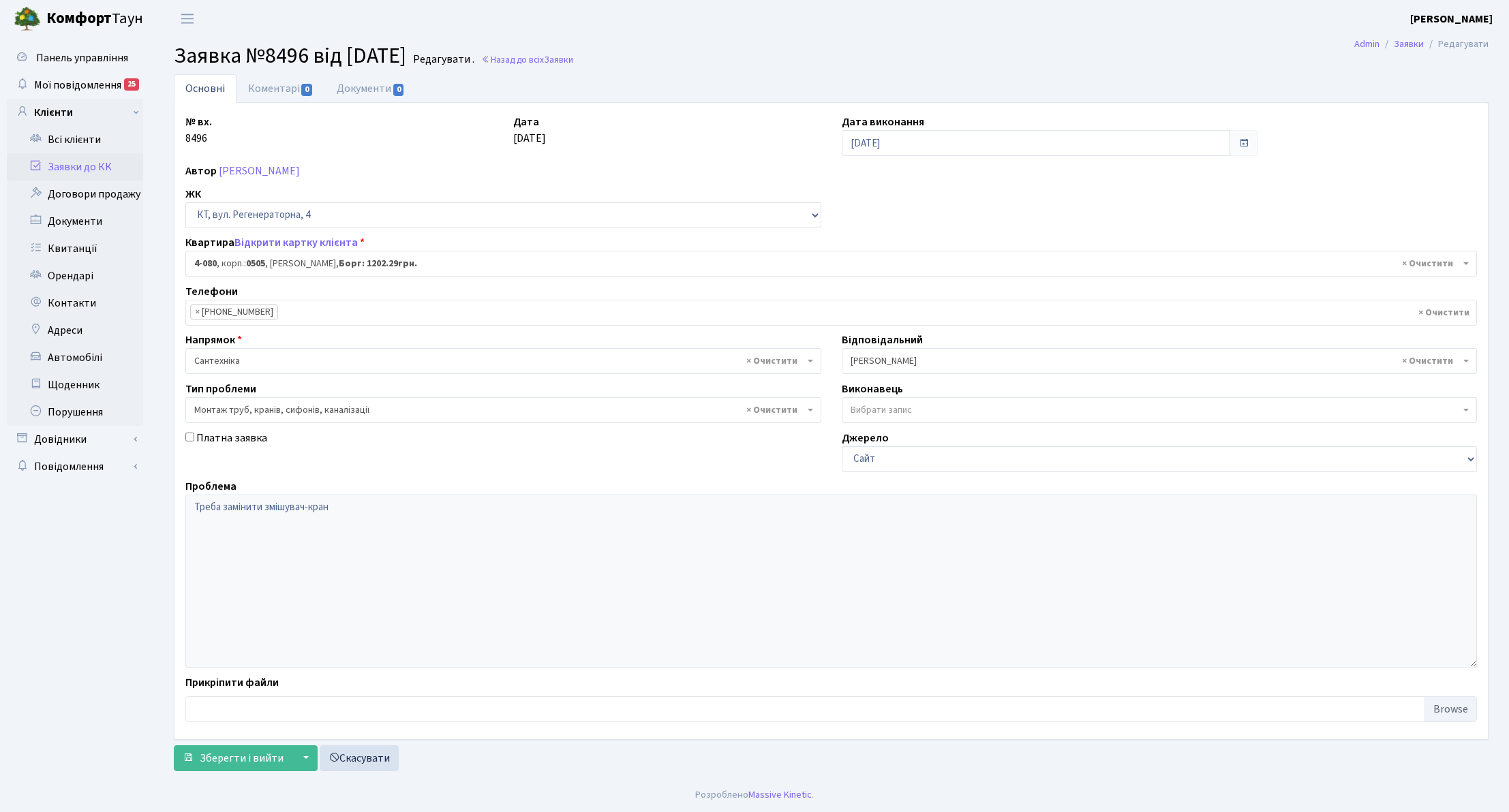
select select "1164"
select select "37"
click at [241, 319] on li "× [PHONE_NUMBER]" at bounding box center [233, 312] width 88 height 15
